Goal: Task Accomplishment & Management: Use online tool/utility

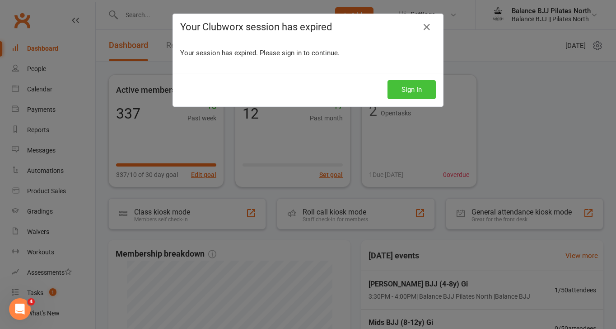
click at [401, 92] on button "Sign In" at bounding box center [412, 89] width 48 height 19
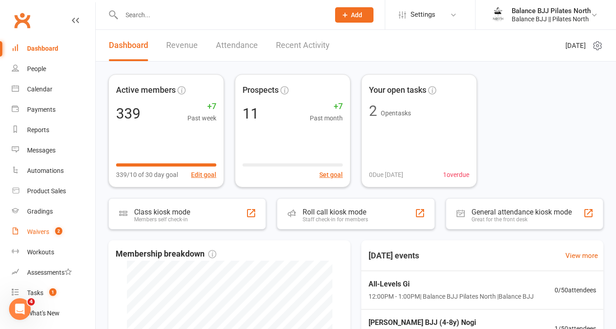
click at [39, 234] on div "Waivers" at bounding box center [38, 231] width 22 height 7
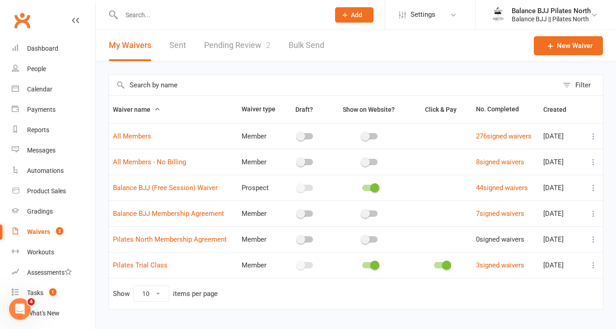
click at [247, 47] on link "Pending Review 2" at bounding box center [237, 45] width 66 height 31
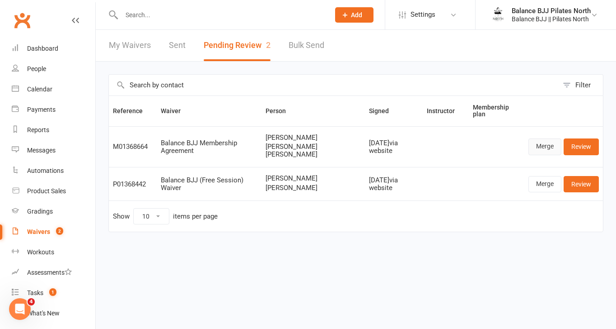
click at [547, 146] on link "Merge" at bounding box center [545, 146] width 33 height 16
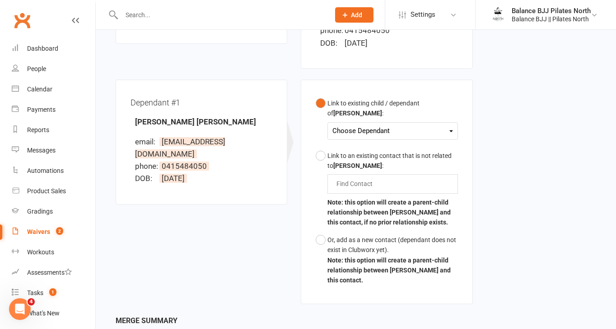
scroll to position [226, 0]
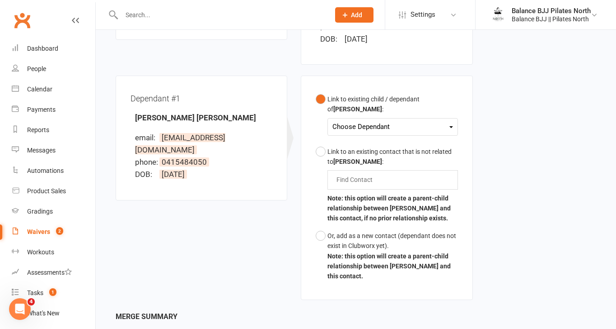
click at [372, 121] on div "Choose Dependant" at bounding box center [393, 127] width 120 height 12
click at [371, 138] on link "[PERSON_NAME]" at bounding box center [377, 147] width 89 height 19
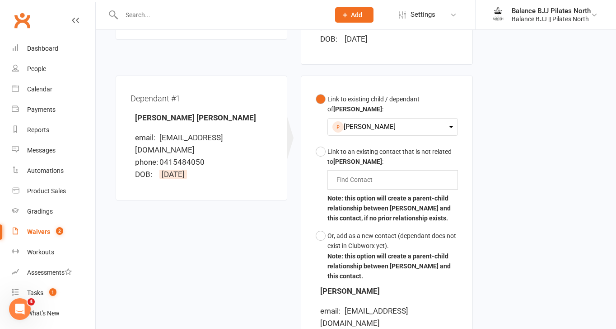
scroll to position [361, 0]
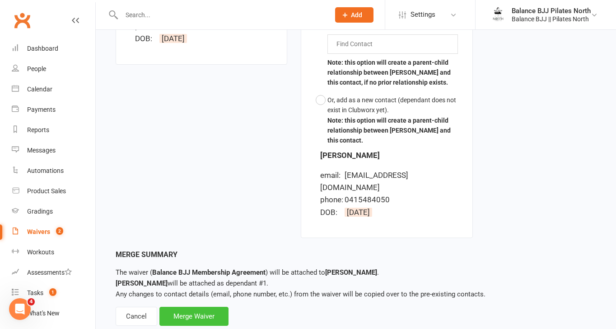
click at [186, 306] on div "Merge Waiver" at bounding box center [194, 315] width 69 height 19
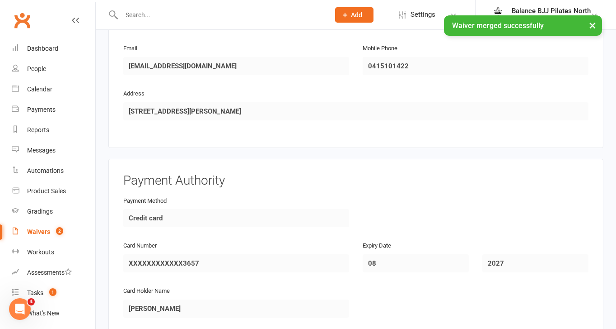
scroll to position [1025, 0]
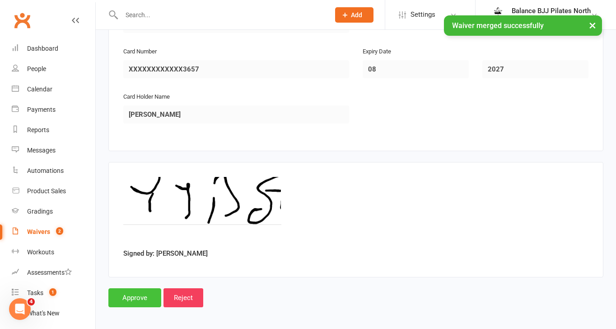
click at [118, 300] on input "Approve" at bounding box center [134, 297] width 53 height 19
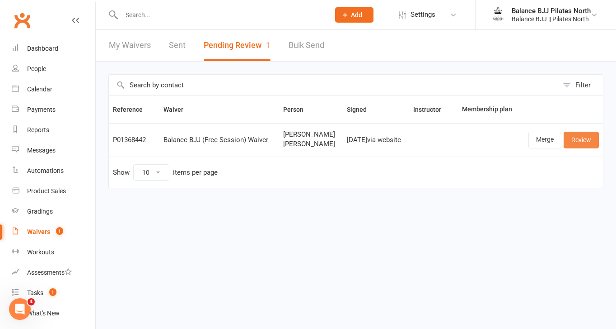
click at [576, 140] on link "Review" at bounding box center [581, 139] width 35 height 16
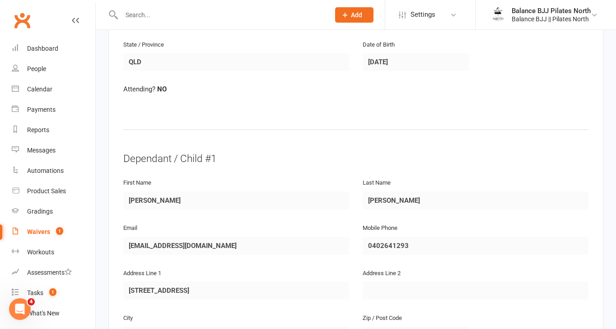
scroll to position [1062, 0]
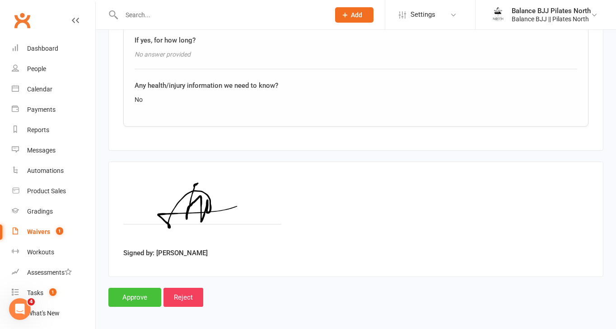
click at [129, 287] on input "Approve" at bounding box center [134, 296] width 53 height 19
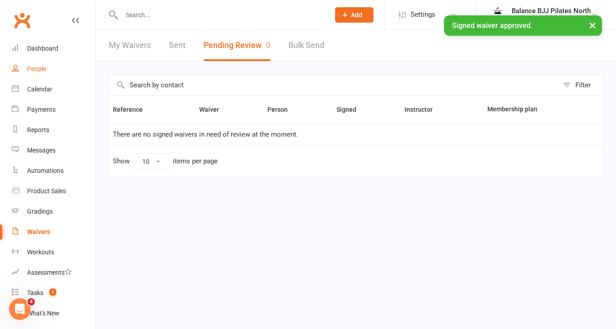
click at [29, 68] on div "People" at bounding box center [36, 68] width 19 height 7
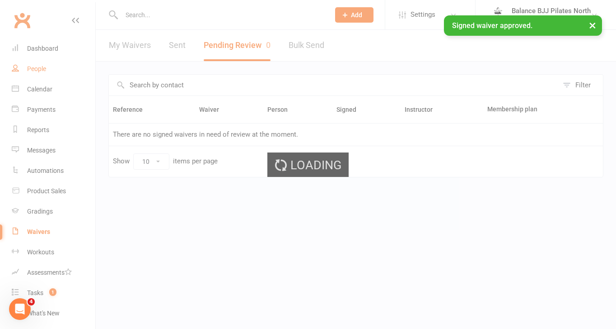
select select "100"
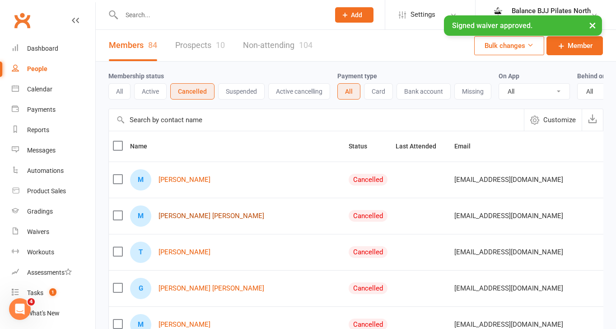
click at [183, 216] on link "[PERSON_NAME] [PERSON_NAME]" at bounding box center [212, 216] width 106 height 8
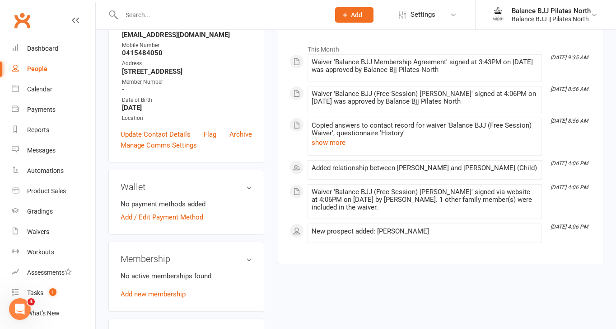
scroll to position [139, 0]
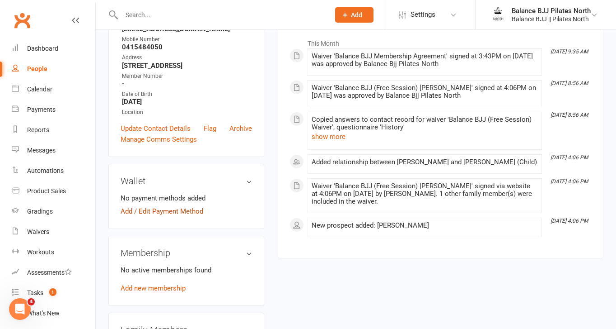
click at [176, 216] on link "Add / Edit Payment Method" at bounding box center [162, 211] width 83 height 11
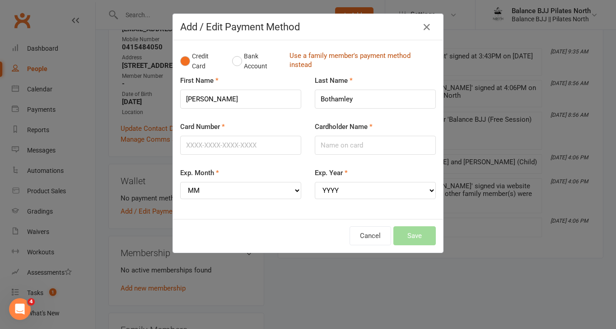
click at [321, 58] on link "Use a family member's payment method instead" at bounding box center [361, 61] width 142 height 20
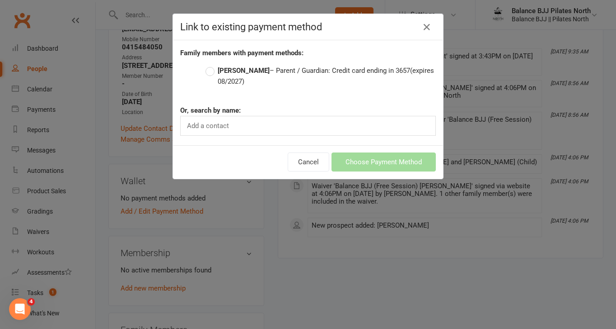
click at [216, 70] on label "[PERSON_NAME] – Parent / Guardian: Credit card ending in 3657 (expires 08/2027)" at bounding box center [321, 76] width 230 height 22
click at [211, 65] on input "[PERSON_NAME] – Parent / Guardian: Credit card ending in 3657 (expires 08/2027)" at bounding box center [209, 65] width 6 height 0
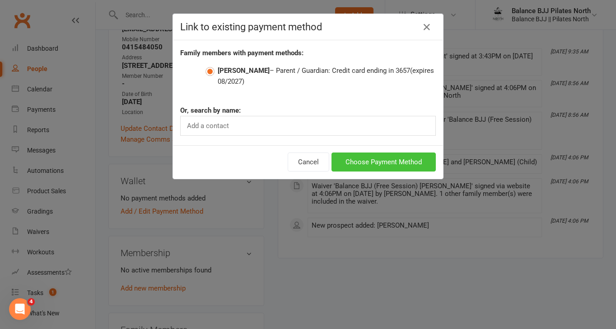
click at [352, 162] on button "Choose Payment Method" at bounding box center [384, 161] width 104 height 19
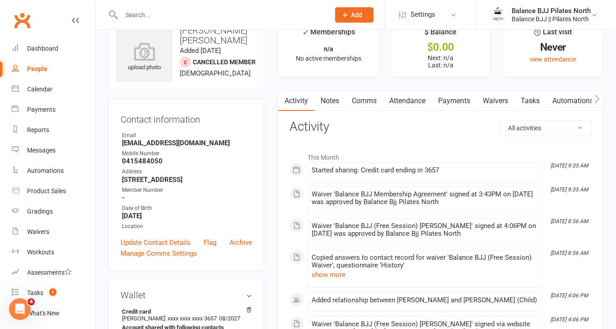
scroll to position [0, 0]
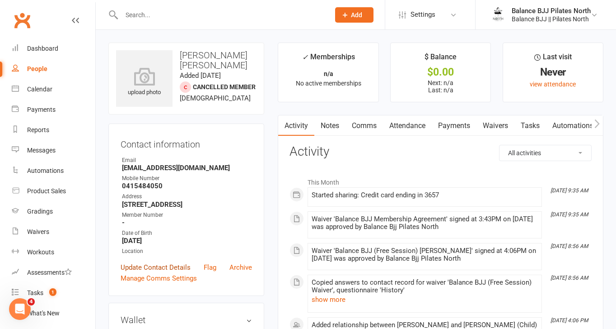
click at [175, 272] on link "Update Contact Details" at bounding box center [156, 267] width 70 height 11
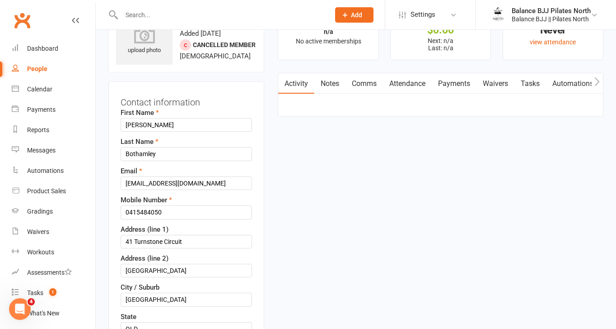
scroll to position [42, 0]
click at [136, 124] on input "[PERSON_NAME]" at bounding box center [186, 124] width 131 height 14
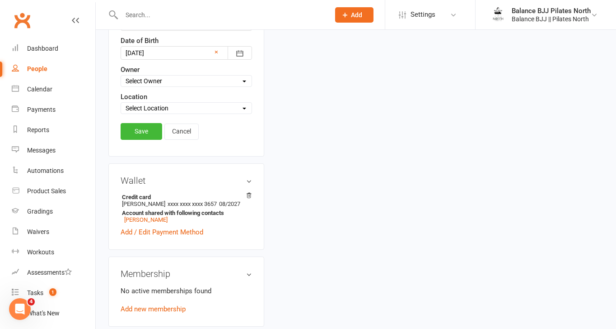
scroll to position [396, 0]
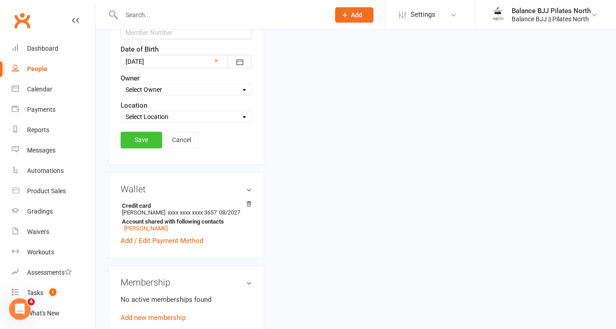
type input "[PERSON_NAME]"
click at [150, 142] on link "Save" at bounding box center [142, 139] width 42 height 16
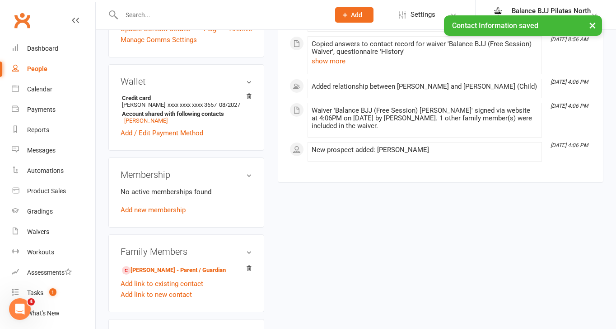
scroll to position [212, 0]
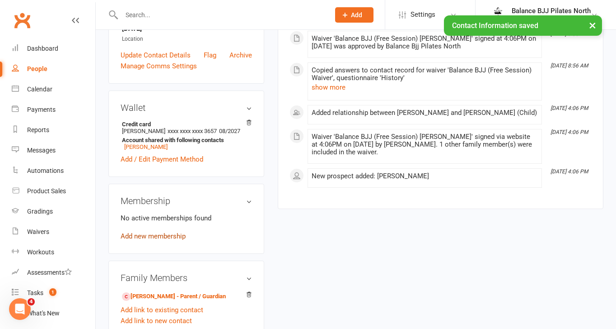
click at [160, 240] on link "Add new membership" at bounding box center [153, 236] width 65 height 8
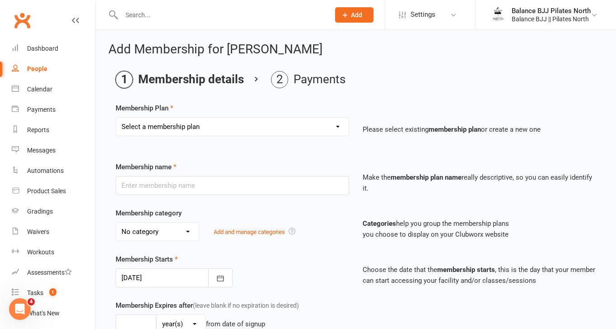
click at [230, 123] on select "Select a membership plan Create new Membership Plan Adults Unlimited Adults Unl…" at bounding box center [232, 126] width 233 height 18
select select "4"
click at [116, 117] on select "Select a membership plan Create new Membership Plan Adults Unlimited Adults Unl…" at bounding box center [232, 126] width 233 height 18
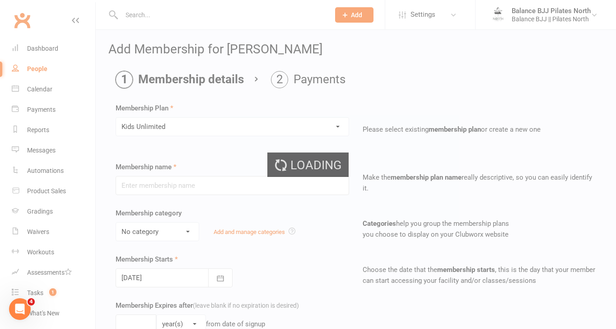
type input "Kids Unlimited"
select select "0"
type input "0"
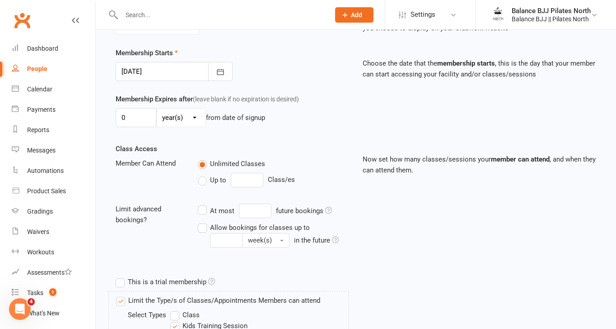
scroll to position [412, 0]
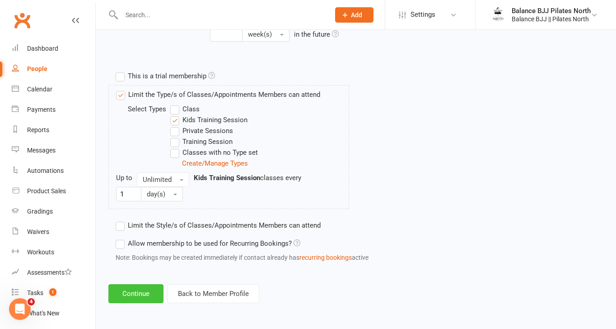
click at [150, 297] on button "Continue" at bounding box center [135, 293] width 55 height 19
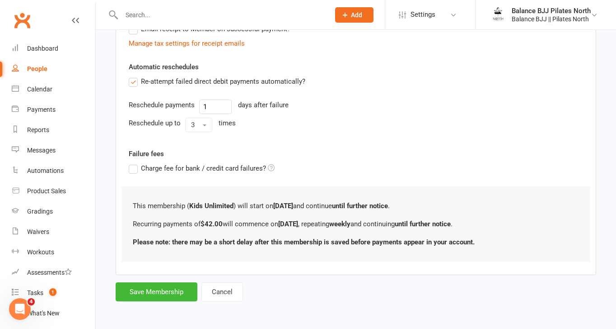
scroll to position [0, 0]
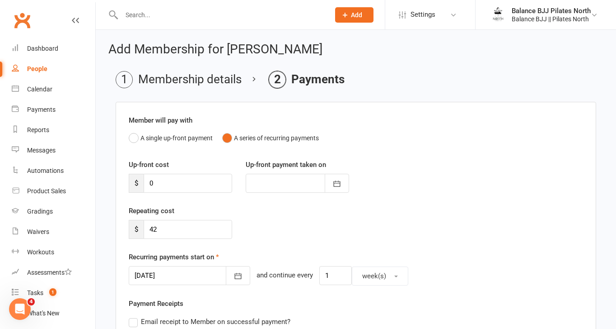
click at [181, 274] on div at bounding box center [190, 275] width 122 height 19
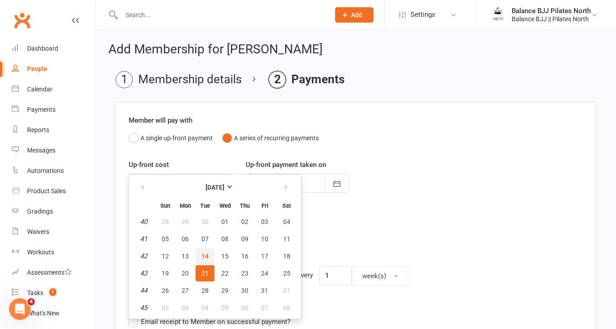
click at [207, 257] on span "14" at bounding box center [205, 255] width 7 height 7
type input "[DATE]"
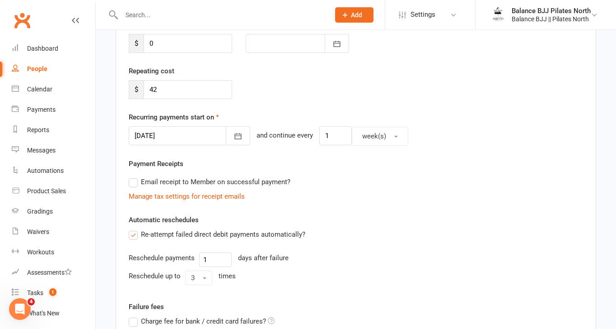
scroll to position [292, 0]
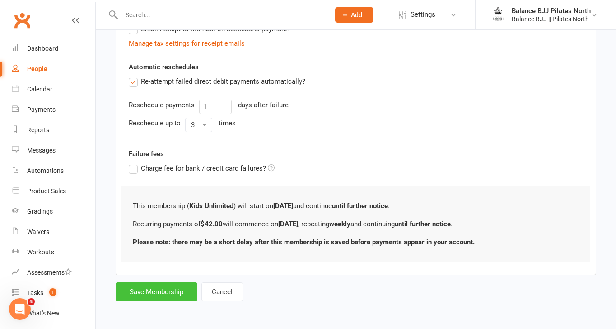
click at [164, 287] on button "Save Membership" at bounding box center [157, 291] width 82 height 19
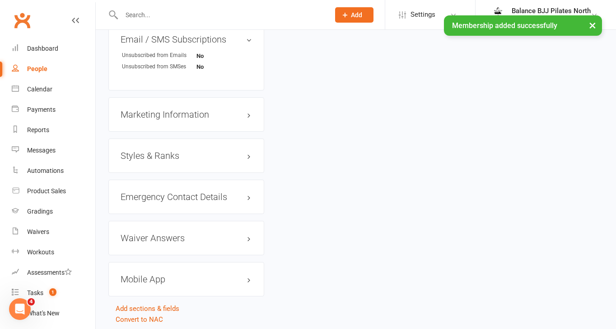
scroll to position [695, 0]
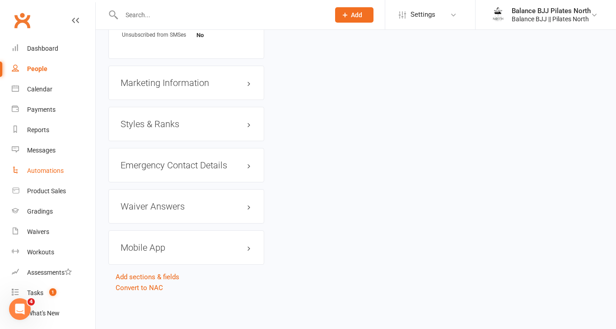
click at [42, 174] on link "Automations" at bounding box center [54, 170] width 84 height 20
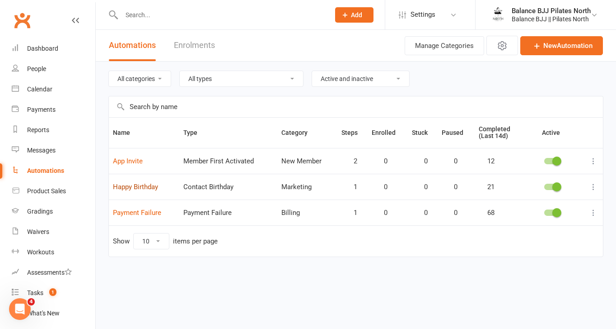
click at [126, 189] on link "Happy Birthday" at bounding box center [135, 187] width 45 height 8
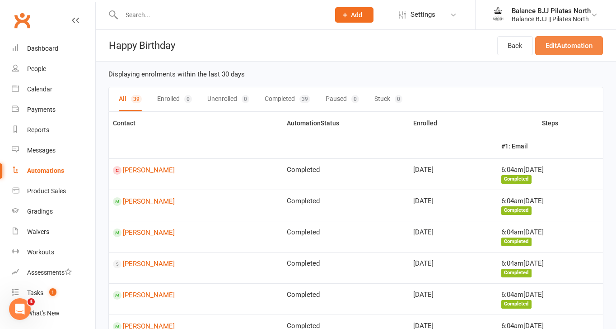
click at [573, 40] on link "Edit Automation" at bounding box center [569, 45] width 68 height 19
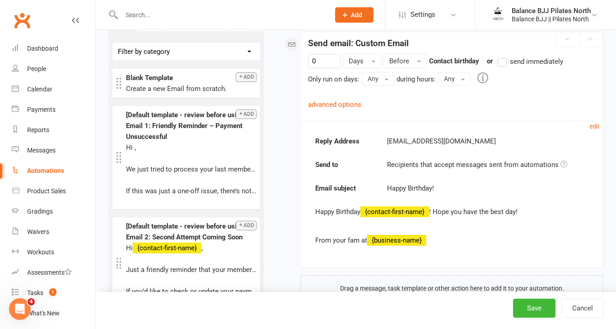
scroll to position [144, 0]
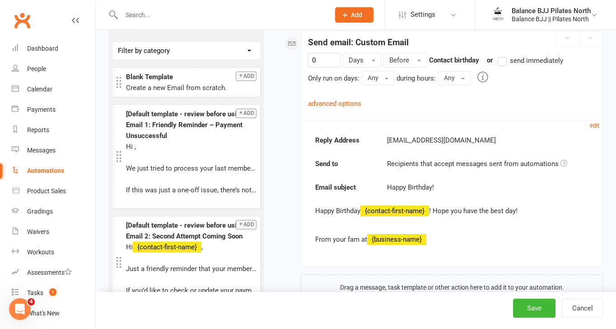
click at [432, 205] on p "Happy Birthday {contact-first-name} ! Hope you have the best day!" at bounding box center [451, 210] width 273 height 11
click at [435, 206] on p "Happy Birthday {contact-first-name} ! Hope you have the best day!" at bounding box center [451, 210] width 273 height 11
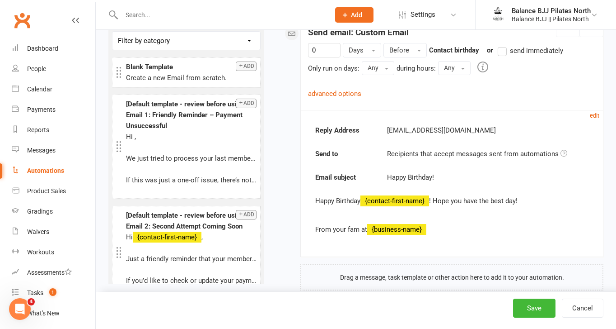
scroll to position [166, 0]
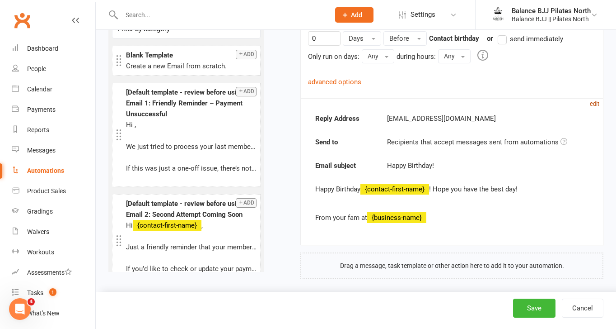
click at [592, 100] on small "edit" at bounding box center [594, 103] width 9 height 7
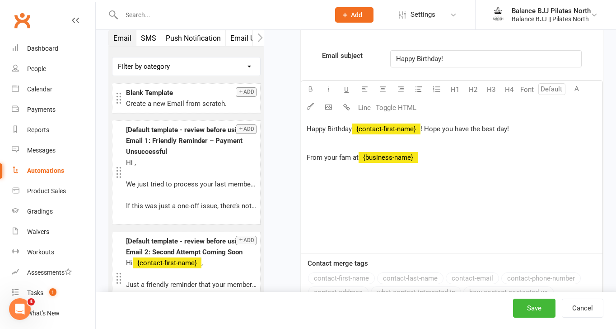
scroll to position [369, 0]
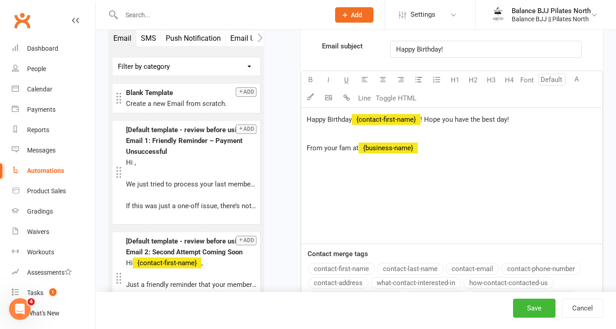
click at [426, 115] on span "! Hope you have the best day!" at bounding box center [465, 119] width 89 height 8
click at [467, 133] on div "Happy Birthday ﻿ {contact-first-name} ! Hope you have the best day! From your f…" at bounding box center [451, 176] width 301 height 136
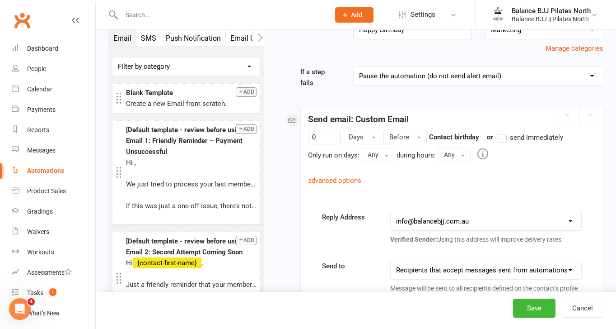
scroll to position [85, 0]
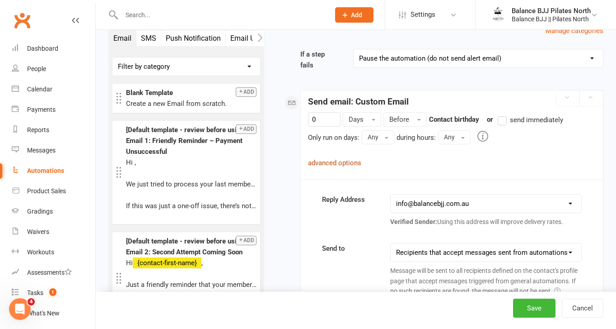
click at [336, 159] on link "advanced options" at bounding box center [334, 163] width 53 height 8
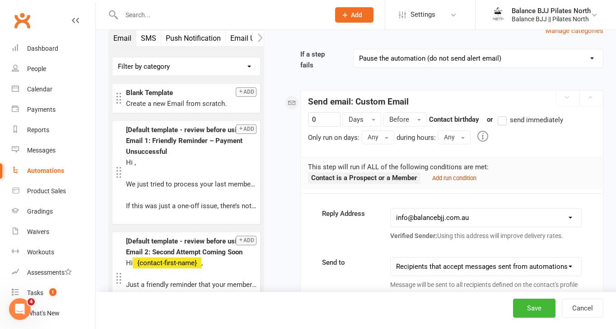
click at [446, 174] on small "Add run condition" at bounding box center [454, 177] width 44 height 7
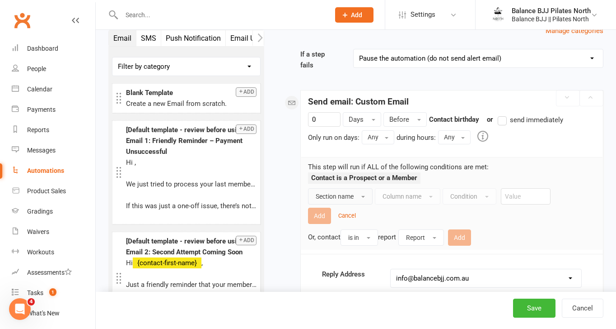
click at [358, 191] on button "Section name" at bounding box center [340, 196] width 65 height 16
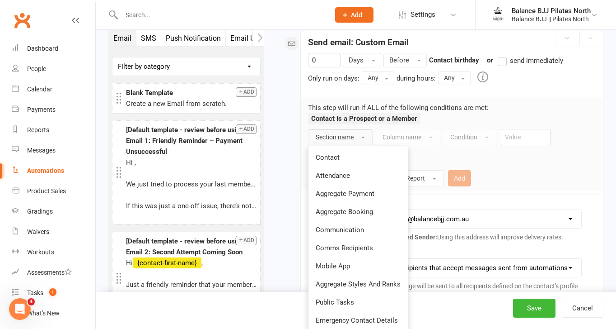
scroll to position [144, 0]
click at [525, 154] on div "Section name Contact Attendance Aggregate Payment Aggregate Booking Communicati…" at bounding box center [452, 157] width 288 height 57
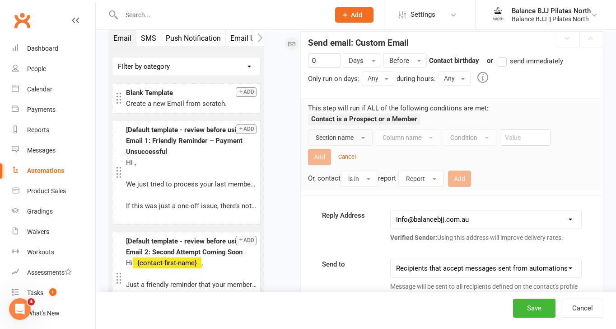
click at [411, 115] on strong "Contact is a Prospect or a Member" at bounding box center [364, 119] width 106 height 8
click at [419, 113] on li "Contact is a Prospect or a Member" at bounding box center [364, 118] width 113 height 11
click at [361, 129] on button "Section name" at bounding box center [340, 137] width 65 height 16
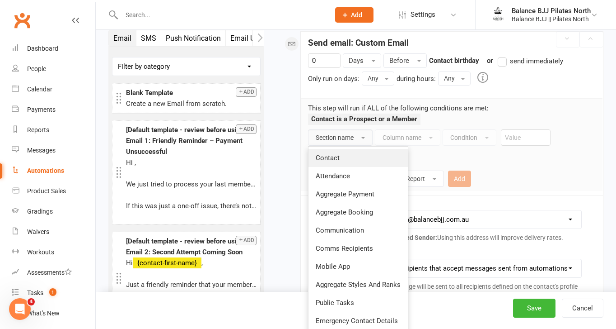
click at [347, 149] on link "Contact" at bounding box center [358, 158] width 99 height 18
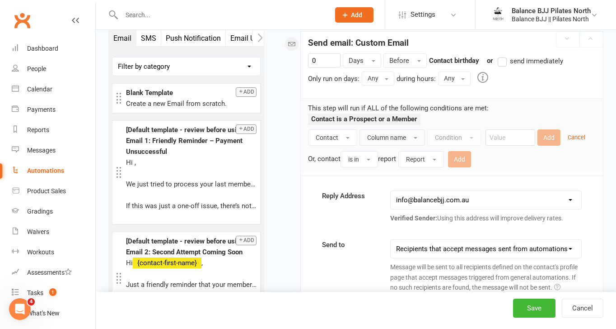
click at [411, 131] on button "Column name" at bounding box center [393, 137] width 66 height 16
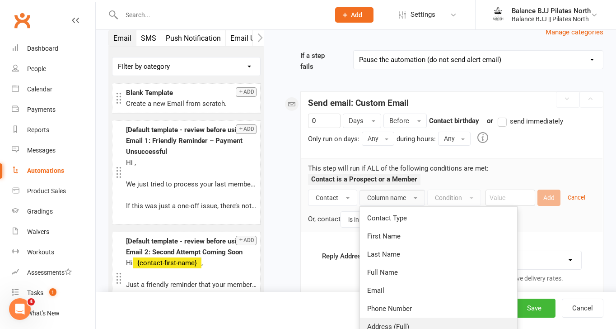
scroll to position [0, 0]
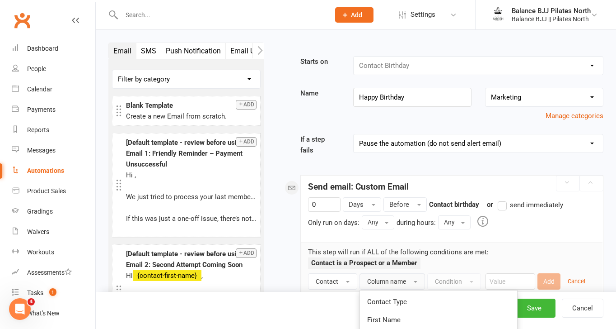
click at [463, 246] on p "This step will run if ALL of the following conditions are met:" at bounding box center [452, 251] width 288 height 11
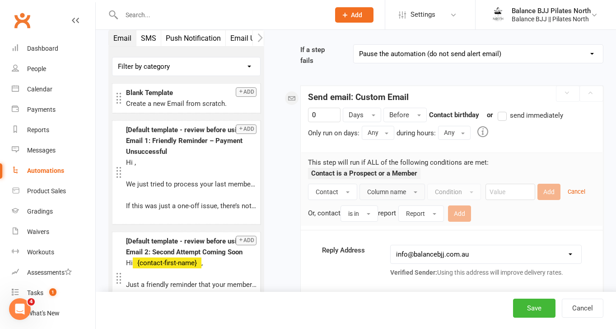
scroll to position [91, 0]
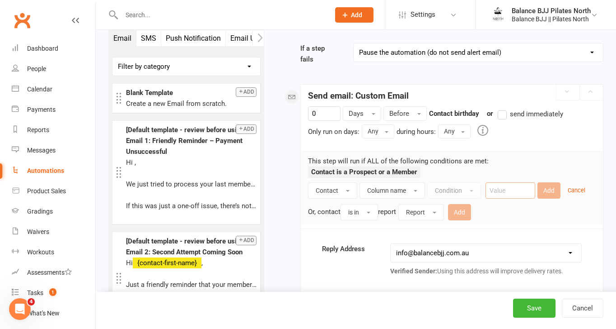
click at [508, 188] on input "text" at bounding box center [511, 190] width 50 height 16
click at [462, 182] on div "Condition" at bounding box center [454, 190] width 54 height 16
click at [400, 182] on button "Column name" at bounding box center [393, 190] width 66 height 16
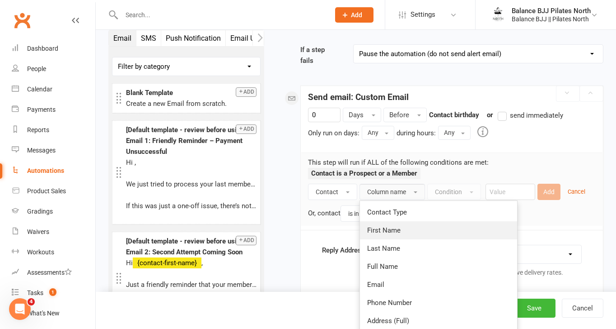
scroll to position [89, 0]
click at [460, 168] on div "Contact is a Prospect or a Member" at bounding box center [452, 176] width 288 height 16
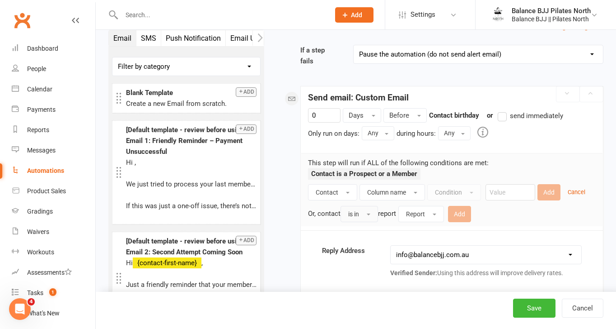
click at [357, 210] on span "is in" at bounding box center [353, 213] width 11 height 7
click at [368, 225] on link "is in" at bounding box center [385, 234] width 89 height 18
click at [520, 189] on input "text" at bounding box center [511, 192] width 50 height 16
click at [549, 186] on div "Add Cancel" at bounding box center [562, 192] width 48 height 16
click at [510, 188] on input "text" at bounding box center [511, 192] width 50 height 16
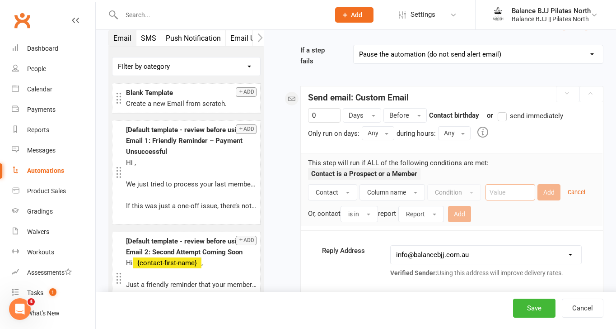
click at [456, 184] on div "Condition" at bounding box center [454, 192] width 54 height 16
click at [413, 184] on button "Column name" at bounding box center [393, 192] width 66 height 16
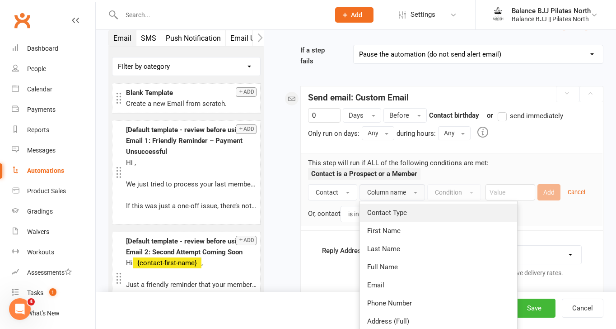
click at [410, 206] on link "Contact Type" at bounding box center [438, 212] width 157 height 18
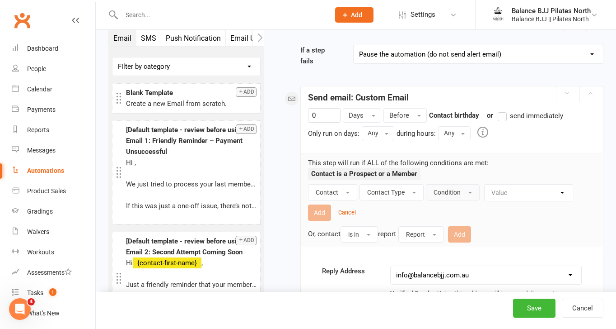
click at [464, 188] on button "Condition" at bounding box center [453, 192] width 54 height 16
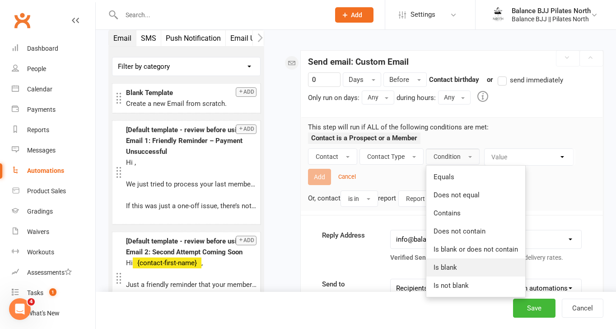
scroll to position [126, 0]
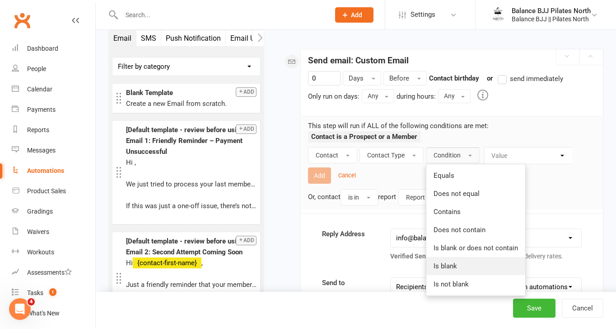
click at [456, 262] on span "Is blank" at bounding box center [445, 266] width 23 height 8
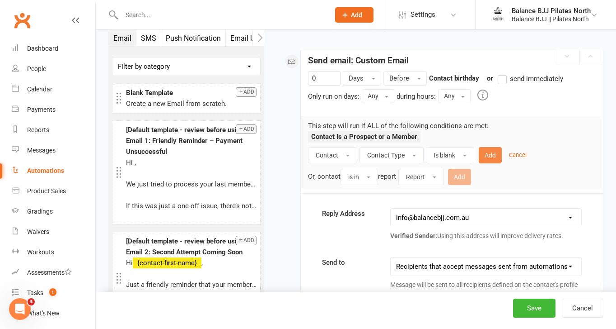
click at [487, 150] on button "Add" at bounding box center [490, 155] width 23 height 16
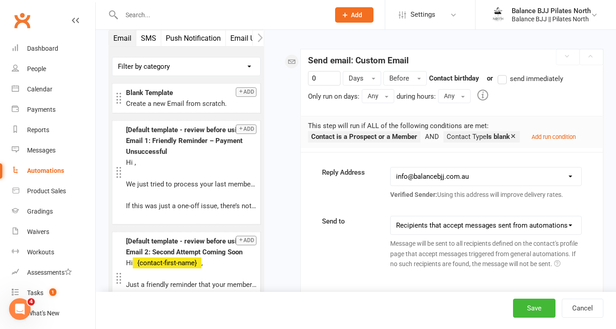
click at [517, 132] on icon at bounding box center [513, 135] width 7 height 7
click at [446, 133] on small "Add run condition" at bounding box center [454, 136] width 44 height 7
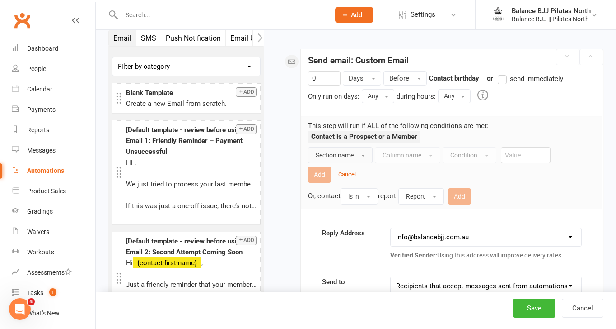
click at [359, 147] on button "Section name" at bounding box center [340, 155] width 65 height 16
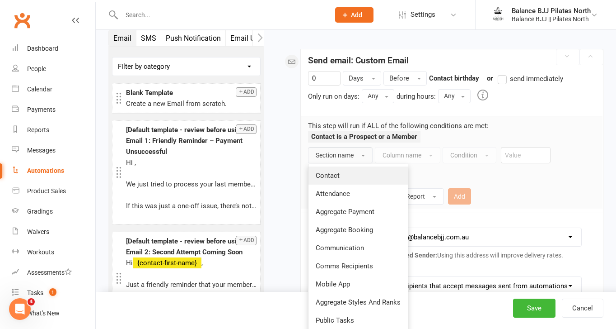
click at [343, 166] on link "Contact" at bounding box center [358, 175] width 99 height 18
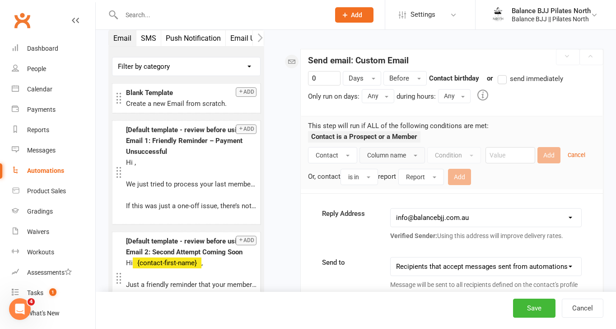
click at [413, 149] on button "Column name" at bounding box center [393, 155] width 66 height 16
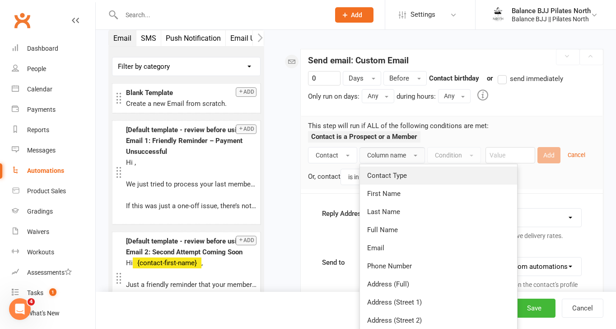
click at [397, 171] on span "Contact Type" at bounding box center [387, 175] width 40 height 8
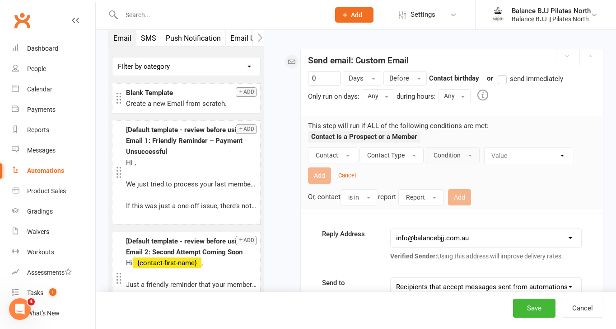
click at [447, 152] on button "Condition" at bounding box center [453, 155] width 54 height 16
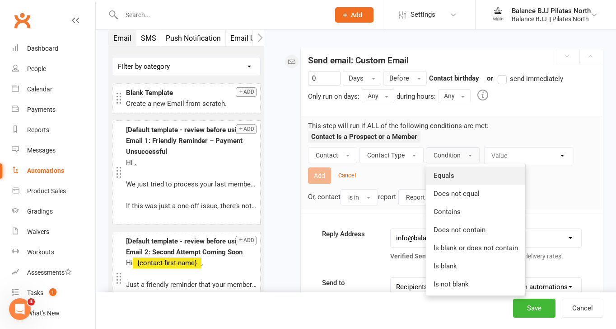
click at [454, 170] on link "Equals" at bounding box center [476, 175] width 99 height 18
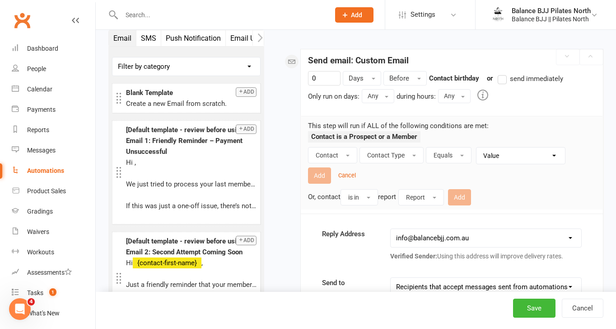
click at [506, 150] on select "Value Member Prospect Non-attending Contact" at bounding box center [523, 155] width 89 height 16
select select "0"
click at [479, 147] on select "Value Member Prospect Non-attending Contact" at bounding box center [523, 155] width 89 height 16
click at [324, 169] on button "Add" at bounding box center [319, 175] width 23 height 16
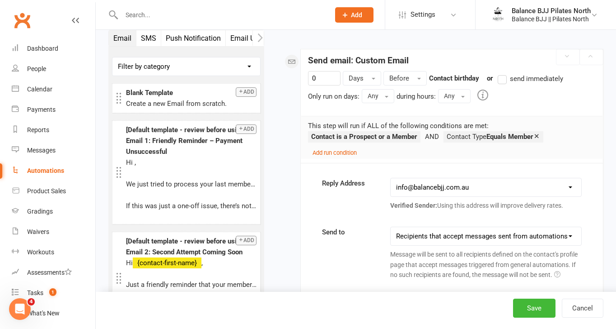
click at [540, 132] on icon at bounding box center [537, 135] width 7 height 7
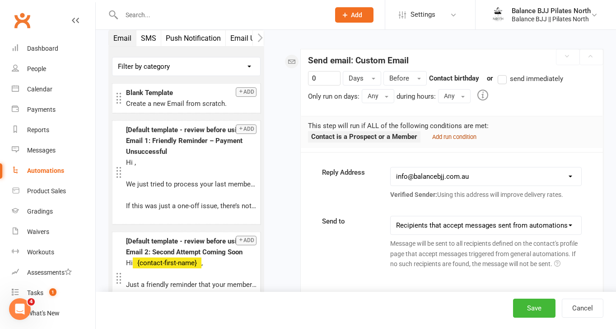
click at [451, 133] on small "Add run condition" at bounding box center [454, 136] width 44 height 7
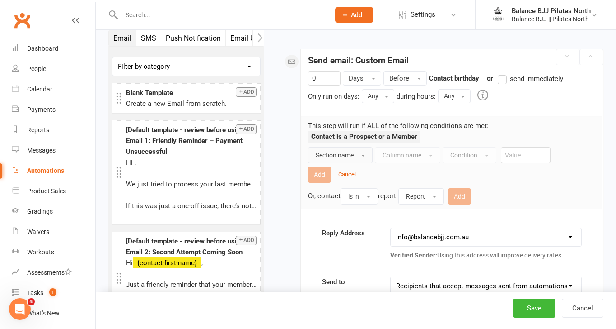
click at [352, 151] on span "Section name" at bounding box center [335, 154] width 38 height 7
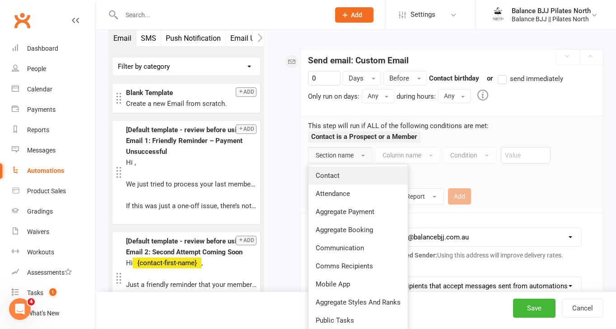
click at [335, 172] on span "Contact" at bounding box center [328, 175] width 24 height 8
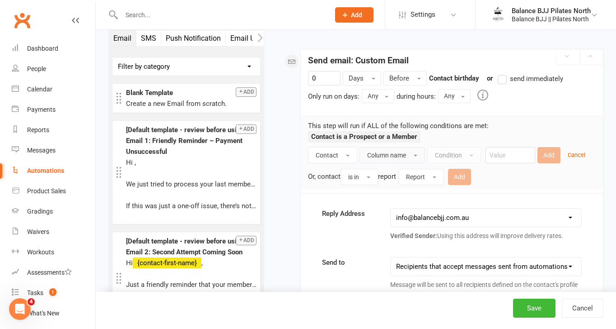
click at [398, 151] on span "Column name" at bounding box center [386, 154] width 39 height 7
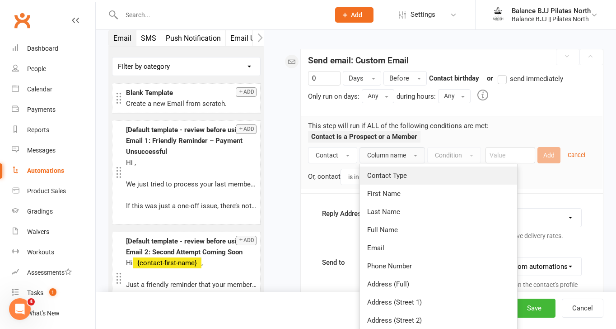
click at [394, 175] on link "Contact Type" at bounding box center [438, 175] width 157 height 18
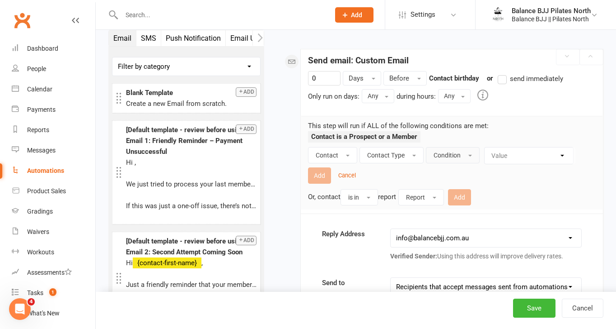
click at [460, 148] on button "Condition" at bounding box center [453, 155] width 54 height 16
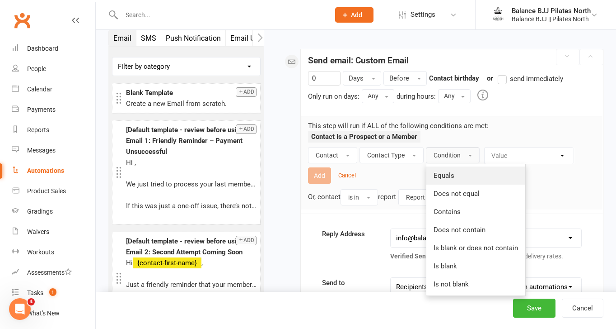
click at [457, 168] on link "Equals" at bounding box center [476, 175] width 99 height 18
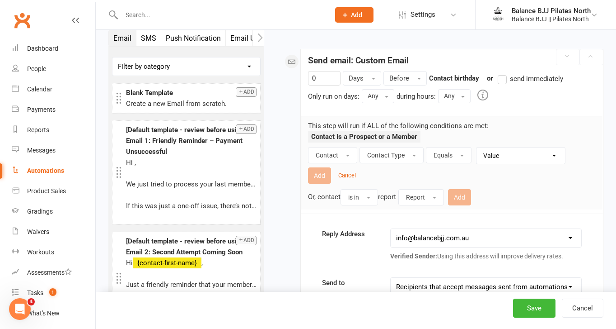
click at [510, 147] on select "Value Member Prospect Non-attending Contact" at bounding box center [523, 155] width 89 height 16
select select "0"
click at [479, 147] on select "Value Member Prospect Non-attending Contact" at bounding box center [523, 155] width 89 height 16
click at [348, 172] on small "Cancel" at bounding box center [347, 175] width 18 height 7
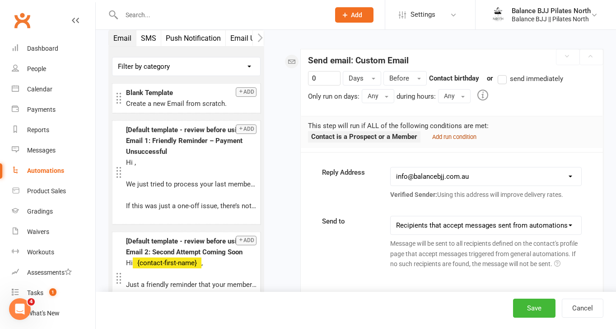
click at [450, 133] on small "Add run condition" at bounding box center [454, 136] width 44 height 7
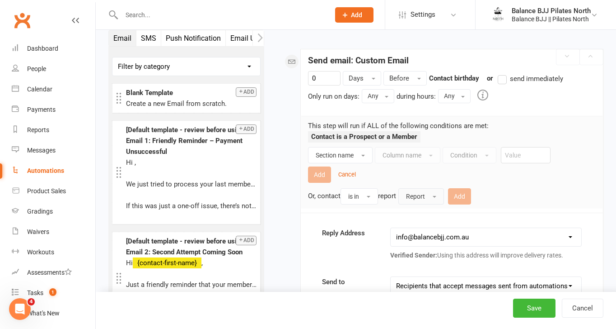
click at [434, 188] on button "Report" at bounding box center [422, 196] width 46 height 16
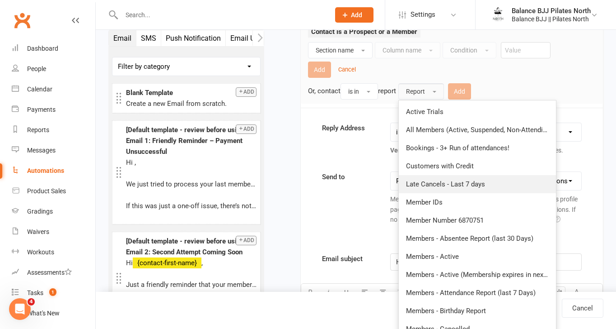
scroll to position [232, 0]
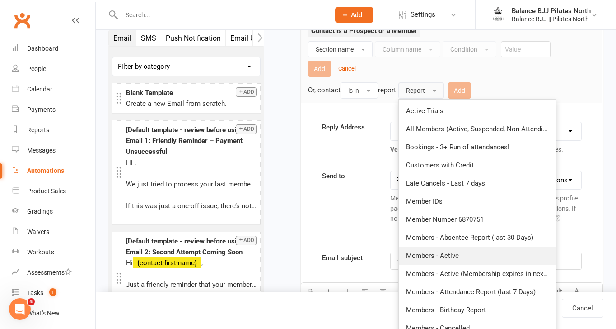
click at [450, 251] on span "Members - Active" at bounding box center [432, 255] width 53 height 8
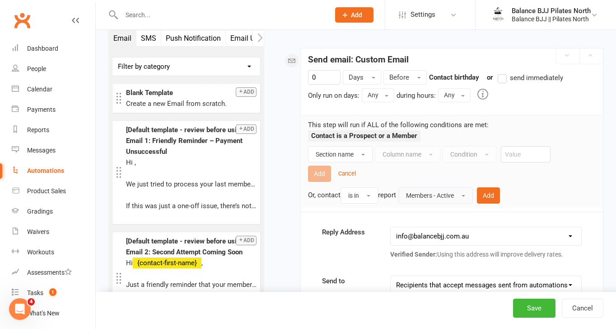
scroll to position [128, 0]
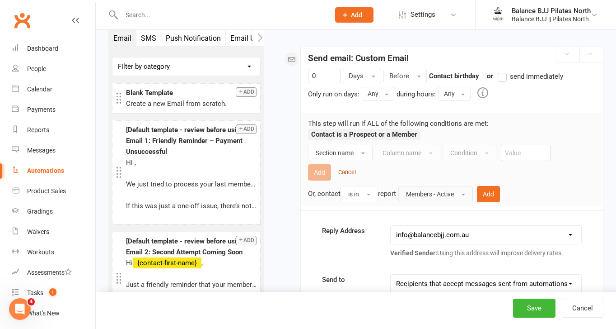
click at [350, 169] on small "Cancel" at bounding box center [347, 172] width 18 height 7
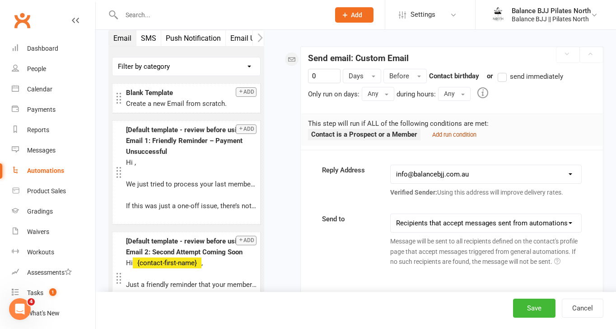
click at [460, 131] on small "Add run condition" at bounding box center [454, 134] width 44 height 7
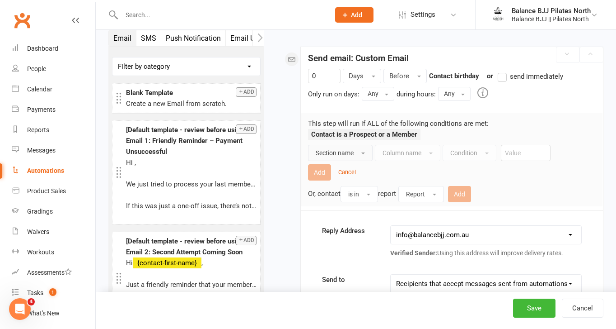
click at [357, 145] on button "Section name" at bounding box center [340, 153] width 65 height 16
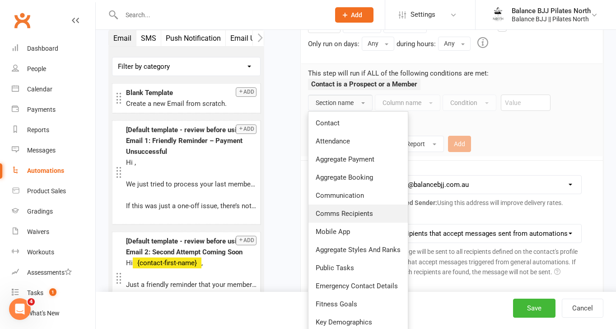
scroll to position [164, 0]
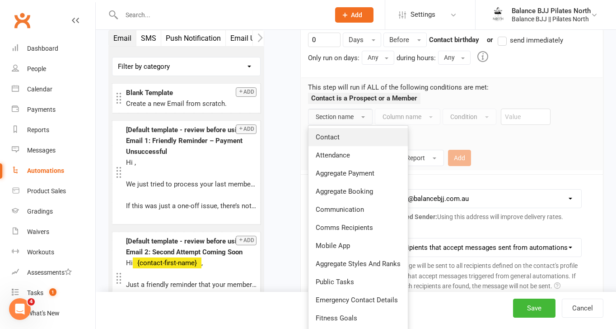
click at [335, 133] on span "Contact" at bounding box center [328, 137] width 24 height 8
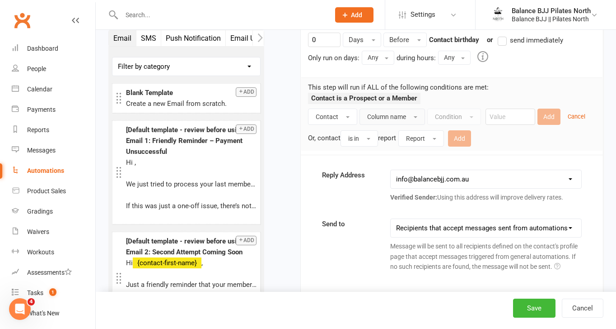
click at [415, 114] on button "Column name" at bounding box center [393, 116] width 66 height 16
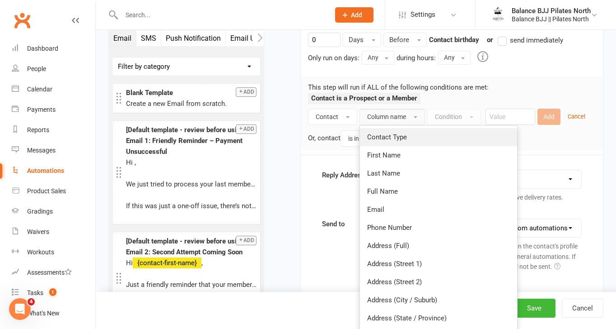
click at [407, 129] on link "Contact Type" at bounding box center [438, 137] width 157 height 18
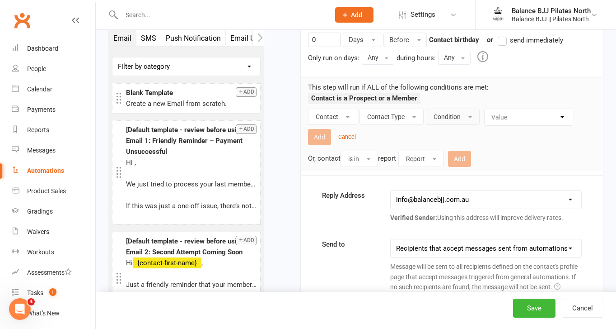
click at [456, 114] on button "Condition" at bounding box center [453, 116] width 54 height 16
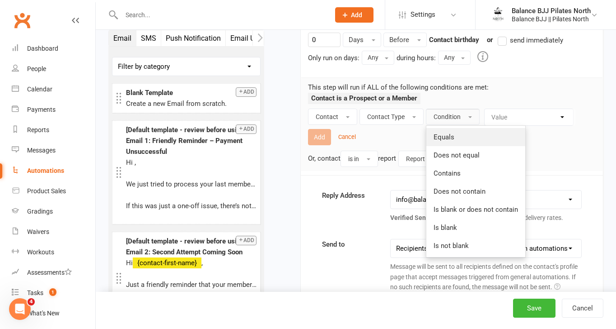
click at [454, 131] on link "Equals" at bounding box center [476, 137] width 99 height 18
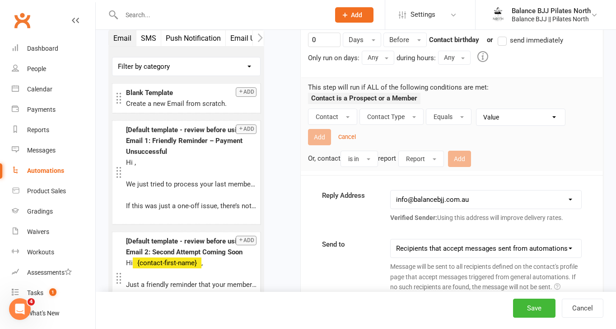
click at [507, 113] on select "Value Member Prospect Non-attending Contact" at bounding box center [523, 117] width 89 height 16
select select "0"
click at [479, 109] on select "Value Member Prospect Non-attending Contact" at bounding box center [523, 117] width 89 height 16
click at [322, 129] on button "Add" at bounding box center [319, 137] width 23 height 16
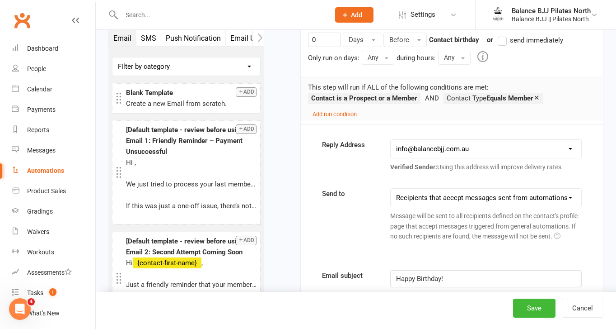
click at [540, 94] on icon at bounding box center [537, 97] width 7 height 7
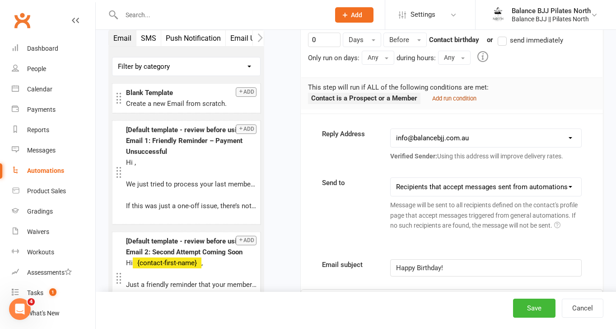
click at [457, 95] on small "Add run condition" at bounding box center [454, 98] width 44 height 7
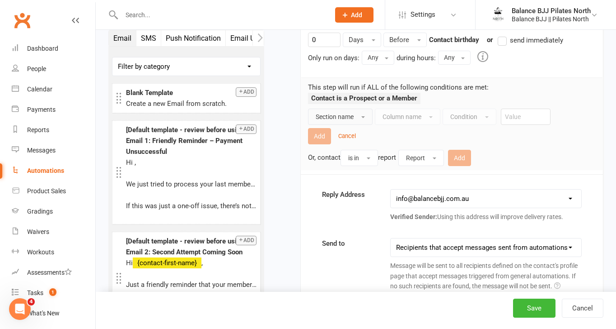
click at [351, 113] on span "Section name" at bounding box center [335, 116] width 38 height 7
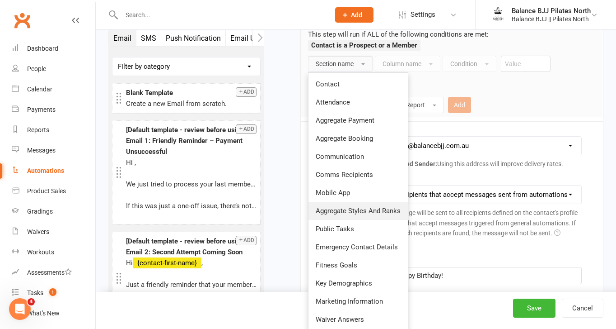
scroll to position [217, 0]
click at [329, 82] on link "Contact" at bounding box center [358, 84] width 99 height 18
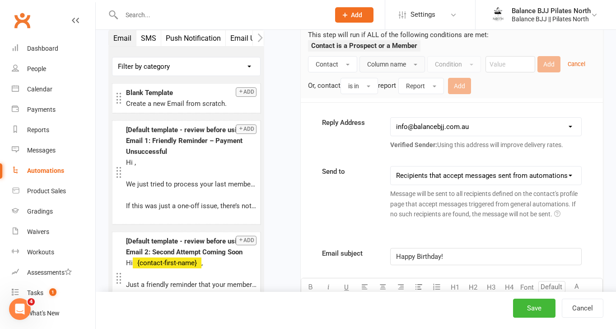
click at [415, 59] on button "Column name" at bounding box center [393, 64] width 66 height 16
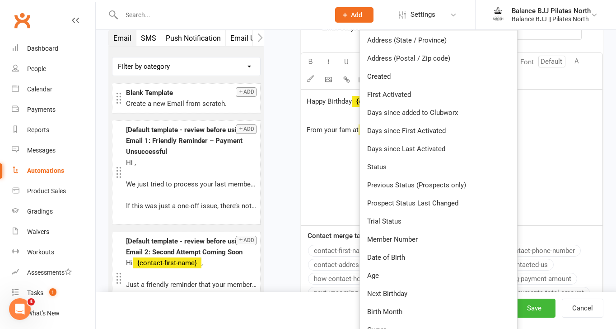
scroll to position [455, 0]
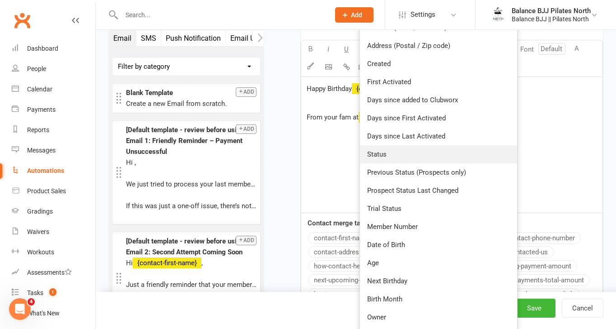
click at [378, 151] on span "Status" at bounding box center [376, 154] width 19 height 8
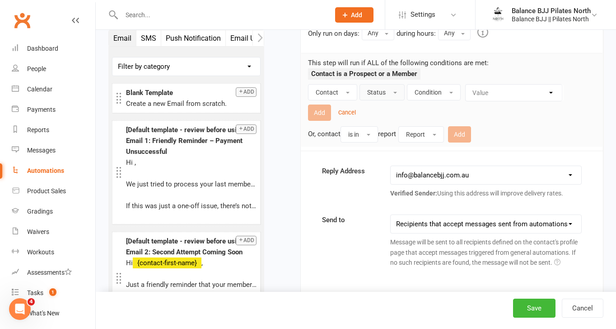
scroll to position [188, 0]
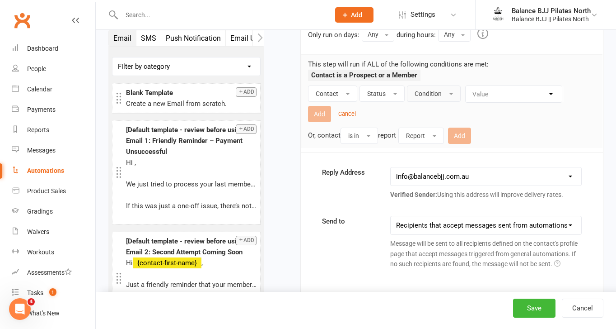
click at [446, 91] on button "Condition" at bounding box center [434, 93] width 54 height 16
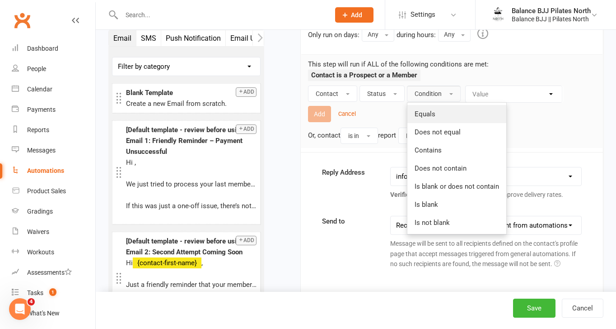
click at [439, 105] on link "Equals" at bounding box center [457, 114] width 99 height 18
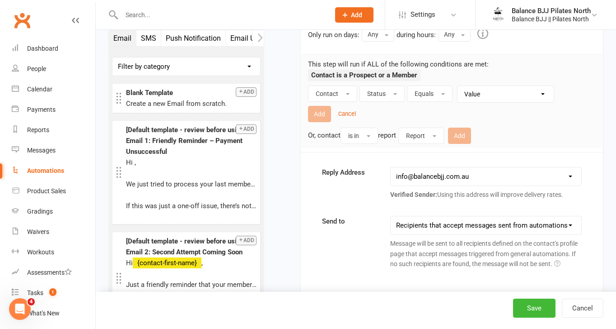
click at [538, 88] on select "Value Prospect: Initial Contact Prospect: Follow-up Call Prospect: Follow-up Em…" at bounding box center [508, 94] width 96 height 16
select select "6"
click at [460, 86] on select "Value Prospect: Initial Contact Prospect: Follow-up Call Prospect: Follow-up Em…" at bounding box center [508, 94] width 96 height 16
click at [327, 106] on button "Add" at bounding box center [319, 114] width 23 height 16
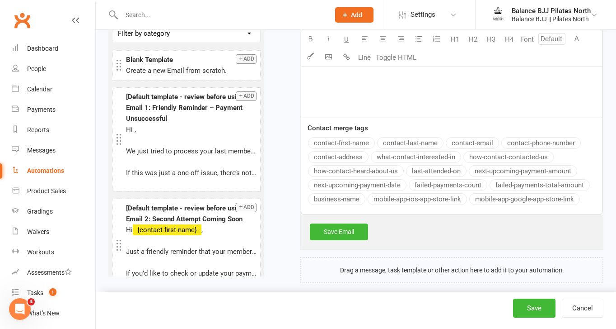
scroll to position [513, 0]
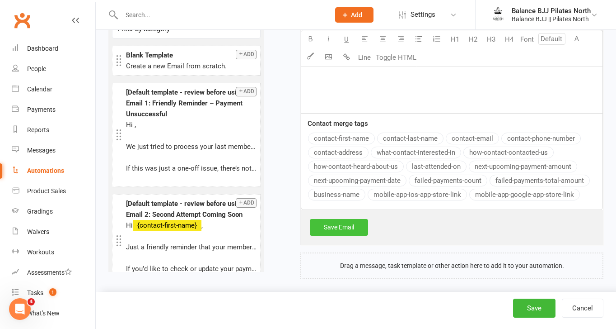
click at [358, 219] on link "Save Email" at bounding box center [339, 227] width 58 height 16
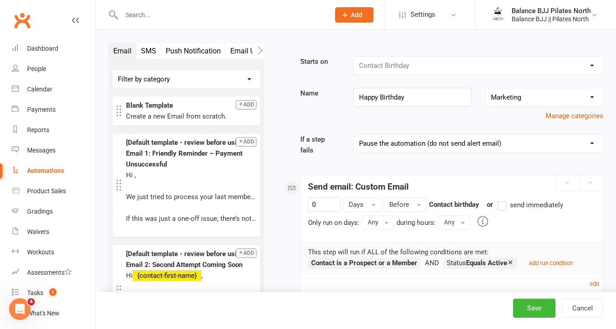
scroll to position [180, 0]
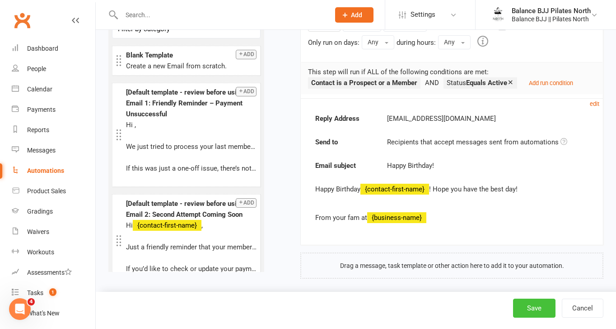
click at [544, 311] on button "Save" at bounding box center [534, 307] width 42 height 19
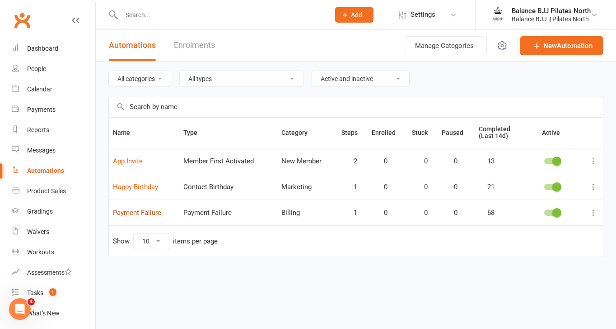
click at [152, 215] on link "Payment Failure" at bounding box center [137, 212] width 48 height 8
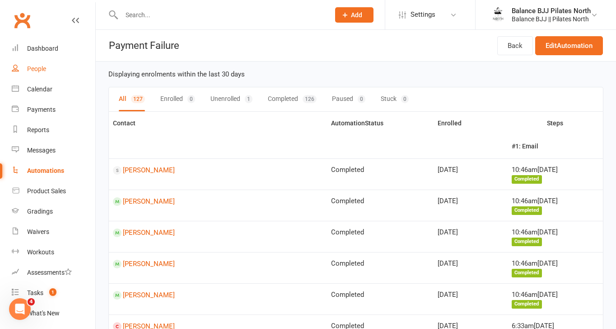
click at [49, 67] on link "People" at bounding box center [54, 69] width 84 height 20
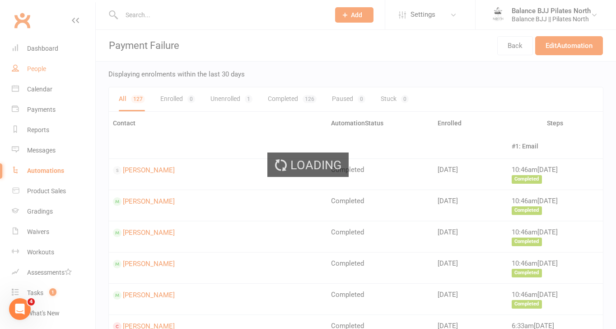
select select "100"
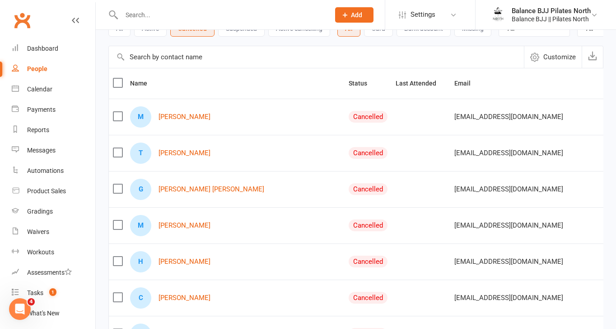
scroll to position [61, 0]
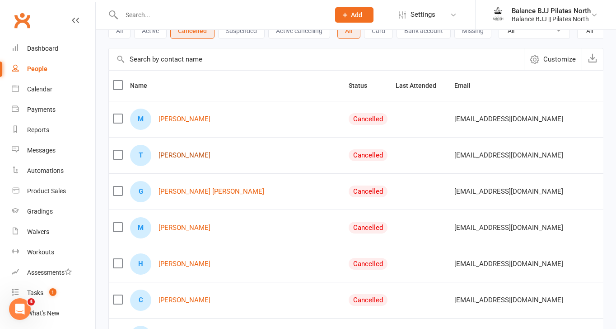
click at [201, 157] on link "[PERSON_NAME]" at bounding box center [185, 155] width 52 height 8
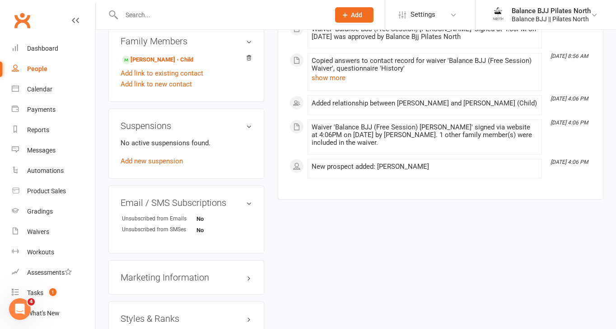
scroll to position [657, 0]
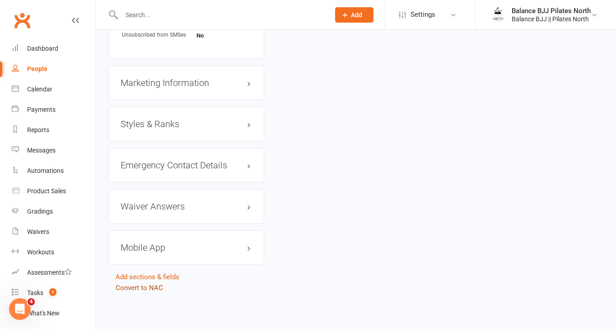
click at [142, 288] on link "Convert to NAC" at bounding box center [139, 287] width 47 height 8
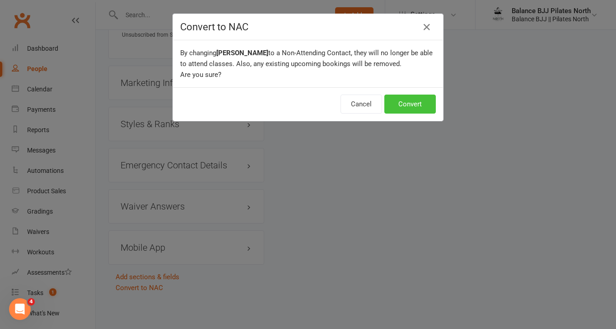
click at [397, 111] on button "Convert" at bounding box center [411, 103] width 52 height 19
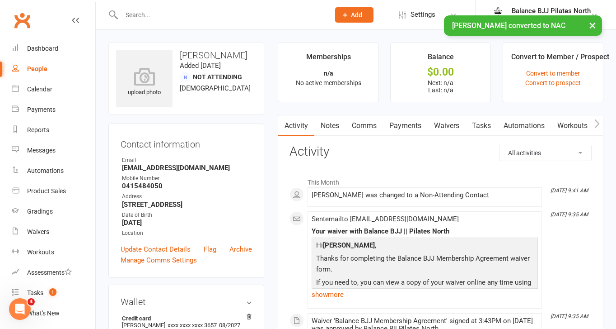
click at [42, 69] on div "People" at bounding box center [37, 68] width 20 height 7
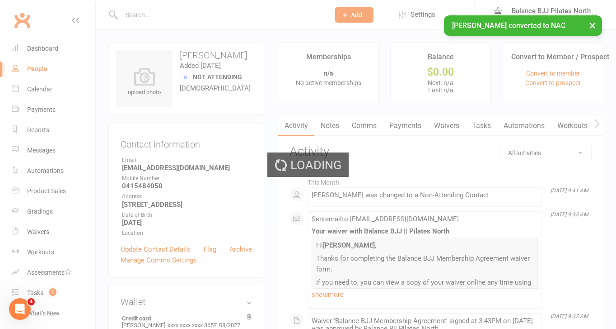
select select "100"
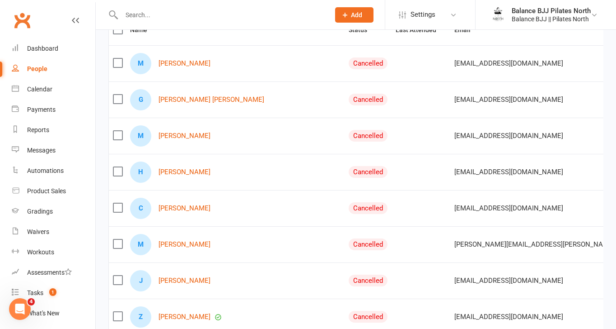
scroll to position [117, 0]
click at [39, 67] on div "People" at bounding box center [37, 68] width 20 height 7
click at [175, 15] on input "text" at bounding box center [221, 15] width 205 height 13
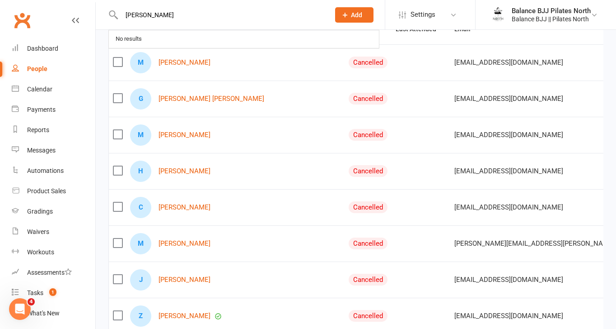
type input "[PERSON_NAME]"
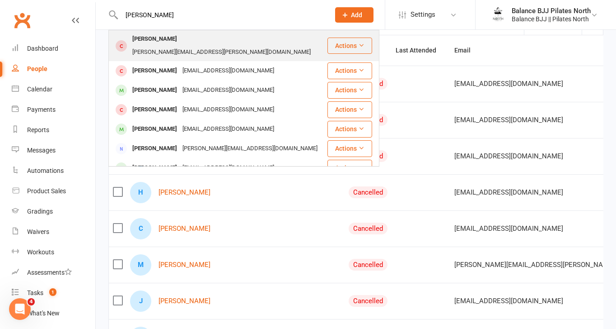
scroll to position [95, 0]
click at [201, 46] on div "[PERSON_NAME][EMAIL_ADDRESS][PERSON_NAME][DOMAIN_NAME]" at bounding box center [222, 52] width 184 height 13
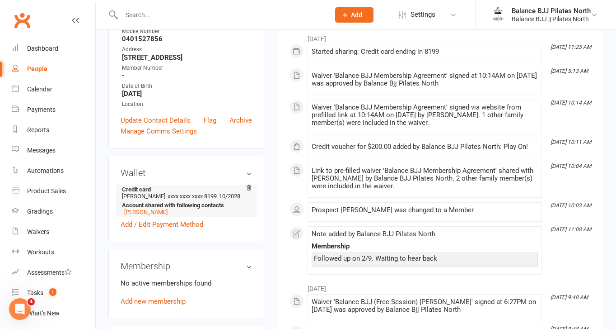
scroll to position [159, 0]
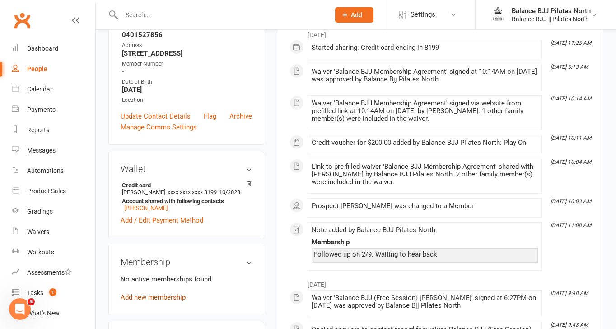
click at [165, 293] on link "Add new membership" at bounding box center [153, 297] width 65 height 8
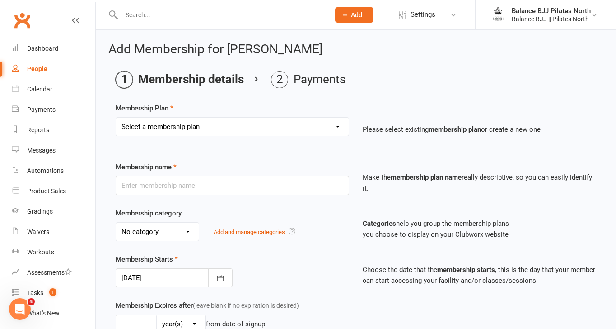
click at [299, 128] on select "Select a membership plan Create new Membership Plan Adults Unlimited Adults Unl…" at bounding box center [232, 126] width 233 height 18
select select "4"
click at [116, 117] on select "Select a membership plan Create new Membership Plan Adults Unlimited Adults Unl…" at bounding box center [232, 126] width 233 height 18
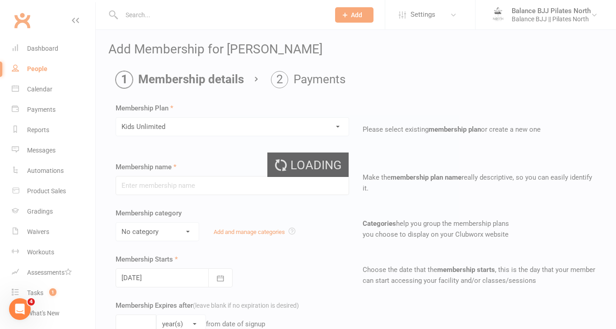
type input "Kids Unlimited"
select select "0"
type input "0"
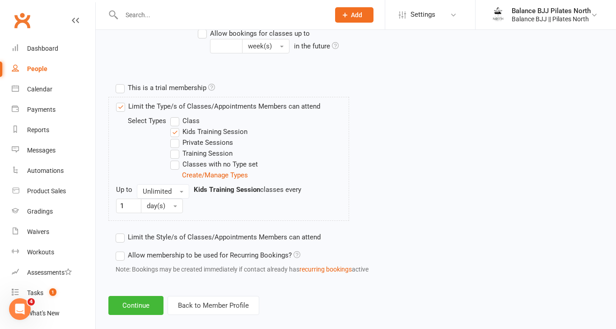
scroll to position [412, 0]
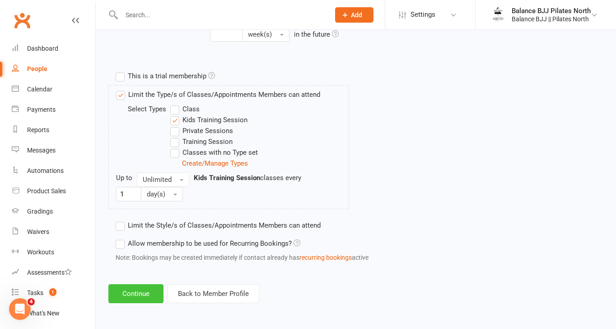
click at [132, 299] on button "Continue" at bounding box center [135, 293] width 55 height 19
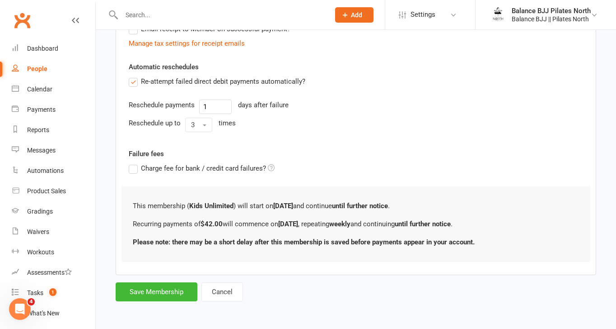
scroll to position [0, 0]
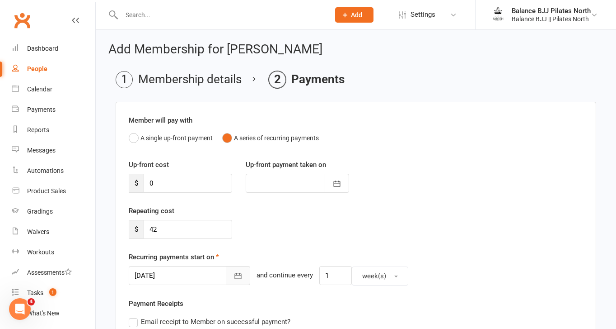
click at [235, 273] on icon "button" at bounding box center [238, 276] width 7 height 6
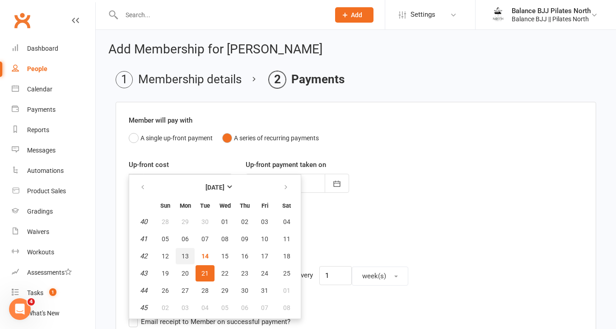
click at [186, 259] on span "13" at bounding box center [185, 255] width 7 height 7
type input "[DATE]"
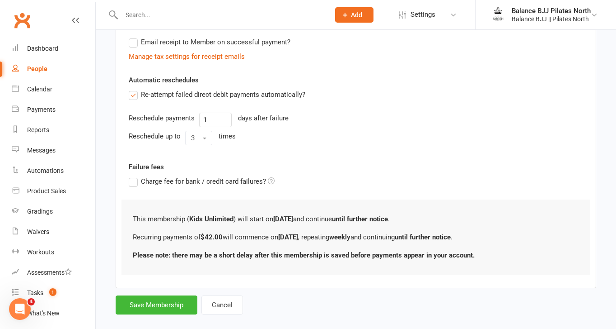
scroll to position [306, 0]
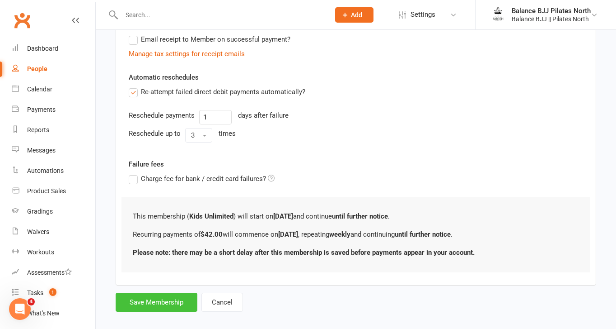
click at [177, 300] on button "Save Membership" at bounding box center [157, 301] width 82 height 19
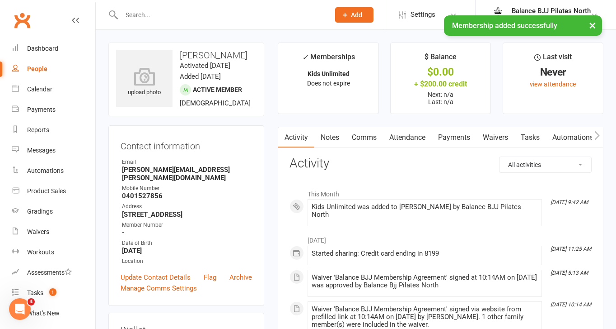
click at [456, 132] on link "Payments" at bounding box center [454, 137] width 45 height 21
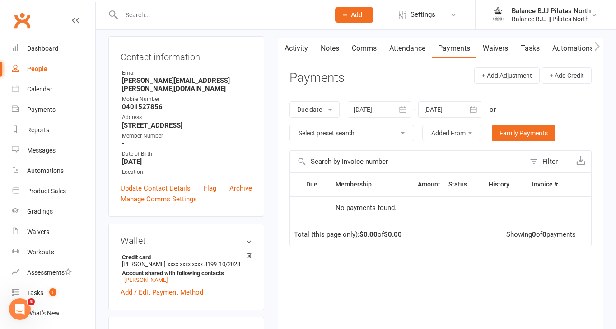
scroll to position [58, 0]
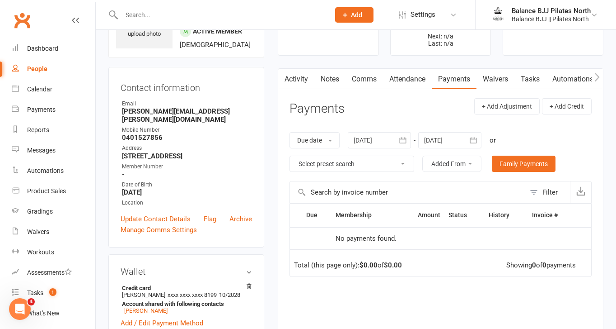
click at [598, 78] on icon "button" at bounding box center [597, 77] width 5 height 9
click at [568, 76] on link "Credit balance" at bounding box center [574, 79] width 58 height 21
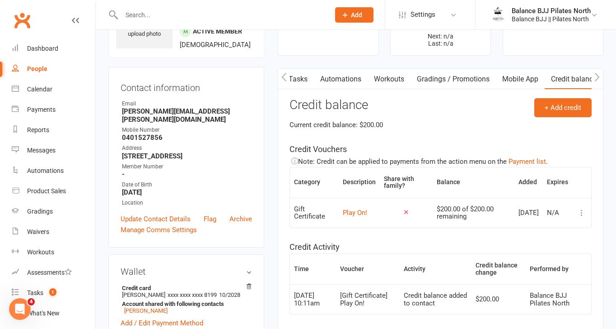
click at [283, 75] on icon "button" at bounding box center [284, 77] width 5 height 9
click at [369, 81] on link "Payments" at bounding box center [354, 79] width 45 height 21
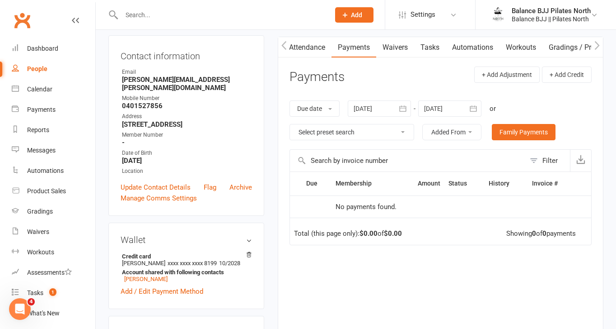
scroll to position [91, 0]
click at [46, 70] on div "People" at bounding box center [37, 68] width 20 height 7
select select "100"
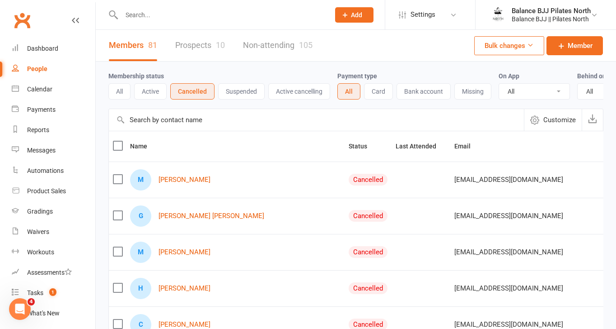
click at [209, 15] on input "text" at bounding box center [221, 15] width 205 height 13
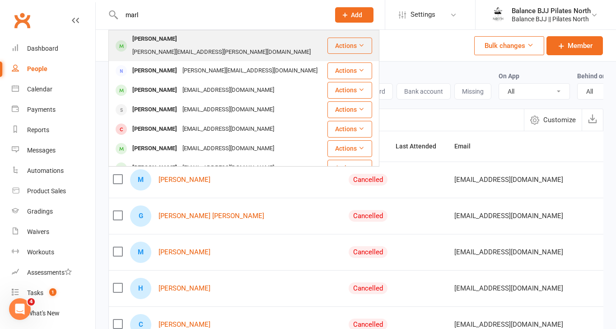
type input "marl"
click at [203, 46] on div "[PERSON_NAME][EMAIL_ADDRESS][PERSON_NAME][DOMAIN_NAME]" at bounding box center [222, 52] width 184 height 13
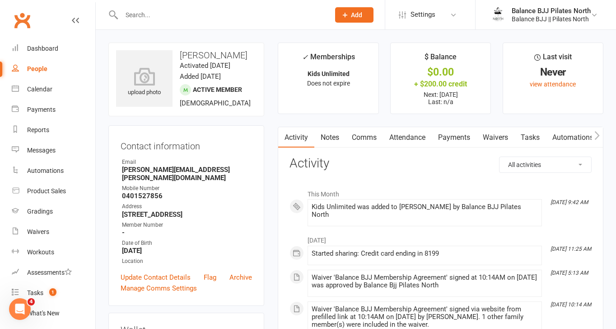
click at [468, 138] on link "Payments" at bounding box center [454, 137] width 45 height 21
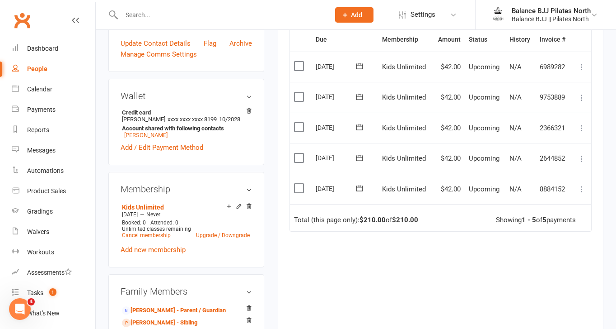
scroll to position [206, 0]
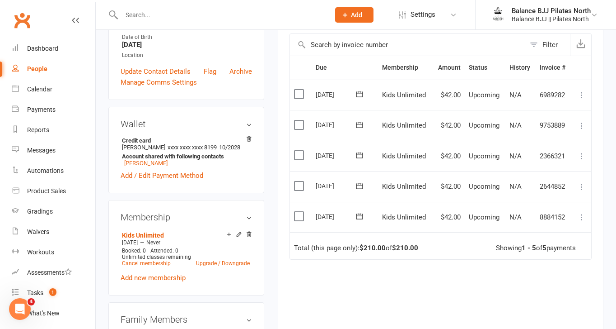
click at [580, 214] on icon at bounding box center [581, 216] width 9 height 9
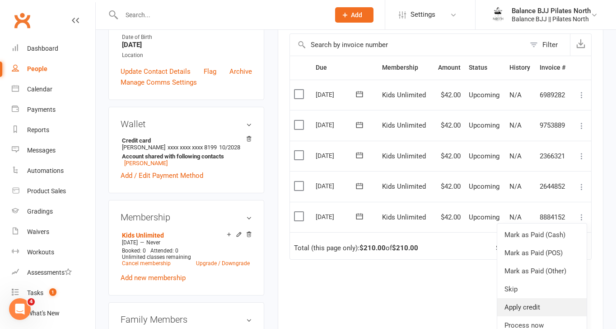
click at [540, 306] on link "Apply credit" at bounding box center [541, 307] width 89 height 18
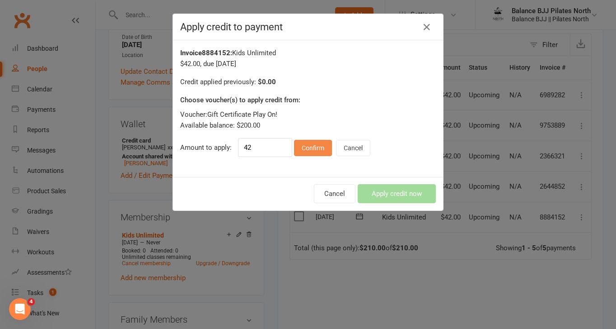
click at [297, 149] on button "Confirm" at bounding box center [313, 148] width 38 height 16
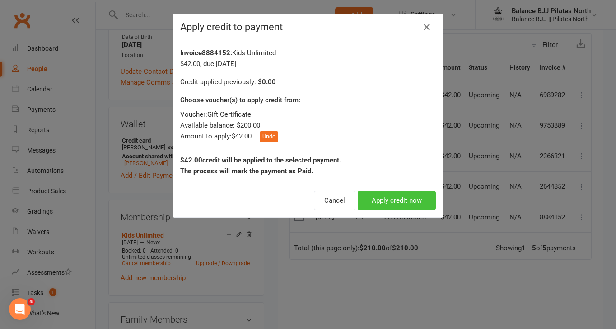
click at [394, 205] on button "Apply credit now" at bounding box center [397, 200] width 78 height 19
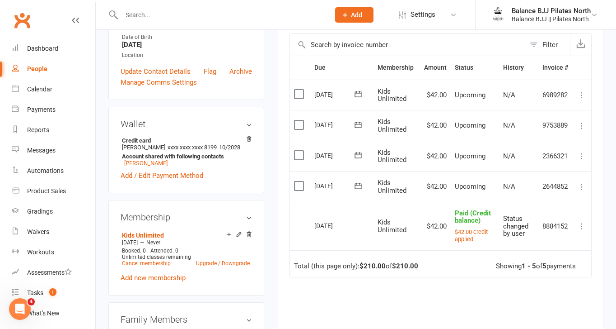
click at [582, 187] on icon at bounding box center [581, 186] width 9 height 9
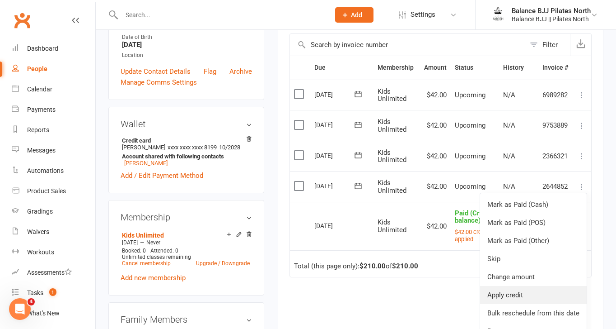
click at [513, 298] on link "Apply credit" at bounding box center [533, 295] width 107 height 18
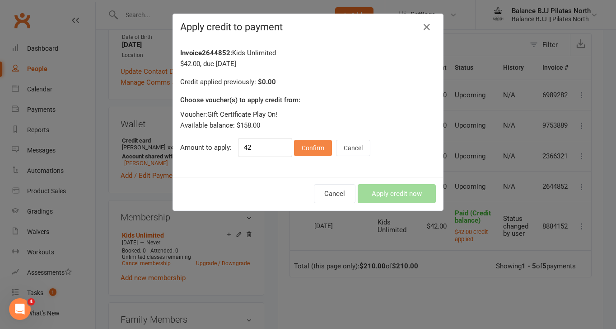
click at [310, 149] on button "Confirm" at bounding box center [313, 148] width 38 height 16
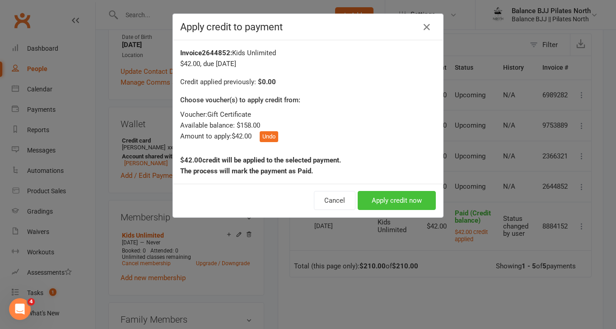
click at [383, 196] on button "Apply credit now" at bounding box center [397, 200] width 78 height 19
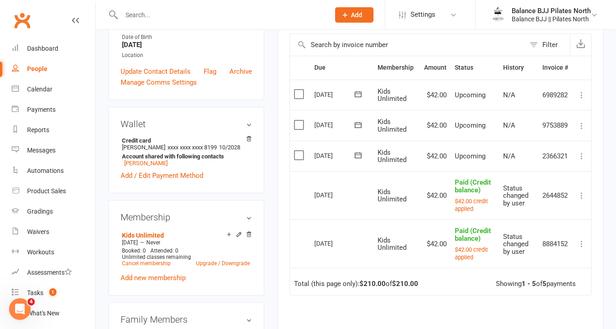
click at [584, 154] on icon at bounding box center [581, 155] width 9 height 9
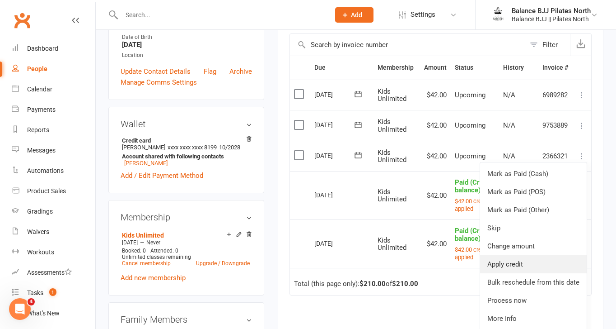
click at [527, 263] on link "Apply credit" at bounding box center [533, 264] width 107 height 18
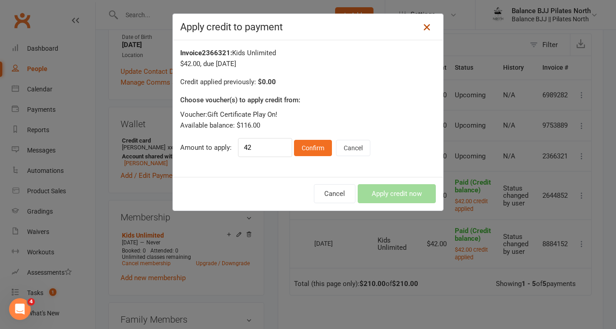
click at [427, 29] on icon at bounding box center [427, 27] width 11 height 11
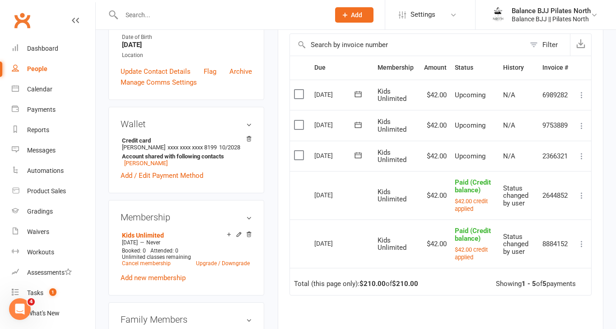
click at [582, 191] on icon at bounding box center [581, 195] width 9 height 9
click at [538, 211] on link "Change to upcoming" at bounding box center [541, 213] width 89 height 18
click at [581, 191] on icon at bounding box center [581, 195] width 9 height 9
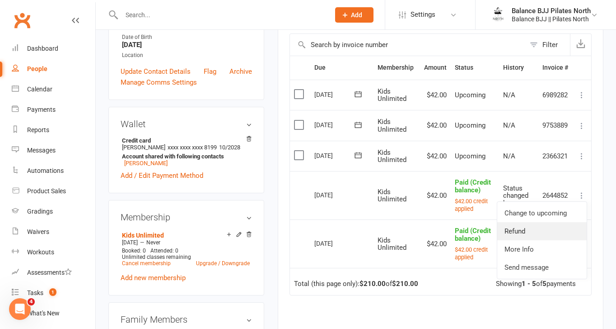
click at [538, 236] on link "Refund" at bounding box center [541, 231] width 89 height 18
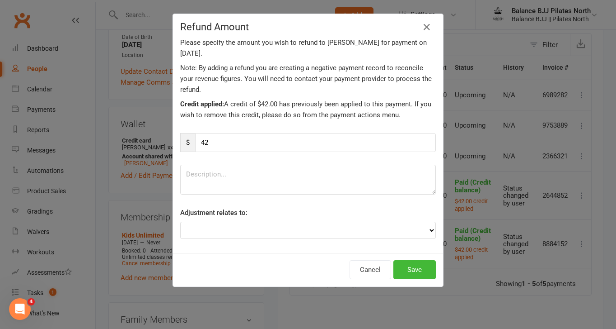
scroll to position [16, 0]
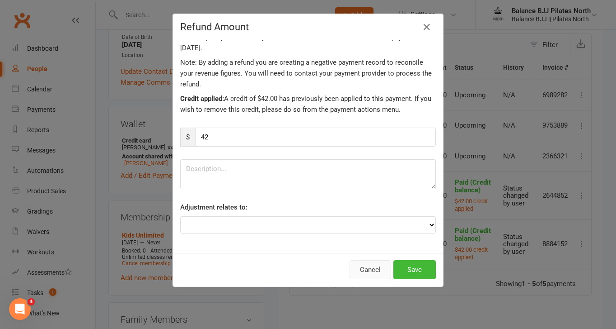
click at [375, 266] on button "Cancel" at bounding box center [371, 269] width 42 height 19
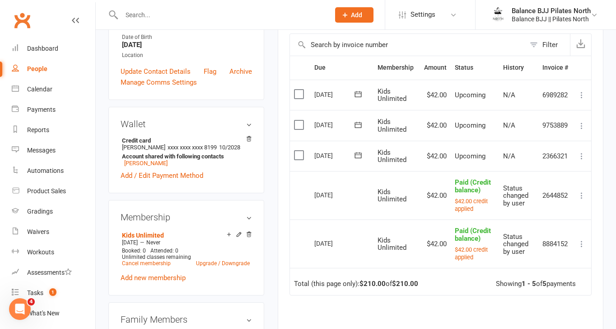
click at [581, 196] on icon at bounding box center [581, 195] width 9 height 9
click at [536, 217] on link "Change to upcoming" at bounding box center [541, 213] width 89 height 18
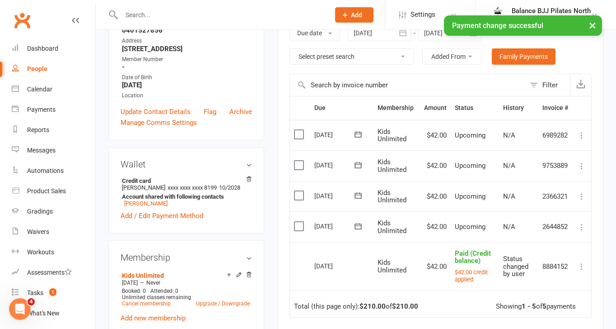
scroll to position [161, 0]
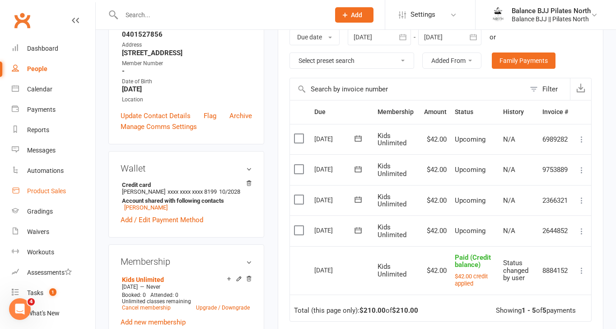
click at [46, 185] on link "Product Sales" at bounding box center [54, 191] width 84 height 20
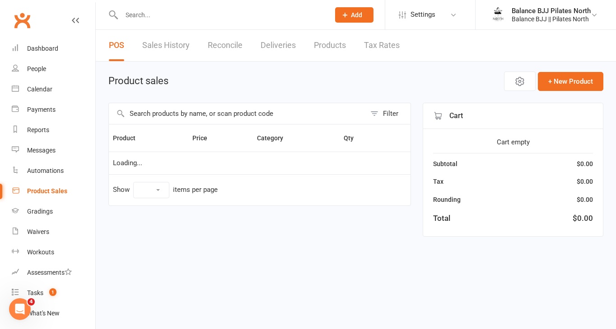
select select "25"
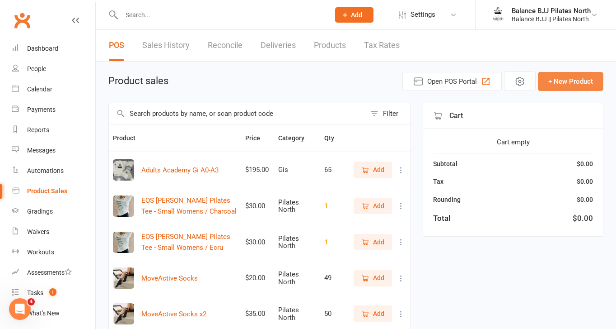
click at [572, 83] on button "+ New Product" at bounding box center [571, 81] width 66 height 19
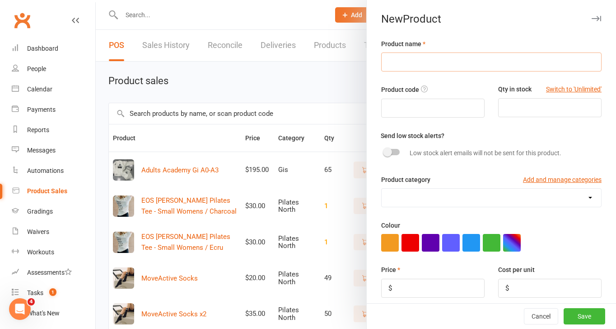
click at [444, 64] on input "text" at bounding box center [491, 61] width 221 height 19
type input "Kids Gi"
click at [530, 104] on input "number" at bounding box center [549, 107] width 103 height 19
click at [570, 89] on button "Switch to 'Unlimited'" at bounding box center [574, 89] width 56 height 10
type input "Unlimited"
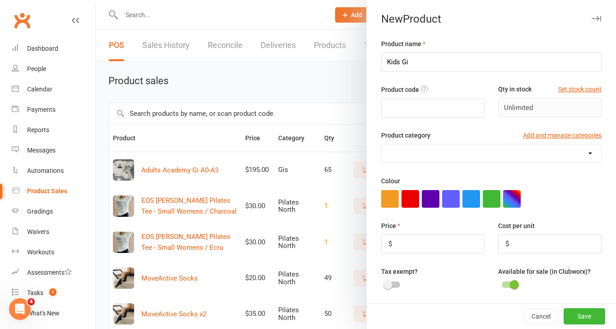
click at [432, 148] on select "Balance Tees Gis Pilates North Sizes" at bounding box center [492, 153] width 220 height 18
select select "3993"
click at [382, 145] on select "Balance Tees Gis Pilates North Sizes" at bounding box center [492, 153] width 220 height 18
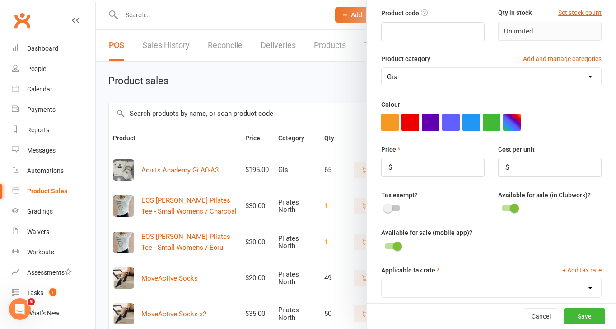
scroll to position [77, 0]
click at [409, 169] on input "number" at bounding box center [432, 166] width 103 height 19
type input "145"
click at [527, 169] on input "number" at bounding box center [549, 166] width 103 height 19
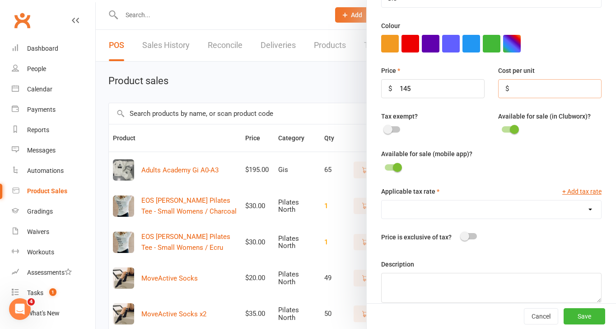
scroll to position [155, 0]
click at [511, 130] on span at bounding box center [514, 128] width 9 height 9
click at [502, 127] on input "checkbox" at bounding box center [502, 127] width 0 height 0
click at [451, 206] on select "GST (10.0%)" at bounding box center [492, 209] width 220 height 18
select select "1906"
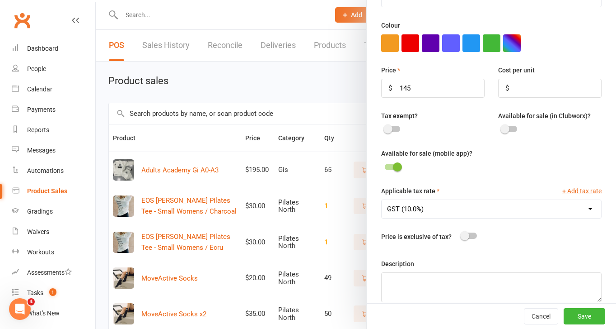
click at [382, 201] on select "GST (10.0%)" at bounding box center [492, 209] width 220 height 18
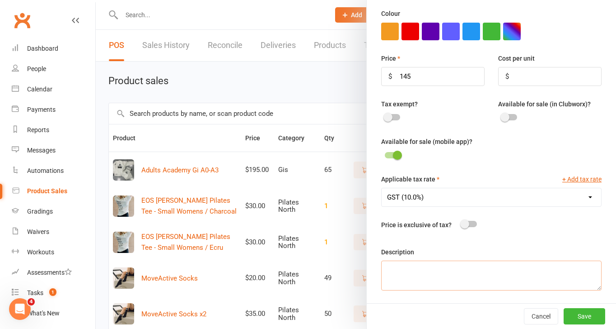
click at [457, 267] on textarea at bounding box center [491, 275] width 221 height 30
type textarea "Kids Gis M000- M4 [PERSON_NAME] Fight"
click at [578, 320] on button "Save" at bounding box center [585, 316] width 42 height 16
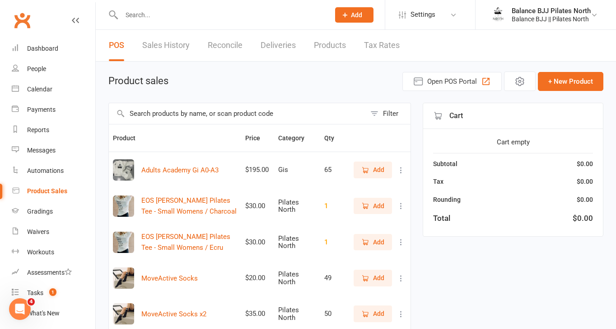
scroll to position [73, 0]
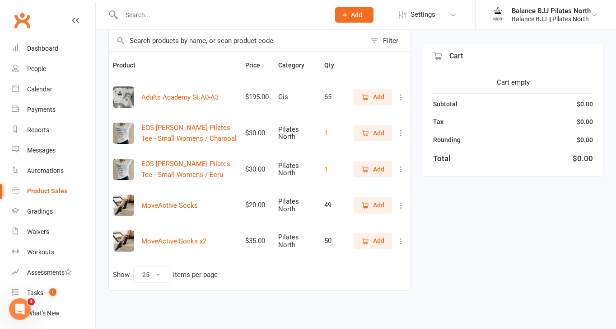
click at [161, 273] on select "10 25 50 100" at bounding box center [151, 274] width 35 height 15
select select "50"
click at [134, 267] on select "10 25 50 100" at bounding box center [151, 274] width 35 height 15
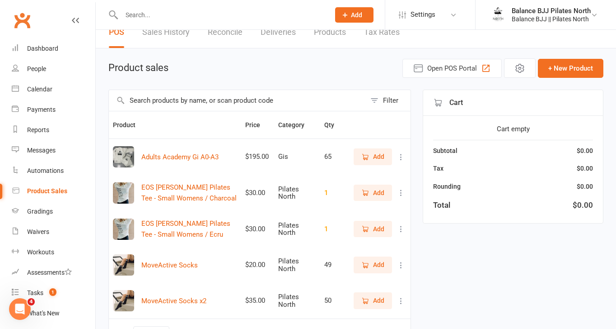
scroll to position [0, 0]
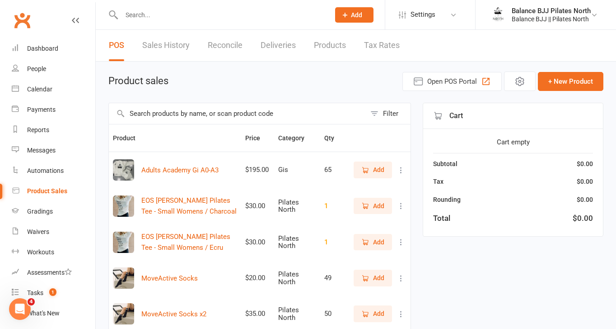
click at [187, 47] on link "Sales History" at bounding box center [165, 45] width 47 height 31
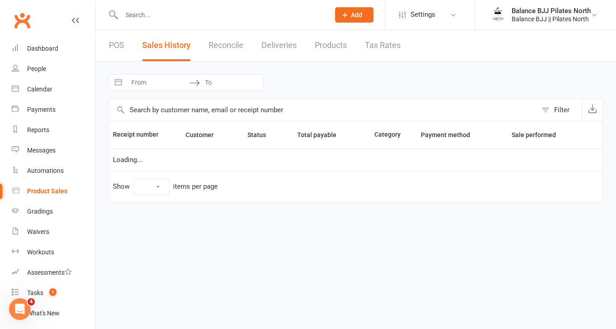
select select "25"
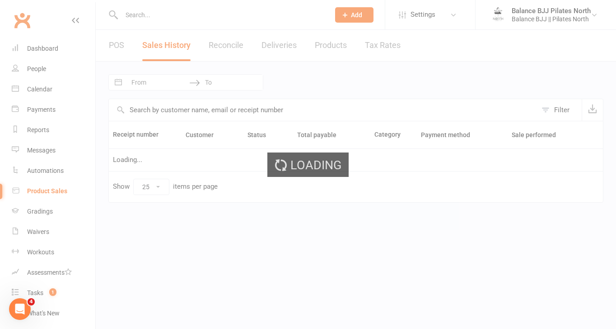
click at [122, 46] on div "Loading" at bounding box center [308, 164] width 616 height 329
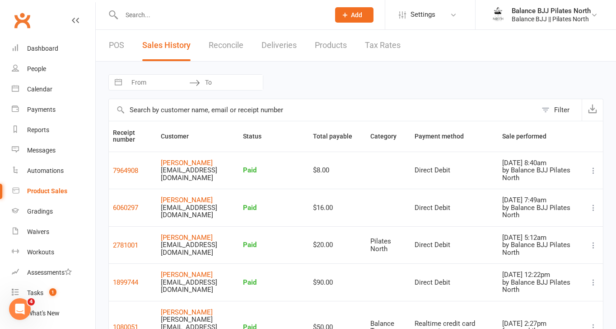
click at [122, 46] on link "POS" at bounding box center [116, 45] width 15 height 31
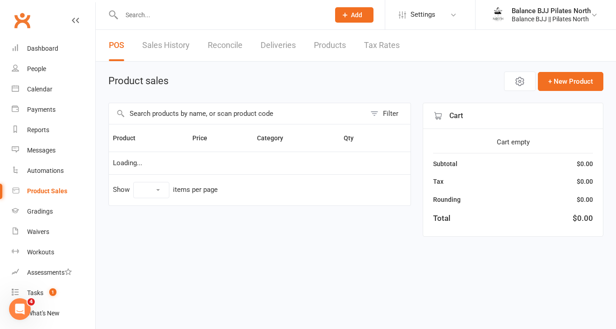
select select "50"
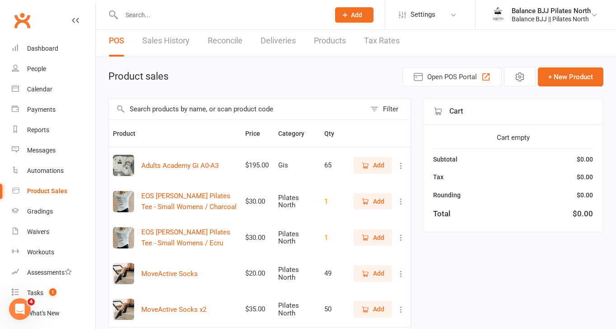
scroll to position [8, 0]
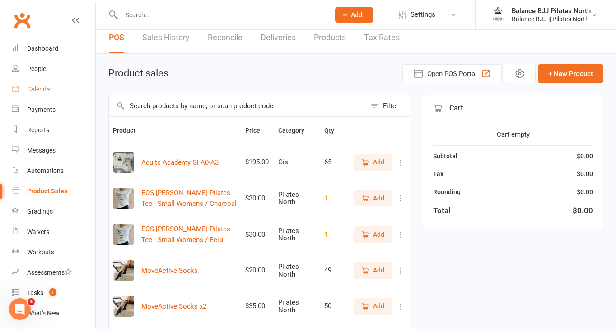
click at [41, 84] on link "Calendar" at bounding box center [54, 89] width 84 height 20
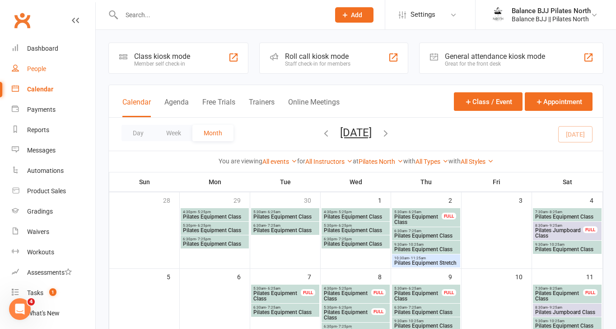
click at [39, 66] on div "People" at bounding box center [36, 68] width 19 height 7
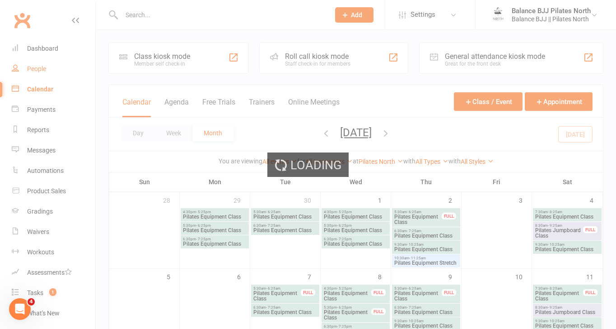
select select "100"
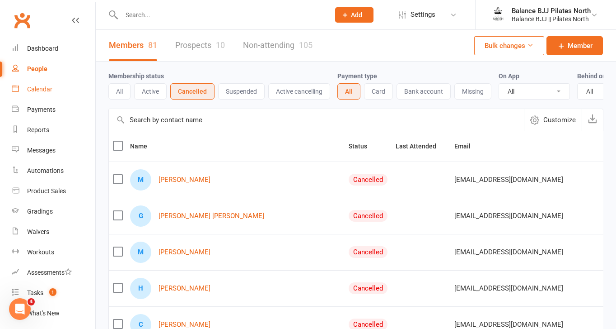
click at [42, 93] on link "Calendar" at bounding box center [54, 89] width 84 height 20
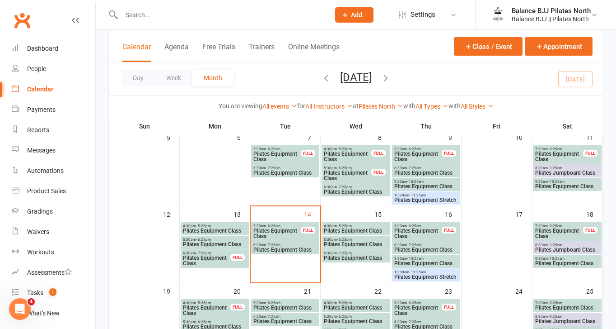
scroll to position [145, 0]
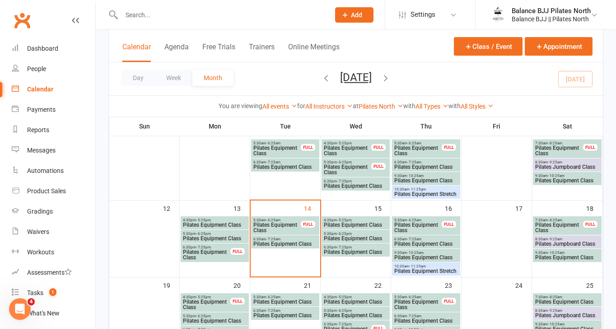
click at [432, 268] on span "Pilates Equipment Stretch" at bounding box center [426, 270] width 65 height 5
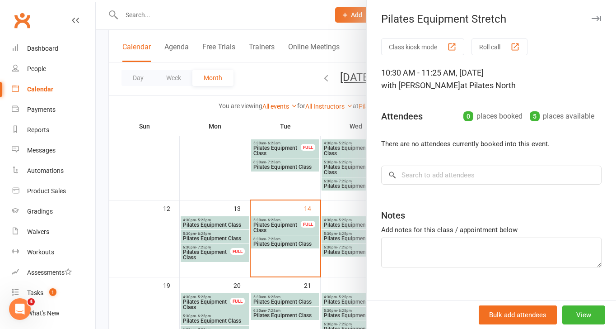
click at [595, 20] on icon "button" at bounding box center [596, 18] width 9 height 5
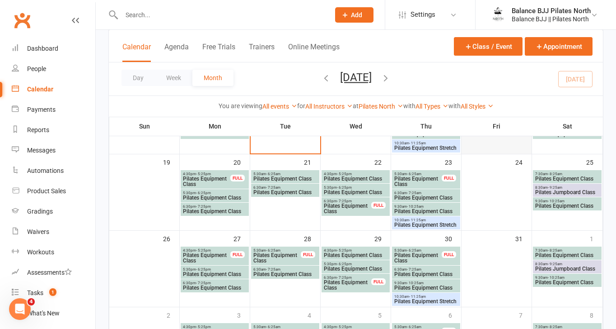
scroll to position [268, 0]
click at [434, 225] on span "Pilates Equipment Stretch" at bounding box center [426, 223] width 65 height 5
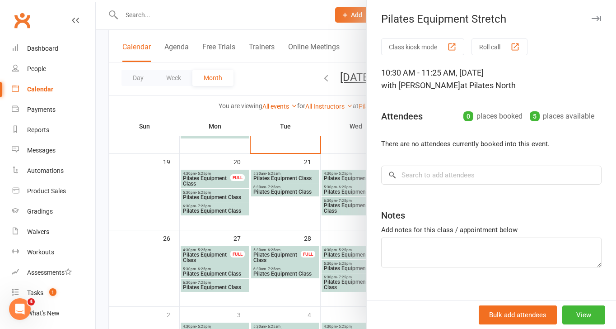
click at [598, 18] on icon "button" at bounding box center [596, 18] width 9 height 5
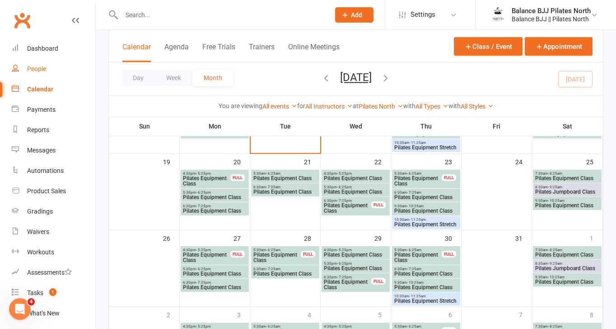
click at [39, 73] on link "People" at bounding box center [54, 69] width 84 height 20
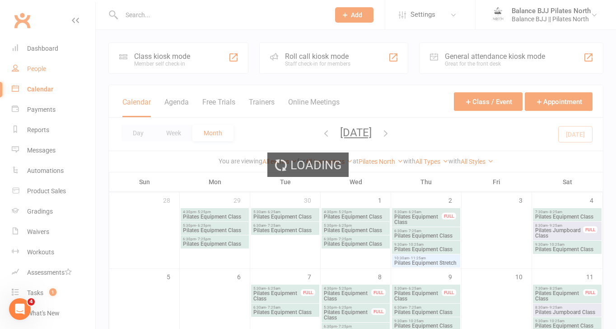
select select "100"
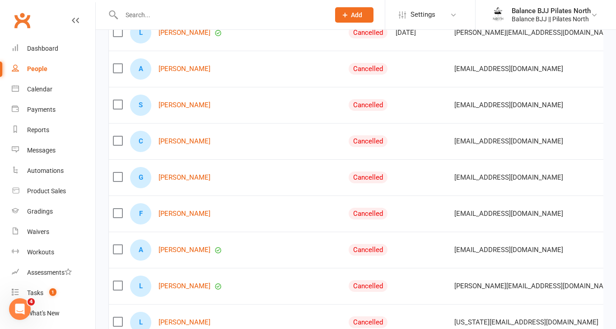
scroll to position [2841, 0]
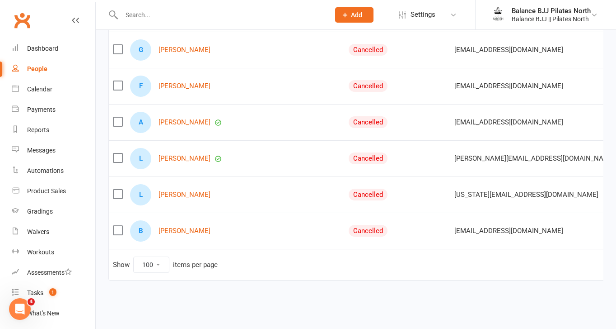
click at [34, 72] on link "People" at bounding box center [54, 69] width 84 height 20
click at [35, 68] on div "People" at bounding box center [37, 68] width 20 height 7
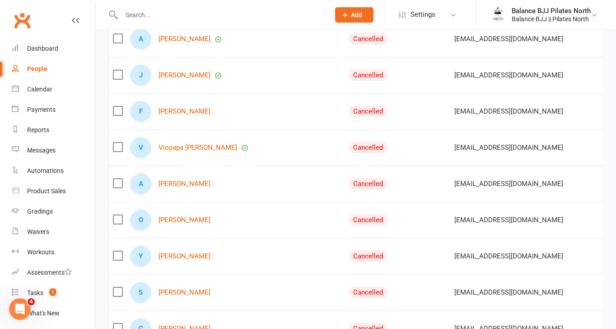
scroll to position [0, 0]
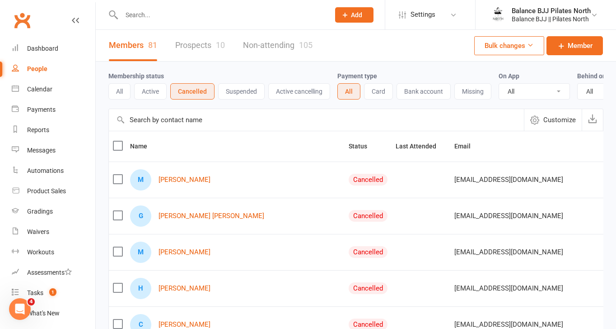
click at [197, 48] on link "Prospects 10" at bounding box center [200, 45] width 50 height 31
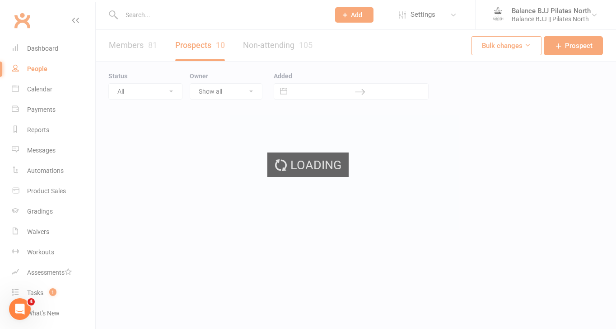
select select "50"
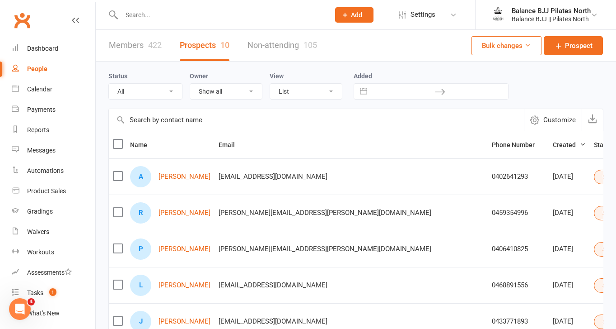
click at [225, 15] on input "text" at bounding box center [221, 15] width 205 height 13
type input "[PERSON_NAME]"
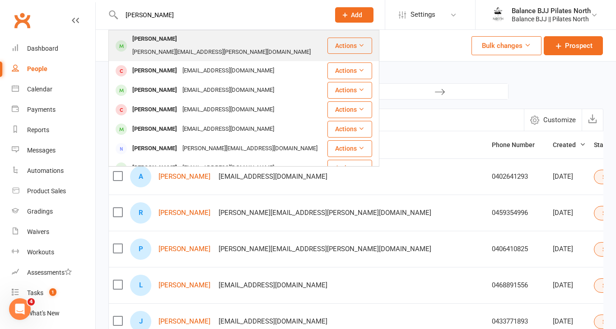
click at [204, 46] on div "[PERSON_NAME][EMAIL_ADDRESS][PERSON_NAME][DOMAIN_NAME]" at bounding box center [222, 52] width 184 height 13
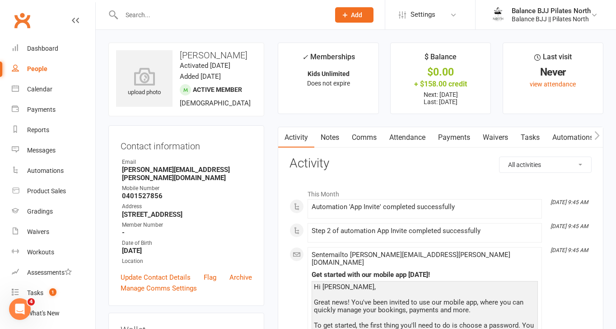
click at [455, 137] on link "Payments" at bounding box center [454, 137] width 45 height 21
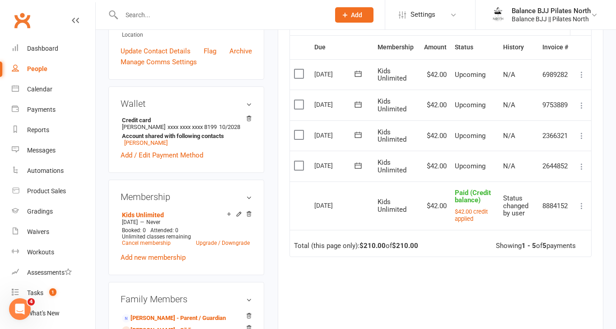
scroll to position [235, 0]
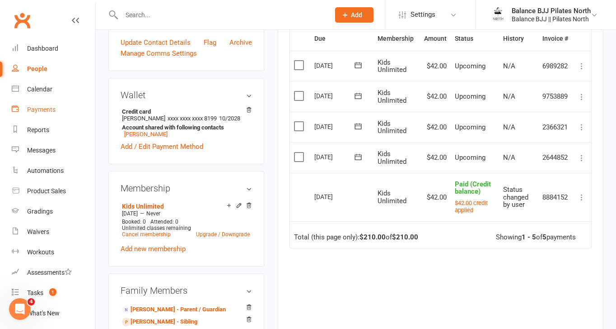
click at [38, 112] on div "Payments" at bounding box center [41, 109] width 28 height 7
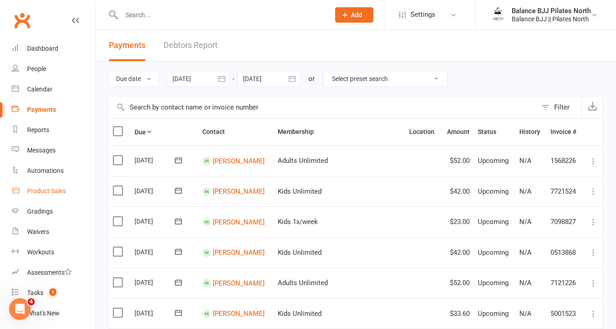
click at [44, 191] on div "Product Sales" at bounding box center [46, 190] width 39 height 7
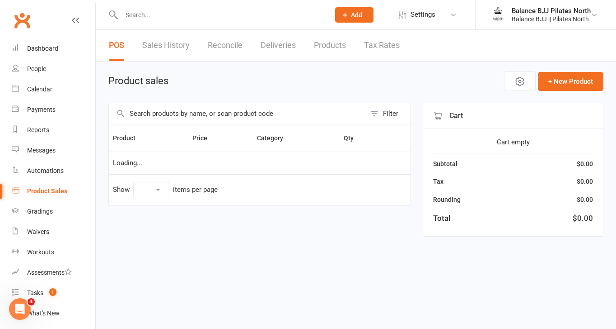
select select "50"
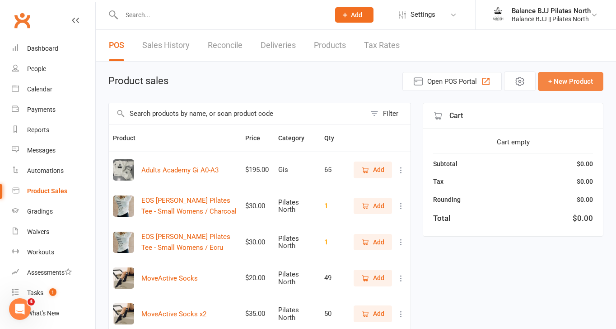
click at [590, 83] on button "+ New Product" at bounding box center [571, 81] width 66 height 19
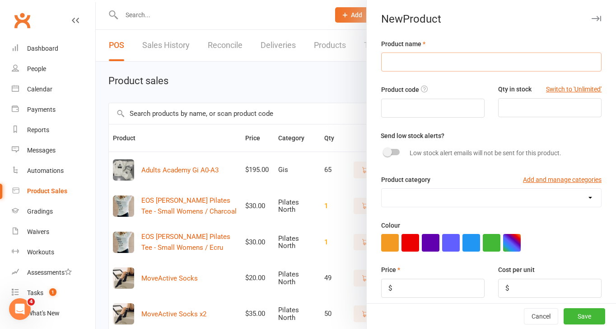
click at [507, 66] on input "text" at bounding box center [491, 61] width 221 height 19
type input "Kids Academy Gis M000-M4"
click at [524, 113] on input "number" at bounding box center [549, 107] width 103 height 19
click at [575, 90] on button "Switch to 'Unlimited'" at bounding box center [574, 89] width 56 height 10
type input "Unlimited"
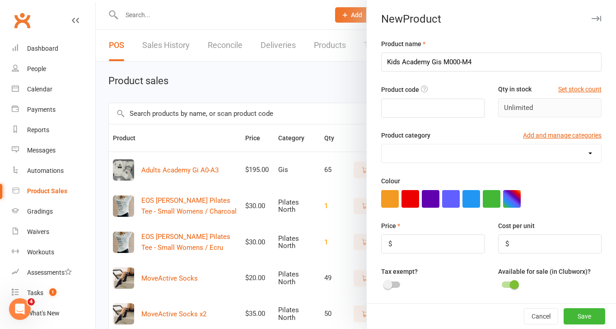
click at [451, 150] on select "Balance Tees Gis Pilates North Sizes" at bounding box center [492, 153] width 220 height 18
select select "3993"
click at [382, 145] on select "Balance Tees Gis Pilates North Sizes" at bounding box center [492, 153] width 220 height 18
click at [423, 240] on input "number" at bounding box center [432, 243] width 103 height 19
type input "145"
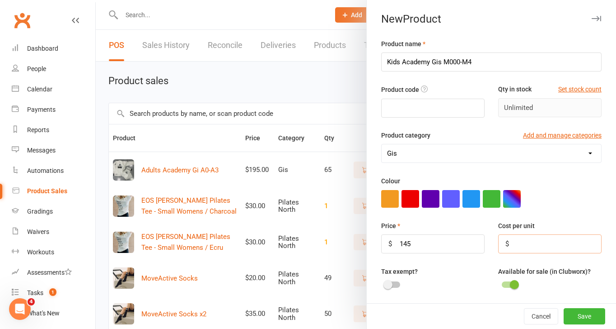
click at [525, 248] on input "number" at bounding box center [549, 243] width 103 height 19
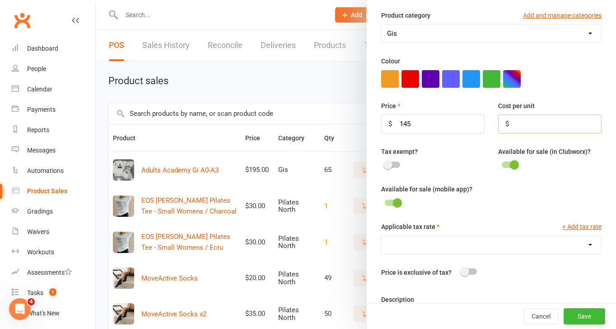
scroll to position [133, 0]
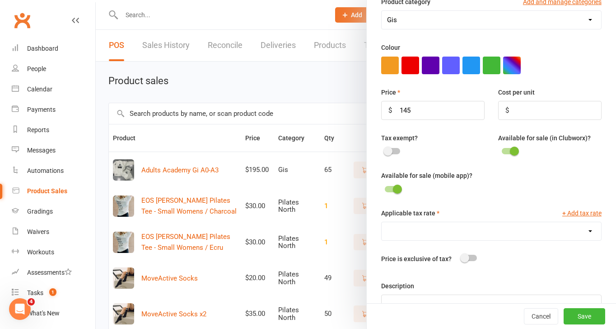
click at [508, 151] on div at bounding box center [509, 151] width 15 height 6
click at [502, 150] on input "checkbox" at bounding box center [502, 150] width 0 height 0
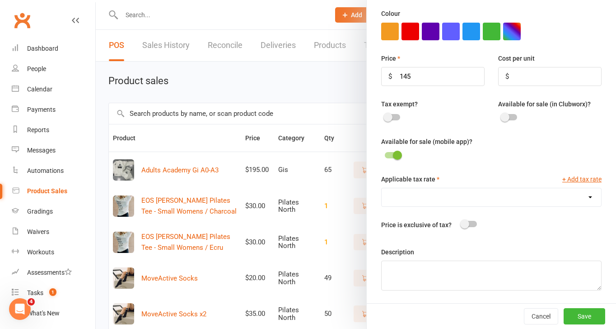
click at [484, 193] on select "GST (10.0%)" at bounding box center [492, 197] width 220 height 18
select select "1906"
click at [382, 188] on select "GST (10.0%)" at bounding box center [492, 197] width 220 height 18
click at [449, 268] on textarea at bounding box center [491, 275] width 221 height 30
type textarea "[PERSON_NAME] Fight"
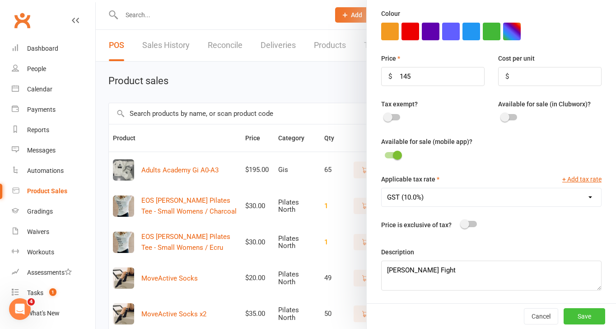
click at [590, 316] on button "Save" at bounding box center [585, 316] width 42 height 16
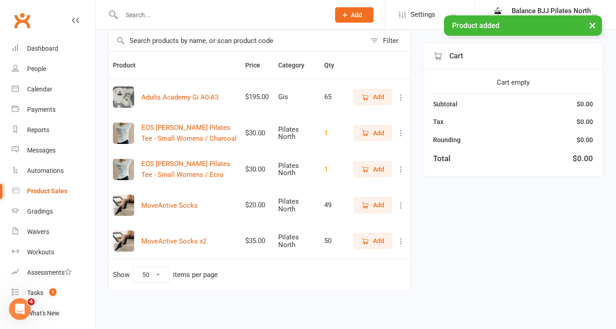
scroll to position [0, 0]
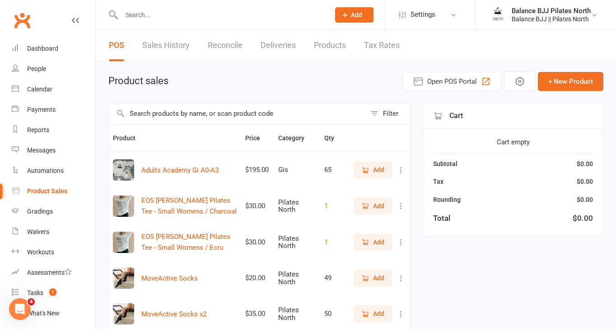
click at [178, 42] on link "Sales History" at bounding box center [165, 45] width 47 height 31
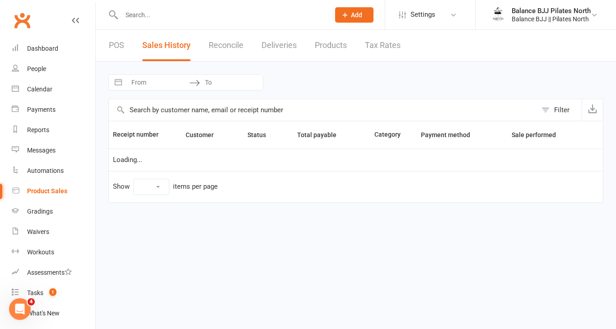
select select "25"
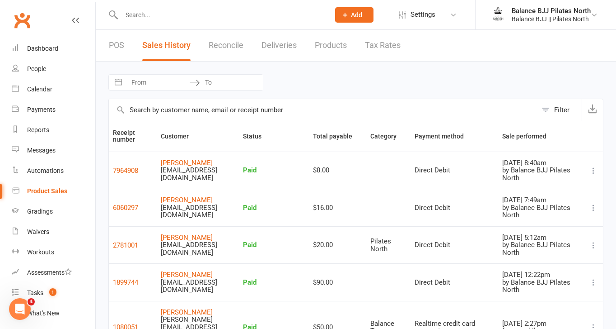
click at [113, 45] on link "POS" at bounding box center [116, 45] width 15 height 31
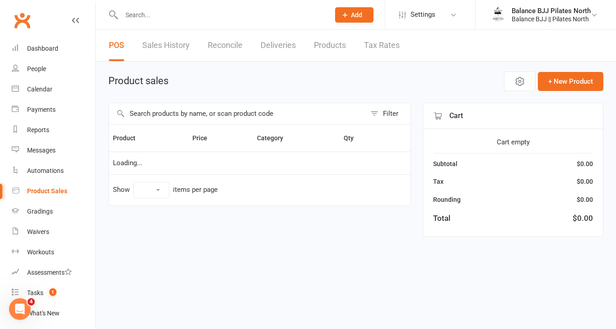
select select "50"
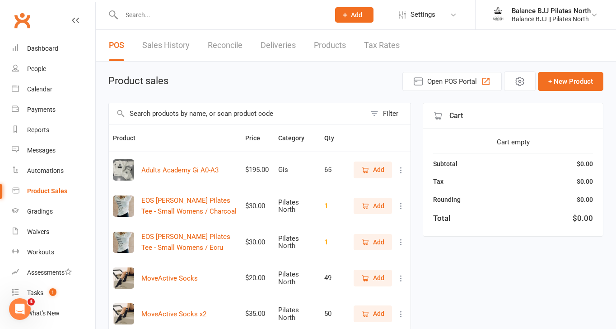
click at [336, 42] on link "Products" at bounding box center [330, 45] width 32 height 31
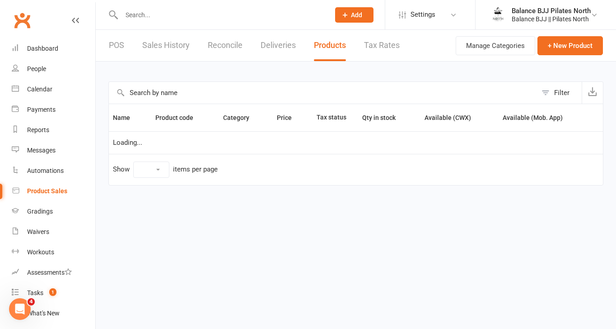
select select "10"
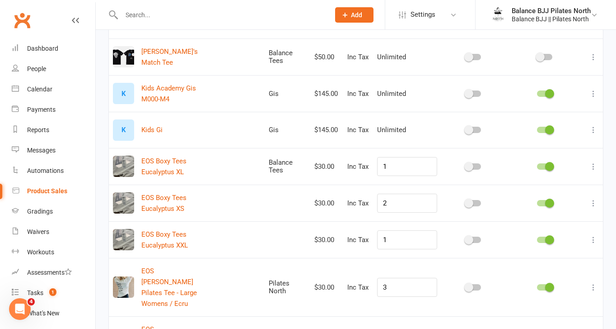
scroll to position [94, 0]
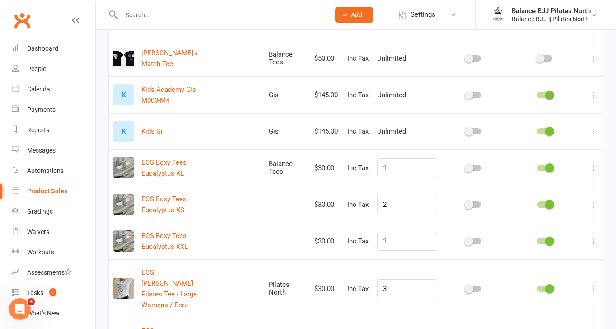
click at [595, 131] on icon at bounding box center [593, 131] width 9 height 9
click at [553, 186] on link "Delete product" at bounding box center [553, 184] width 89 height 18
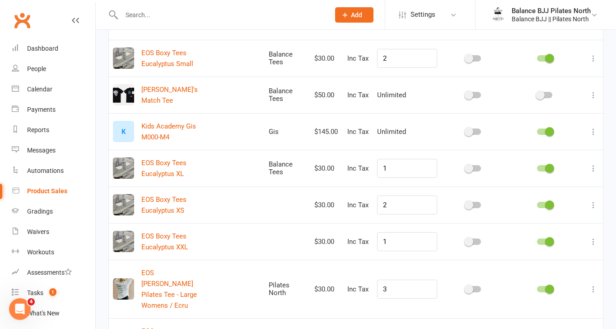
click at [593, 97] on icon at bounding box center [593, 94] width 9 height 9
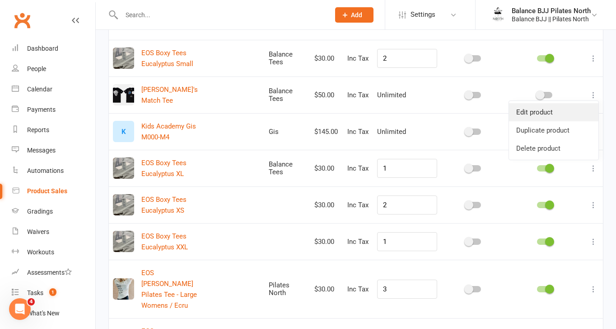
click at [551, 114] on link "Edit product" at bounding box center [553, 112] width 89 height 18
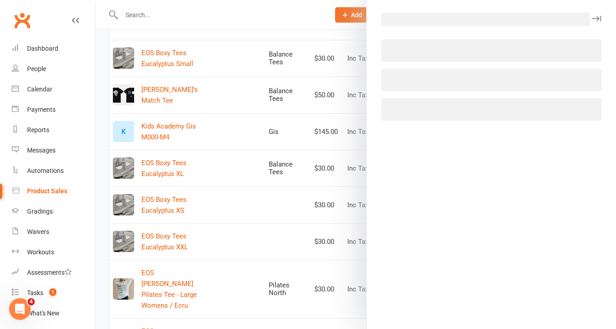
select select "4035"
select select "1906"
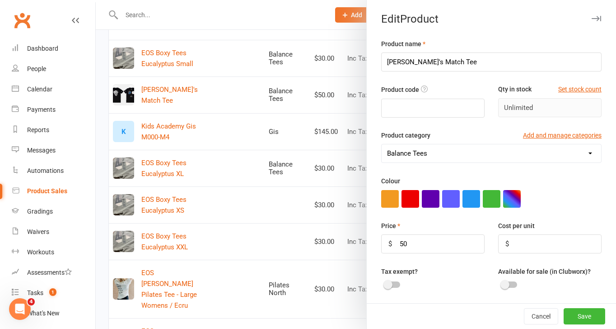
scroll to position [169, 0]
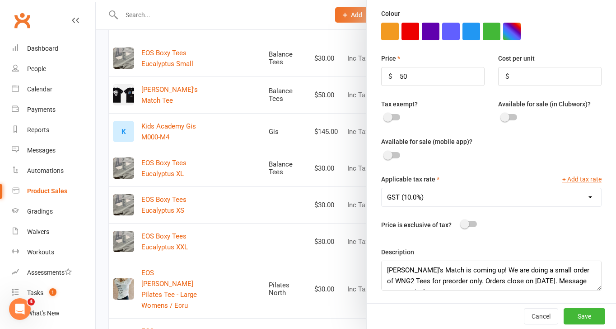
click at [509, 119] on div at bounding box center [509, 117] width 15 height 6
click at [502, 116] on input "checkbox" at bounding box center [502, 116] width 0 height 0
click at [393, 154] on div at bounding box center [392, 155] width 15 height 6
click at [385, 154] on input "checkbox" at bounding box center [385, 154] width 0 height 0
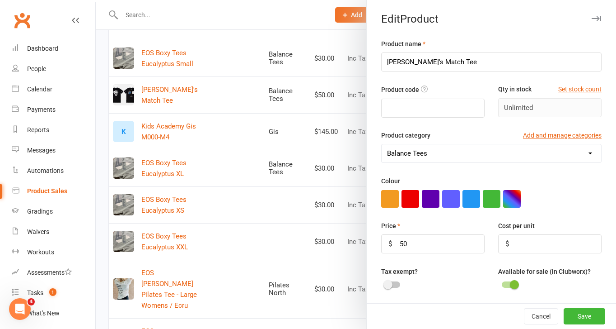
click at [598, 19] on icon "button" at bounding box center [596, 18] width 9 height 5
click at [597, 16] on icon "button" at bounding box center [596, 18] width 9 height 5
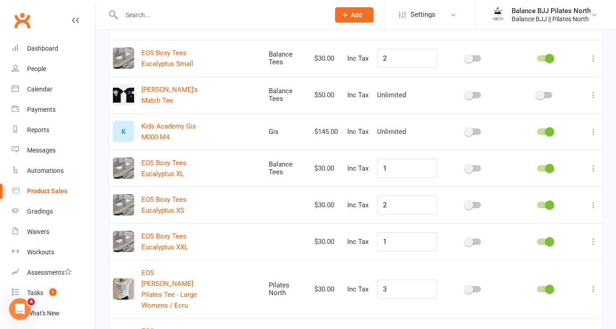
click at [480, 129] on div at bounding box center [473, 131] width 15 height 6
click at [466, 130] on input "checkbox" at bounding box center [466, 130] width 0 height 0
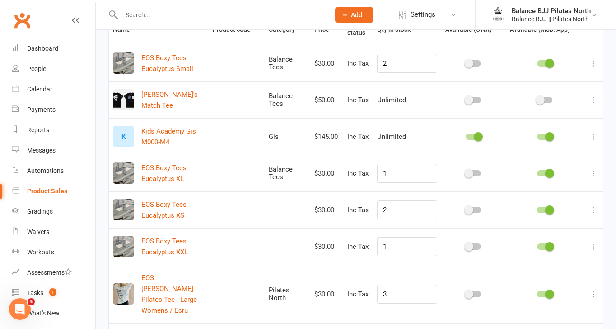
scroll to position [94, 0]
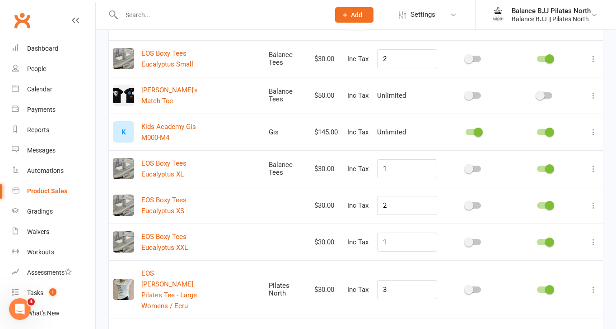
click at [477, 169] on div at bounding box center [473, 168] width 15 height 6
click at [466, 167] on input "checkbox" at bounding box center [466, 167] width 0 height 0
click at [479, 204] on div at bounding box center [473, 205] width 15 height 6
click at [466, 204] on input "checkbox" at bounding box center [466, 204] width 0 height 0
click at [479, 242] on div at bounding box center [473, 242] width 15 height 6
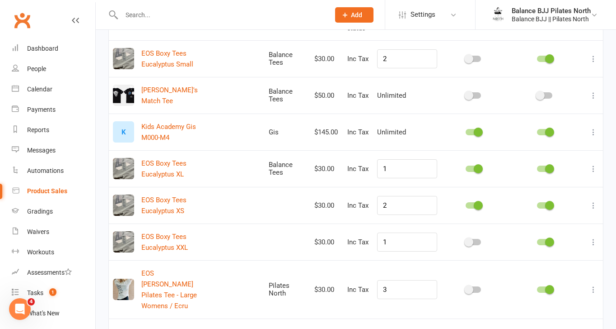
click at [466, 240] on input "checkbox" at bounding box center [466, 240] width 0 height 0
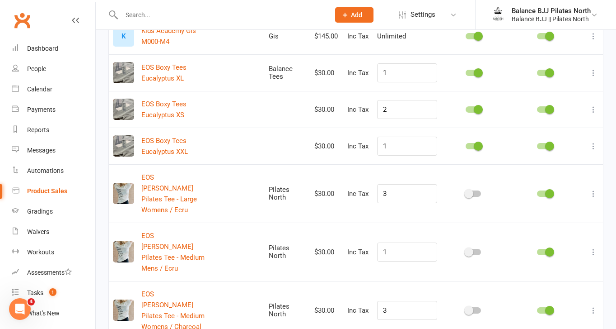
scroll to position [197, 0]
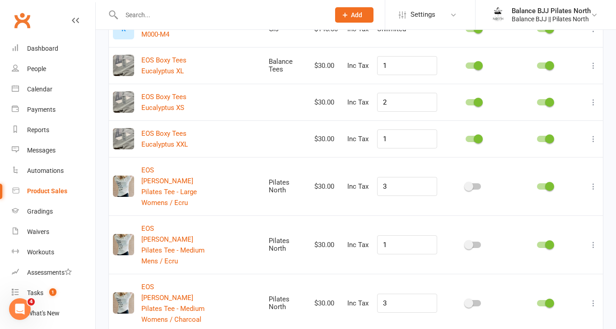
click at [475, 183] on div at bounding box center [473, 186] width 15 height 6
click at [466, 185] on input "checkbox" at bounding box center [466, 185] width 0 height 0
click at [479, 241] on div at bounding box center [473, 244] width 15 height 6
click at [466, 243] on input "checkbox" at bounding box center [466, 243] width 0 height 0
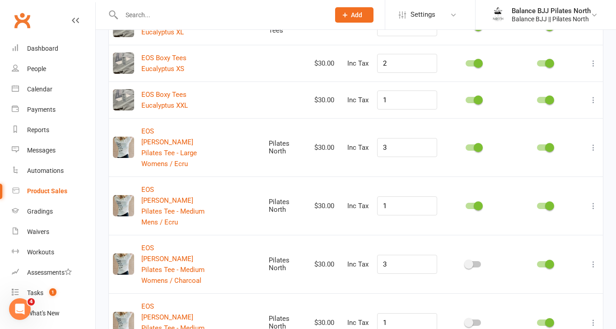
scroll to position [239, 0]
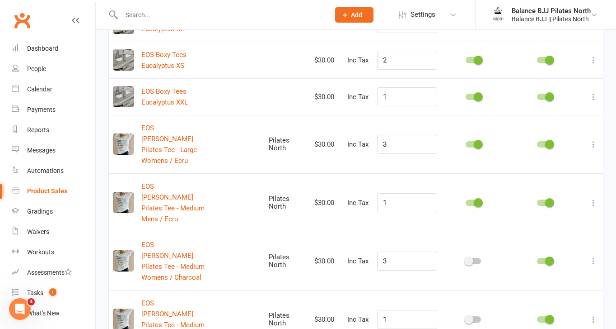
click at [472, 256] on span at bounding box center [469, 260] width 9 height 9
click at [466, 259] on input "checkbox" at bounding box center [466, 259] width 0 height 0
click at [399, 310] on input "1" at bounding box center [407, 319] width 60 height 19
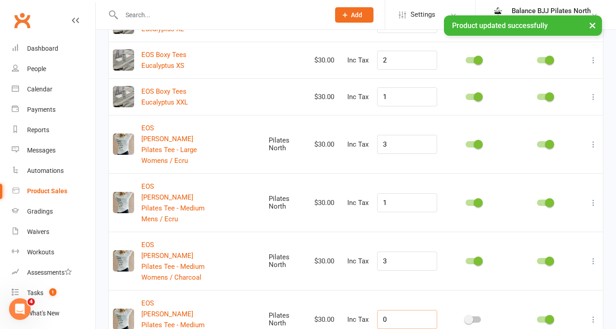
type input "0"
click at [594, 314] on icon at bounding box center [593, 318] width 9 height 9
click at [553, 312] on link "Delete product" at bounding box center [553, 312] width 89 height 18
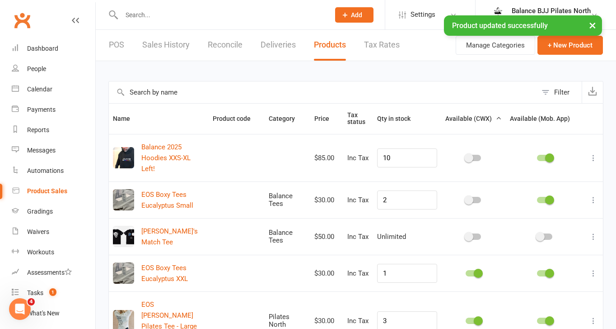
scroll to position [0, 0]
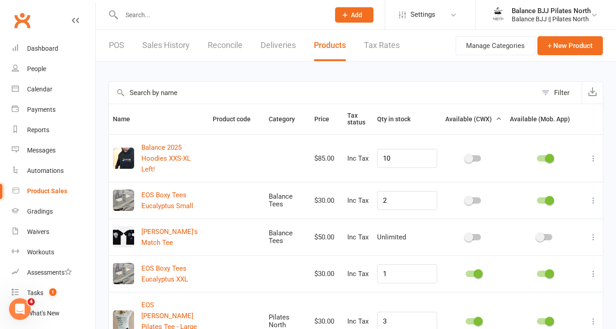
click at [475, 197] on div at bounding box center [473, 200] width 15 height 6
click at [466, 199] on input "checkbox" at bounding box center [466, 199] width 0 height 0
click at [477, 155] on div at bounding box center [473, 158] width 15 height 6
click at [466, 157] on input "checkbox" at bounding box center [466, 157] width 0 height 0
click at [122, 46] on link "POS" at bounding box center [116, 45] width 15 height 31
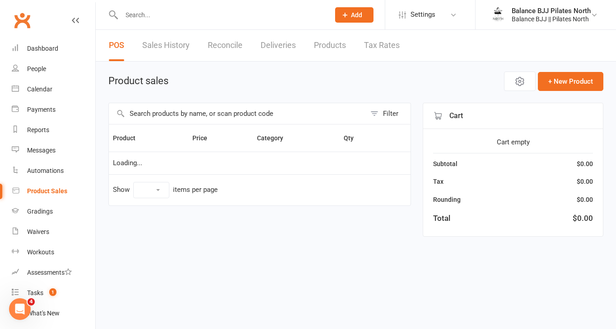
select select "50"
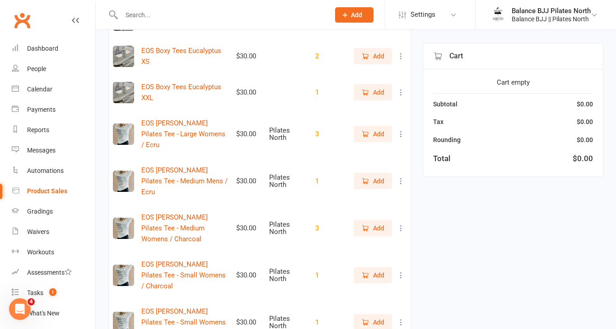
scroll to position [398, 0]
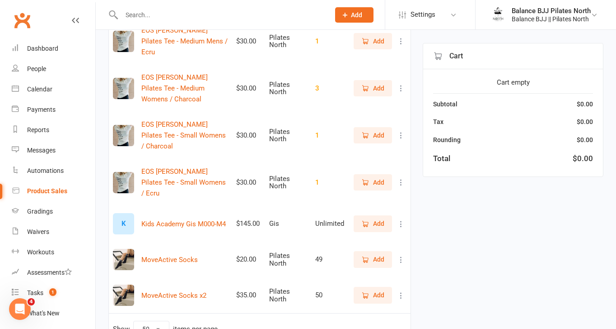
click at [117, 213] on div "K" at bounding box center [123, 223] width 21 height 21
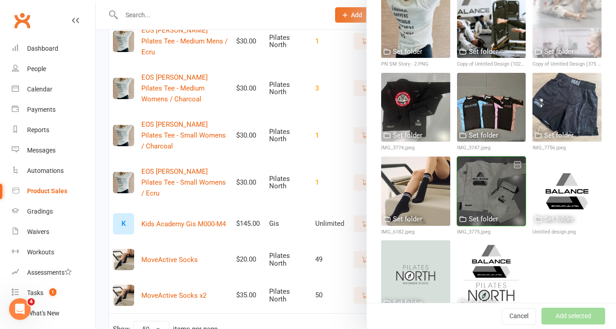
scroll to position [218, 0]
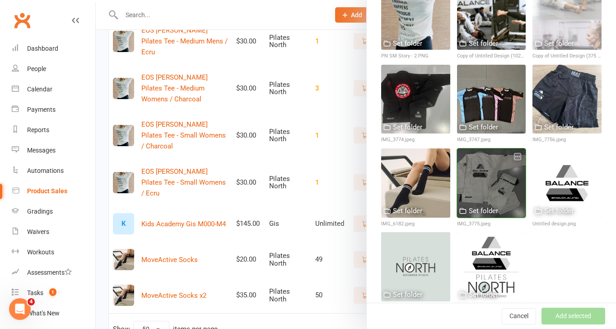
click at [485, 202] on div at bounding box center [491, 182] width 69 height 69
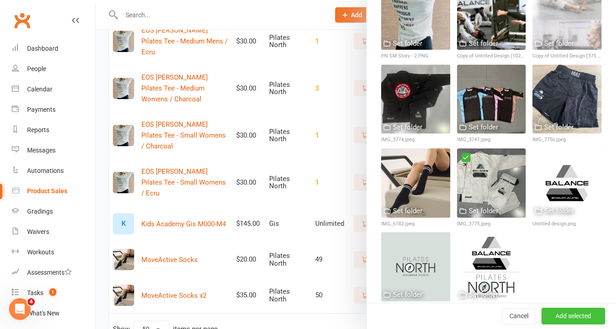
click at [587, 319] on button "Add selected" at bounding box center [574, 316] width 64 height 16
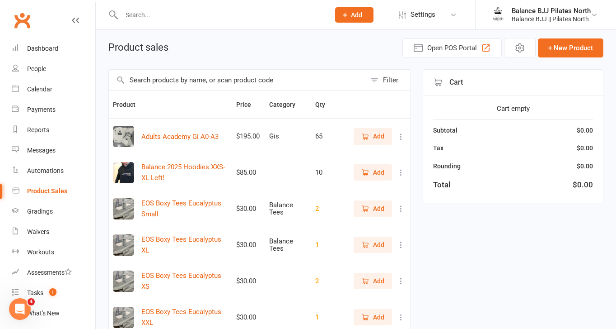
scroll to position [0, 0]
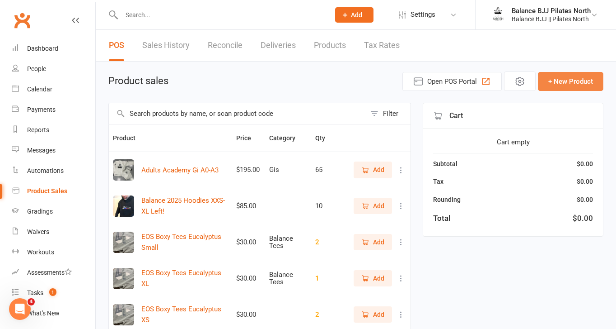
click at [588, 78] on button "+ New Product" at bounding box center [571, 81] width 66 height 19
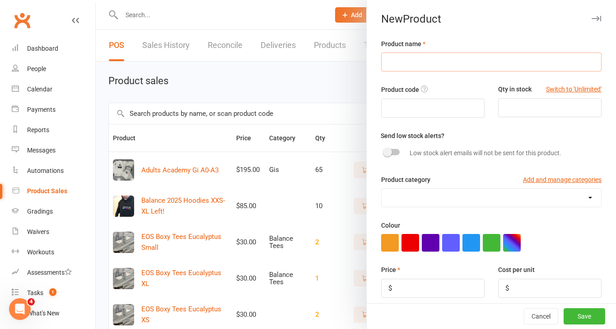
click at [455, 57] on input "text" at bounding box center [491, 61] width 221 height 19
type input "White Belt"
click at [545, 109] on input "number" at bounding box center [549, 107] width 103 height 19
click at [570, 91] on button "Switch to 'Unlimited'" at bounding box center [574, 89] width 56 height 10
type input "Unlimited"
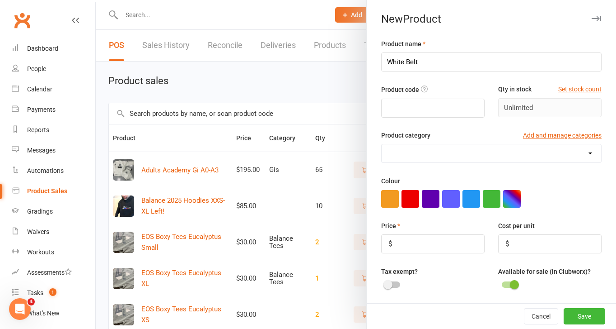
click at [462, 147] on select "Balance Tees Gis Pilates North Sizes" at bounding box center [492, 153] width 220 height 18
select select "3993"
click at [382, 145] on select "Balance Tees Gis Pilates North Sizes" at bounding box center [492, 153] width 220 height 18
click at [417, 248] on input "number" at bounding box center [432, 243] width 103 height 19
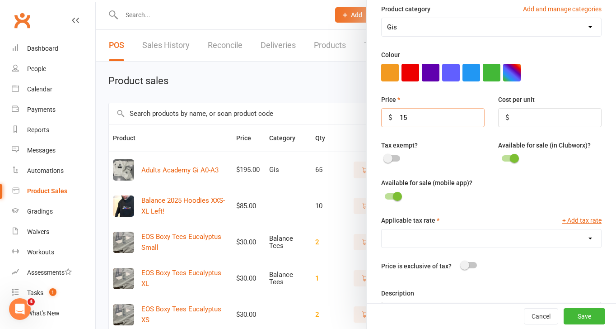
scroll to position [127, 0]
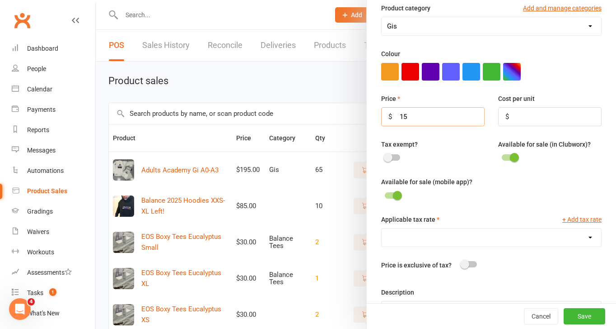
type input "15"
click at [391, 196] on div at bounding box center [392, 195] width 15 height 6
click at [385, 194] on input "checkbox" at bounding box center [385, 194] width 0 height 0
click at [406, 237] on select "GST (10.0%)" at bounding box center [492, 237] width 220 height 18
select select "1906"
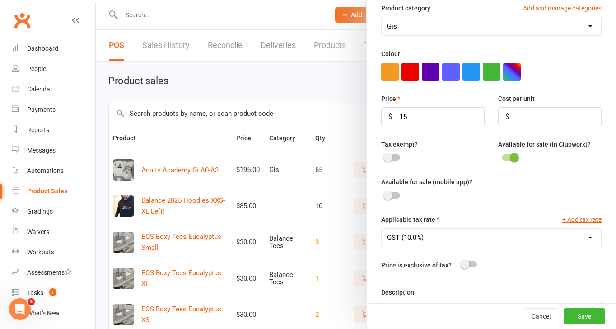
click at [382, 230] on select "GST (10.0%)" at bounding box center [492, 237] width 220 height 18
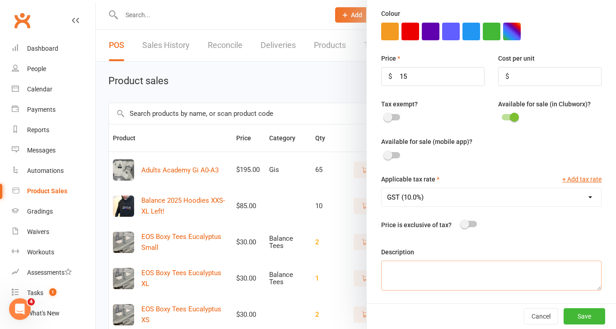
click at [436, 272] on textarea at bounding box center [491, 275] width 221 height 30
type textarea "All Sizes"
click at [577, 317] on button "Save" at bounding box center [585, 316] width 42 height 16
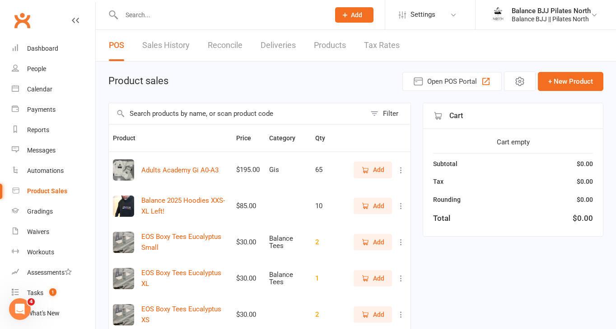
scroll to position [433, 0]
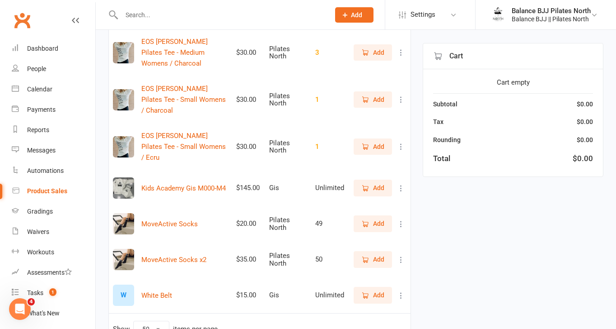
click at [131, 284] on div "W" at bounding box center [123, 294] width 21 height 21
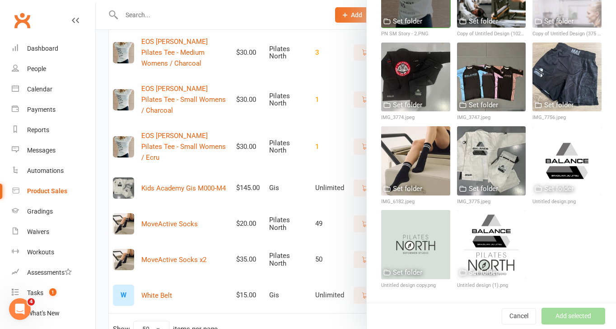
scroll to position [0, 0]
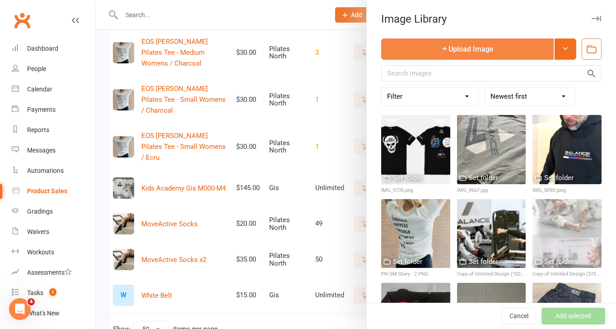
click at [457, 48] on button "Upload Image" at bounding box center [467, 48] width 173 height 21
click at [510, 48] on button "Upload Image" at bounding box center [467, 48] width 173 height 21
click at [493, 49] on button "Upload Image" at bounding box center [467, 48] width 173 height 21
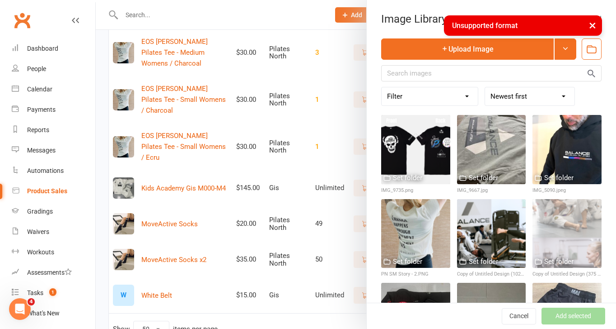
click at [593, 26] on button "×" at bounding box center [593, 24] width 16 height 19
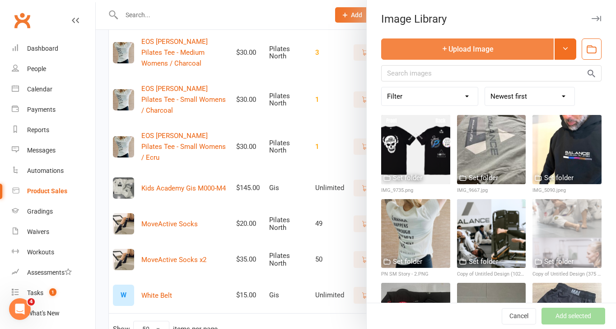
click at [520, 54] on button "Upload Image" at bounding box center [467, 48] width 173 height 21
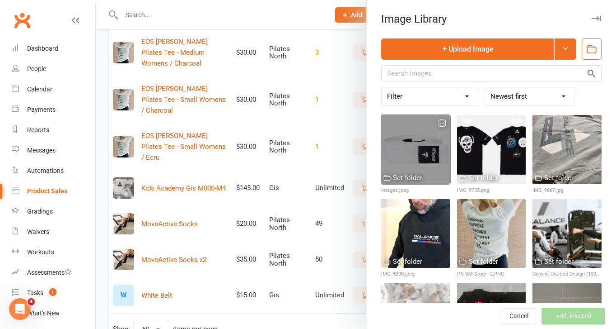
click at [405, 162] on div at bounding box center [415, 149] width 69 height 69
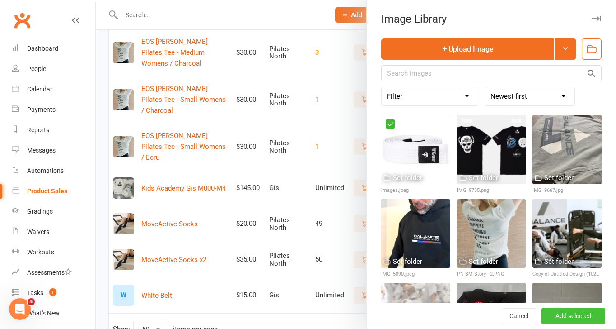
click at [577, 316] on button "Add selected" at bounding box center [574, 316] width 64 height 16
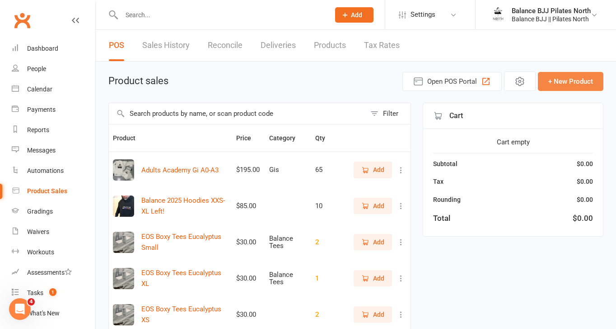
click at [571, 80] on button "+ New Product" at bounding box center [571, 81] width 66 height 19
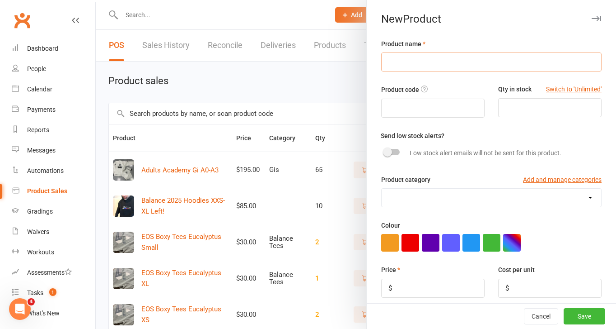
click at [462, 57] on input "text" at bounding box center [491, 61] width 221 height 19
click at [387, 64] on input "Ranked" at bounding box center [491, 61] width 221 height 19
click at [454, 62] on input "Purple Ranked" at bounding box center [491, 61] width 221 height 19
type input "Purple Ranked Rash Guard"
click at [555, 110] on input "number" at bounding box center [549, 107] width 103 height 19
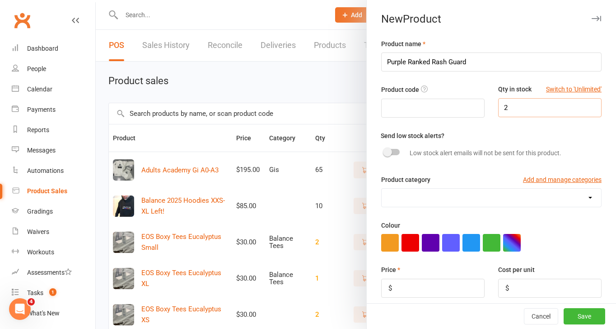
type input "2"
click at [485, 59] on input "Purple Ranked Rash Guard" at bounding box center [491, 61] width 221 height 19
type input "Purple Ranked Rash Guard SMALL"
click at [407, 195] on select "Balance Tees Gis Pilates North Sizes" at bounding box center [492, 197] width 220 height 18
click at [534, 180] on button "Add and manage categories" at bounding box center [562, 179] width 79 height 10
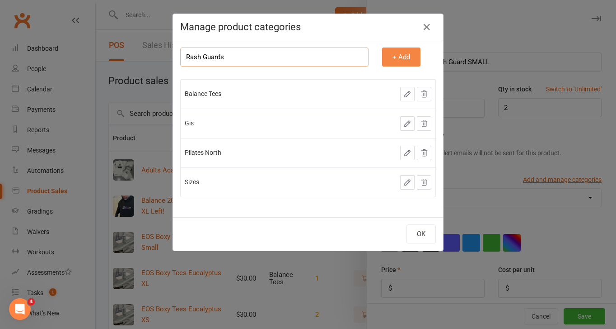
type input "Rash Guards"
click at [395, 62] on button "+ Add" at bounding box center [401, 56] width 38 height 19
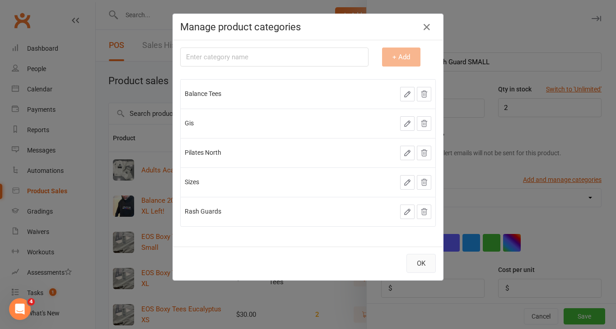
click at [424, 267] on button "OK" at bounding box center [421, 262] width 29 height 19
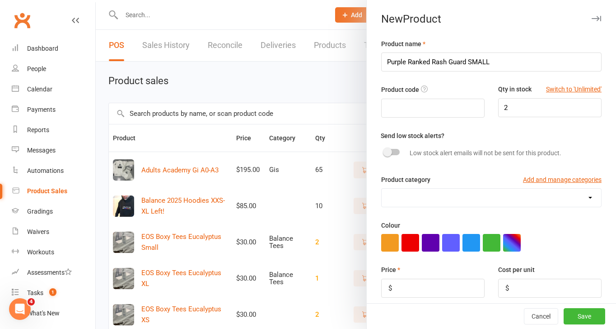
click at [517, 197] on select "Balance Tees Gis Pilates North Rash Guards Sizes" at bounding box center [492, 197] width 220 height 18
select select "4089"
click at [382, 189] on select "Balance Tees Gis Pilates North Rash Guards Sizes" at bounding box center [492, 197] width 220 height 18
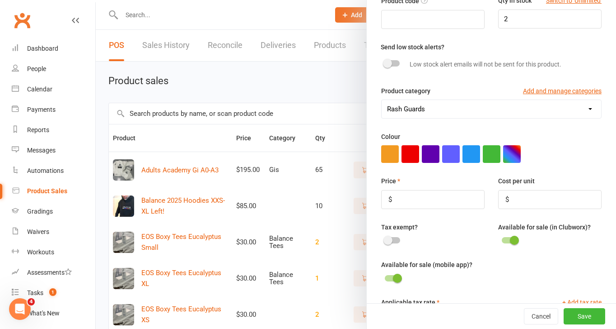
scroll to position [90, 0]
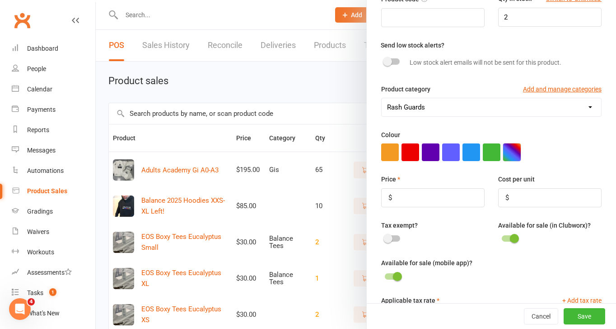
click at [515, 150] on button "button" at bounding box center [512, 152] width 18 height 18
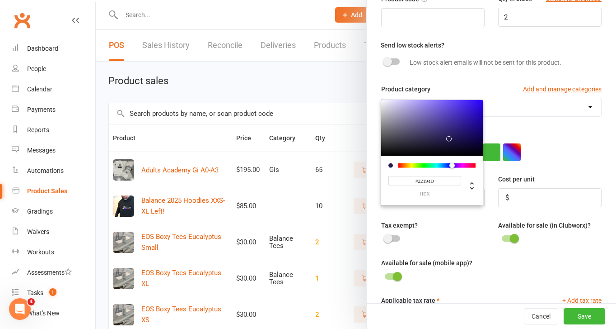
type input "#BAB1E5"
click at [404, 106] on div at bounding box center [432, 127] width 102 height 56
click at [519, 167] on div "Product name Purple Ranked Rash Guard SMALL Product code Qty in stock Switch to…" at bounding box center [491, 186] width 249 height 476
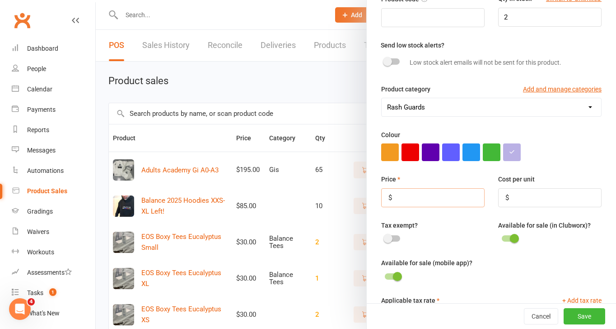
click at [413, 202] on input "number" at bounding box center [432, 197] width 103 height 19
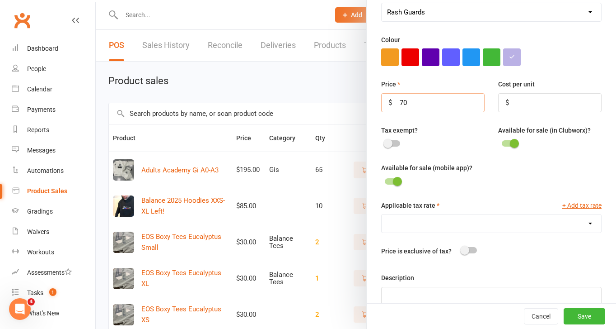
scroll to position [213, 0]
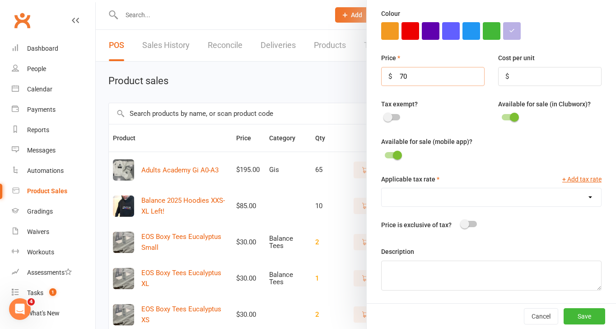
type input "70"
click at [415, 200] on select "GST (10.0%)" at bounding box center [492, 197] width 220 height 18
select select "1906"
click at [382, 188] on select "GST (10.0%)" at bounding box center [492, 197] width 220 height 18
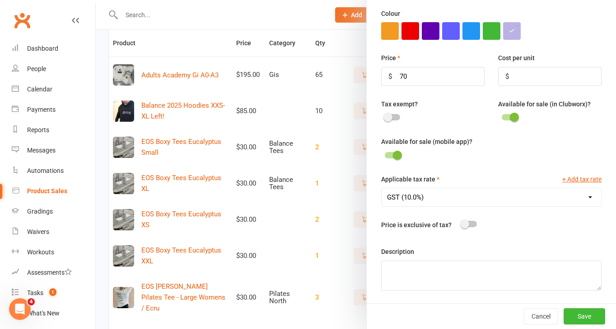
scroll to position [100, 0]
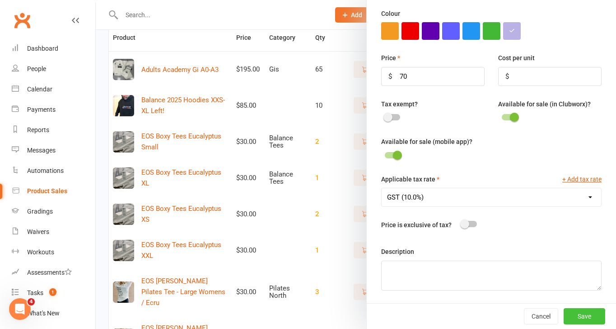
click at [587, 319] on button "Save" at bounding box center [585, 316] width 42 height 16
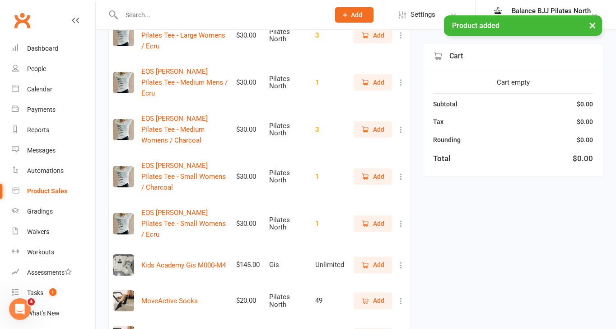
scroll to position [469, 0]
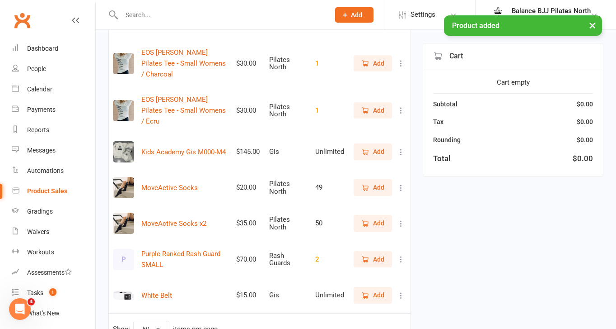
click at [129, 249] on div "P" at bounding box center [123, 259] width 21 height 21
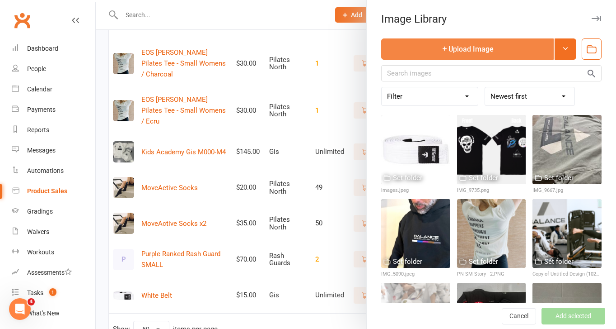
click at [495, 50] on button "Upload Image" at bounding box center [467, 48] width 173 height 21
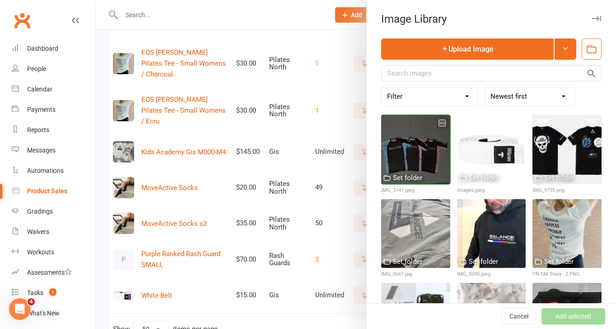
click at [413, 164] on div at bounding box center [415, 149] width 69 height 69
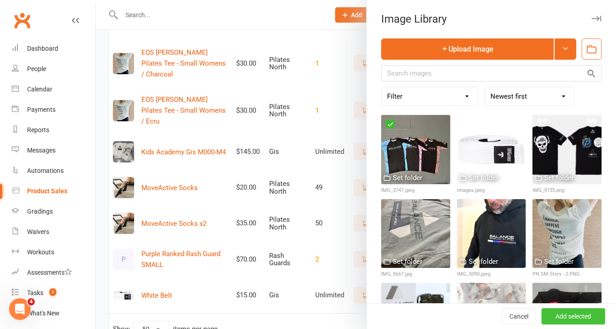
click at [567, 314] on button "Add selected" at bounding box center [574, 316] width 64 height 16
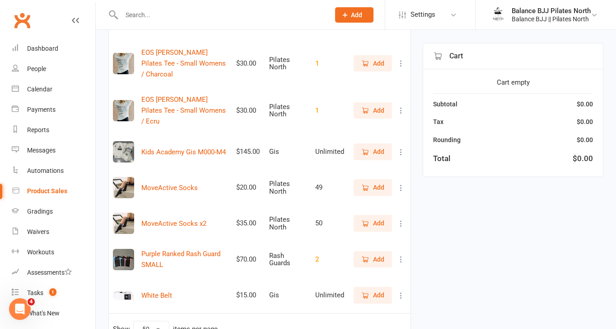
click at [399, 254] on icon at bounding box center [401, 258] width 9 height 9
click at [401, 291] on icon at bounding box center [401, 295] width 9 height 9
click at [400, 253] on button at bounding box center [401, 258] width 11 height 11
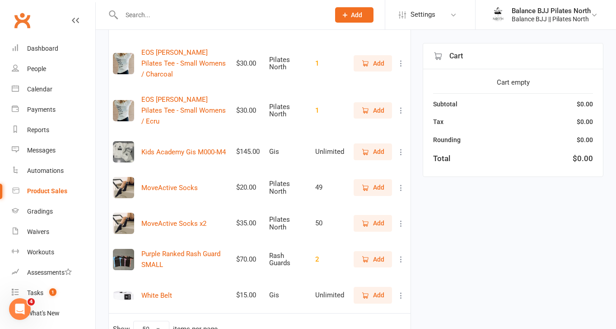
click at [400, 219] on icon at bounding box center [401, 223] width 9 height 9
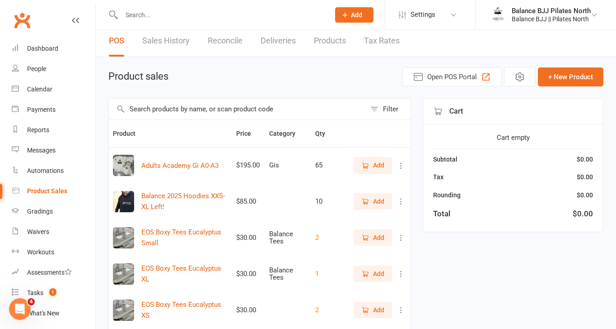
scroll to position [0, 0]
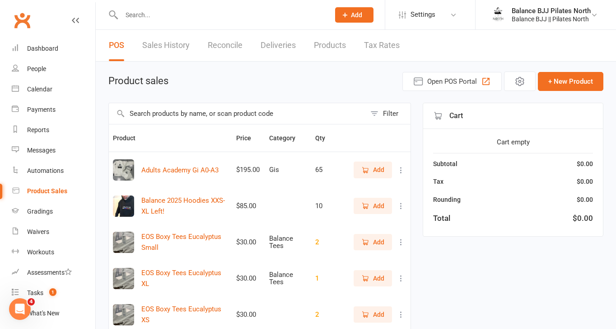
click at [399, 168] on icon at bounding box center [401, 169] width 9 height 9
click at [340, 49] on link "Products" at bounding box center [330, 45] width 32 height 31
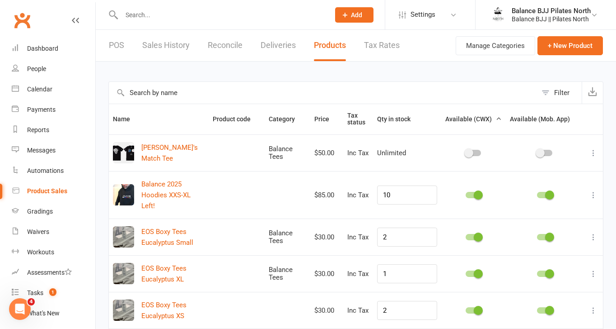
scroll to position [250, 0]
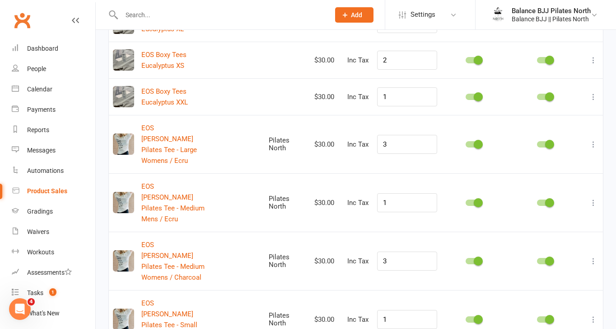
select select "50"
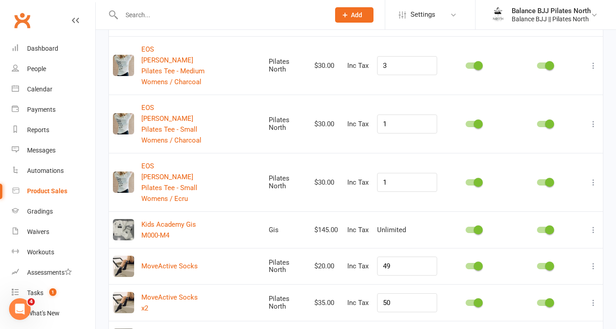
scroll to position [505, 0]
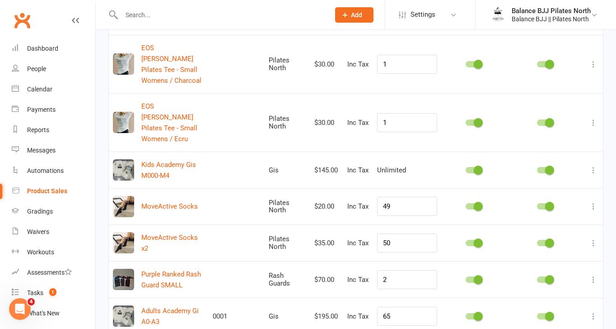
click at [594, 275] on icon at bounding box center [593, 279] width 9 height 9
click at [564, 215] on link "Duplicate product" at bounding box center [553, 216] width 89 height 18
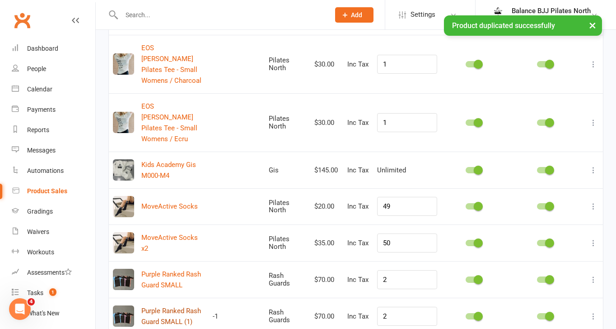
click at [185, 305] on button "Purple Ranked Rash Guard SMALL (1)" at bounding box center [172, 316] width 63 height 22
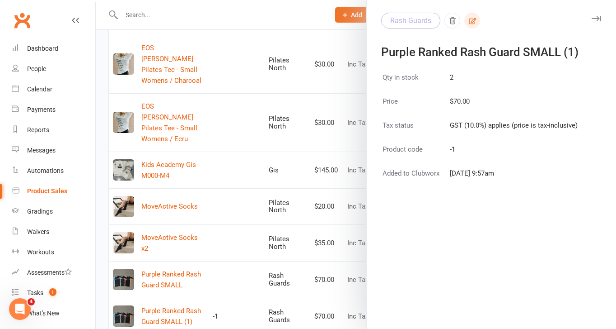
click at [471, 19] on icon "button" at bounding box center [473, 21] width 8 height 8
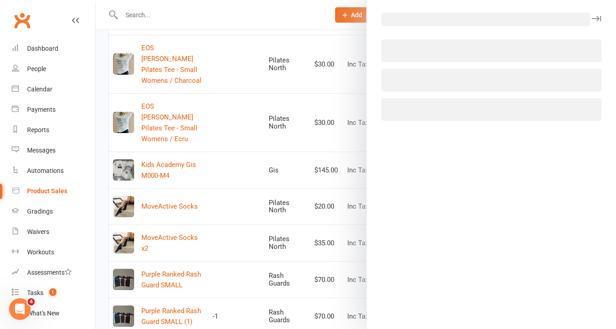
select select "4089"
select select "1906"
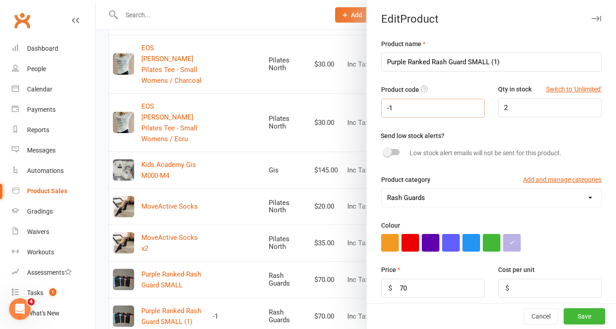
drag, startPoint x: 419, startPoint y: 107, endPoint x: 326, endPoint y: 105, distance: 92.6
click at [96, 0] on react-component "Edit Product Product name Purple Ranked Rash Guard SMALL (1) Product code -1 Qt…" at bounding box center [96, 0] width 0 height 0
click at [512, 66] on input "Purple Ranked Rash Guard SMALL (1)" at bounding box center [491, 61] width 221 height 19
drag, startPoint x: 406, startPoint y: 63, endPoint x: 372, endPoint y: 59, distance: 34.1
click at [372, 60] on div "Product name Purple Ranked Rash Guard SMALL Product code Qty in stock Switch to…" at bounding box center [491, 276] width 249 height 476
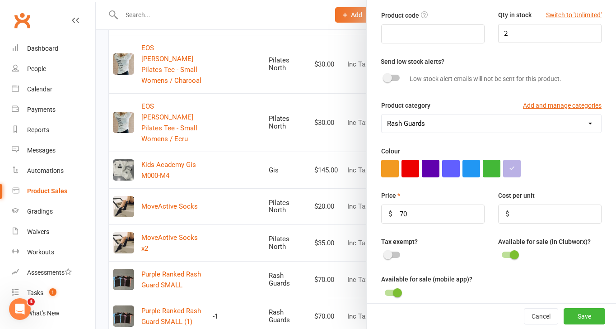
scroll to position [86, 0]
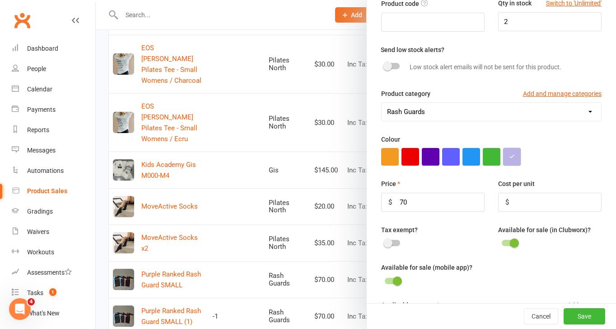
type input "Brown Ranked Rash Guard SMALL"
click at [516, 164] on button "button" at bounding box center [512, 157] width 18 height 18
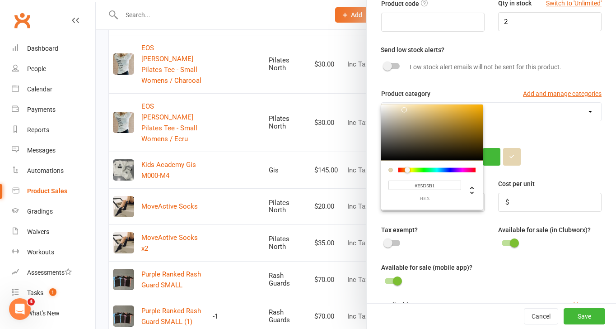
drag, startPoint x: 453, startPoint y: 172, endPoint x: 408, endPoint y: 180, distance: 46.3
click at [408, 180] on div "#E5D5B1 hex" at bounding box center [432, 184] width 102 height 49
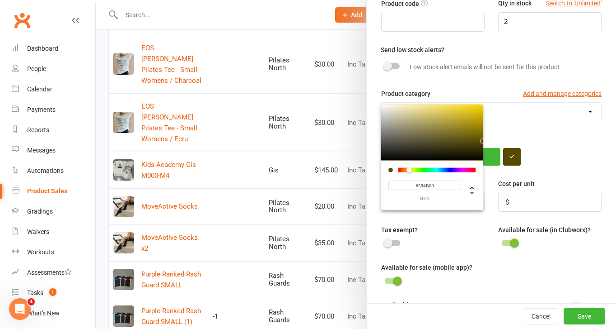
type input "#5A4D00"
drag, startPoint x: 404, startPoint y: 110, endPoint x: 485, endPoint y: 141, distance: 86.5
click at [485, 141] on div "Colour #5A4D00 hex" at bounding box center [491, 150] width 221 height 32
click at [537, 130] on div "Product name Brown Ranked Rash Guard SMALL Product code Qty in stock Switch to …" at bounding box center [491, 191] width 249 height 476
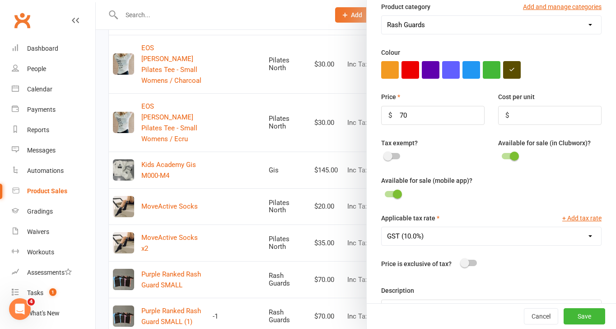
scroll to position [213, 0]
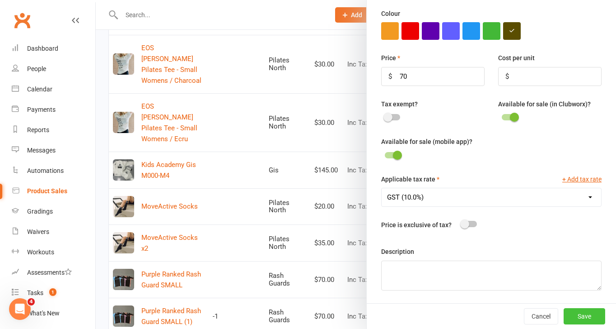
click at [582, 314] on button "Save" at bounding box center [585, 316] width 42 height 16
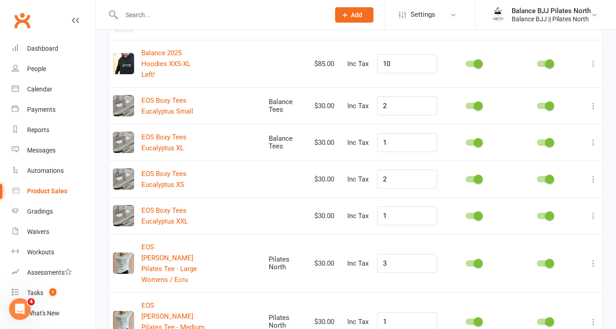
scroll to position [0, 0]
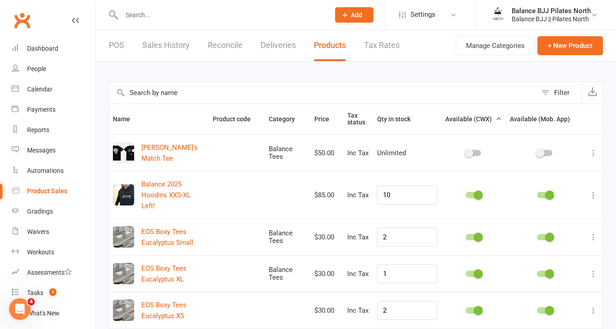
click at [122, 44] on link "POS" at bounding box center [116, 45] width 15 height 31
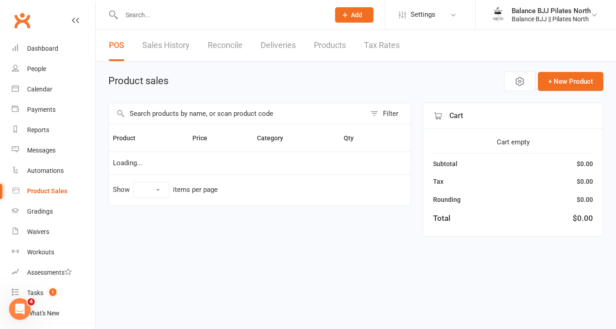
select select "50"
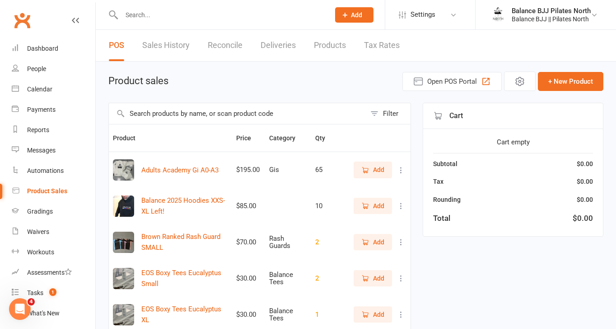
click at [398, 49] on link "Tax Rates" at bounding box center [382, 45] width 36 height 31
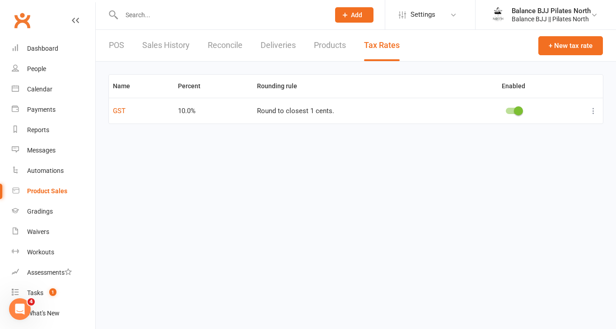
click at [327, 45] on link "Products" at bounding box center [330, 45] width 32 height 31
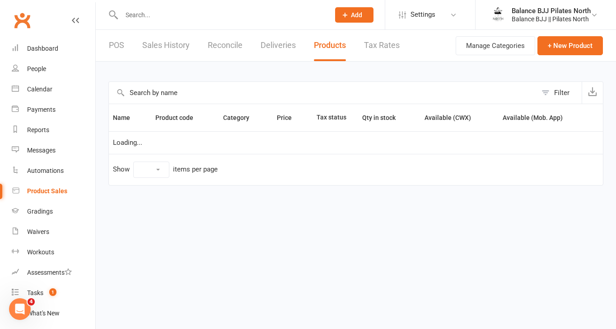
select select "50"
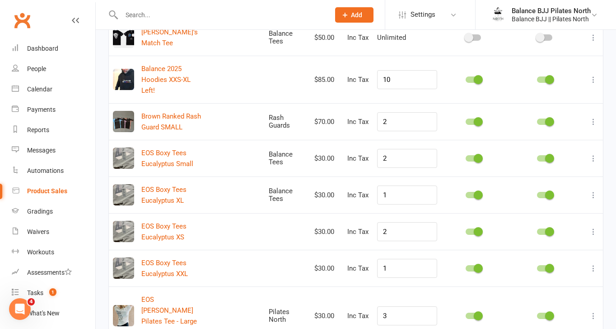
scroll to position [96, 0]
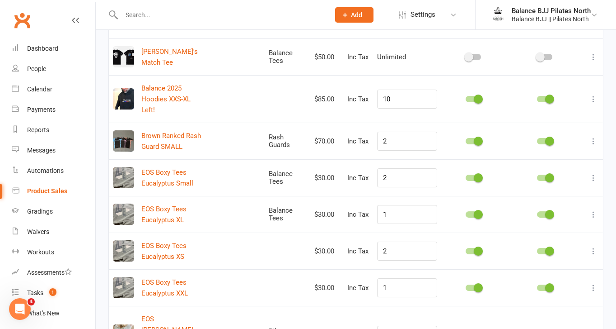
click at [595, 136] on icon at bounding box center [593, 140] width 9 height 9
click at [548, 185] on link "Delete product" at bounding box center [553, 183] width 89 height 18
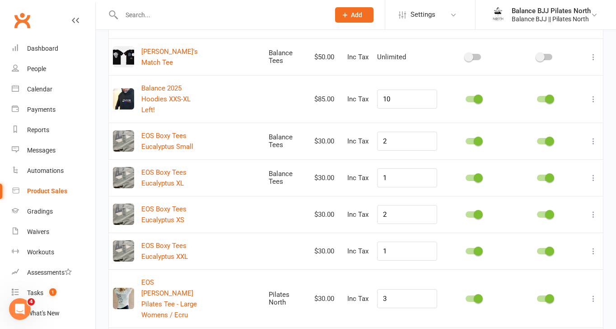
scroll to position [0, 0]
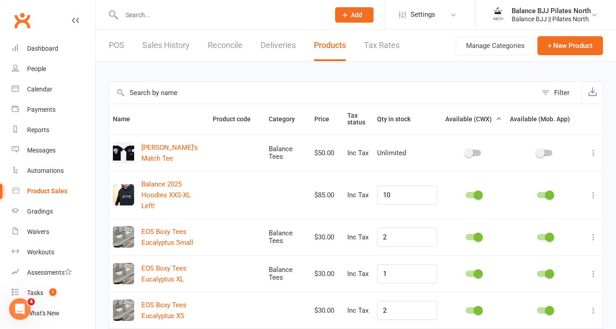
click at [593, 151] on icon at bounding box center [593, 152] width 9 height 9
click at [546, 205] on link "Delete product" at bounding box center [553, 206] width 89 height 18
click at [117, 46] on link "POS" at bounding box center [116, 45] width 15 height 31
select select "50"
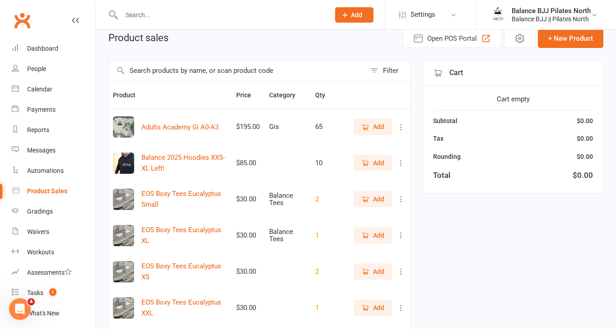
scroll to position [15, 0]
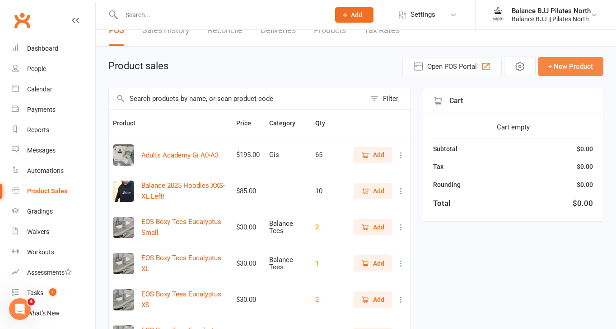
click at [579, 66] on button "+ New Product" at bounding box center [571, 66] width 66 height 19
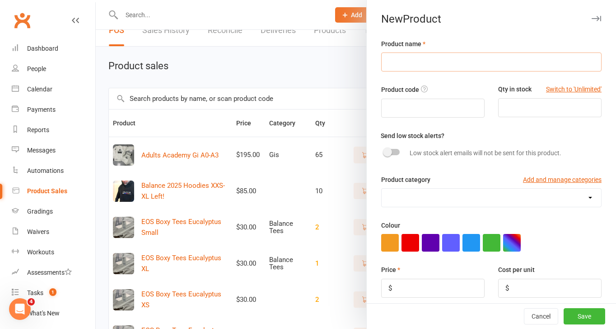
click at [464, 68] on input "text" at bounding box center [491, 61] width 221 height 19
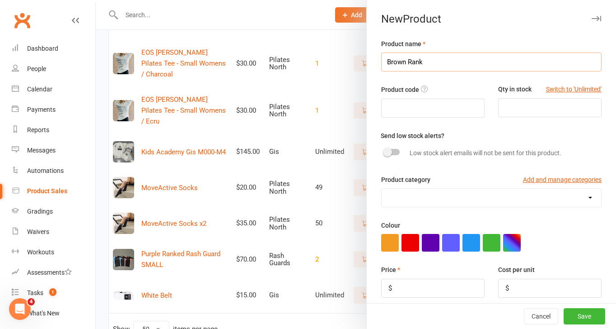
scroll to position [469, 0]
type input "Brown Ranked Rash Guard"
click at [563, 104] on input "number" at bounding box center [549, 107] width 103 height 19
type input "2"
click at [487, 61] on input "Brown Ranked Rash Guard" at bounding box center [491, 61] width 221 height 19
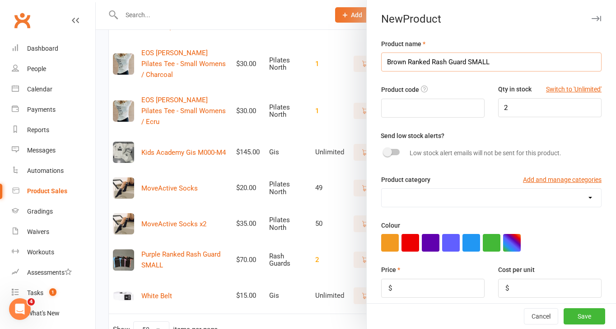
type input "Brown Ranked Rash Guard SMALL"
click at [470, 197] on select "Balance Tees Gis Pilates North Rash Guards Sizes" at bounding box center [492, 197] width 220 height 18
select select "4089"
click at [382, 189] on select "Balance Tees Gis Pilates North Rash Guards Sizes" at bounding box center [492, 197] width 220 height 18
click at [516, 243] on button "button" at bounding box center [512, 243] width 18 height 18
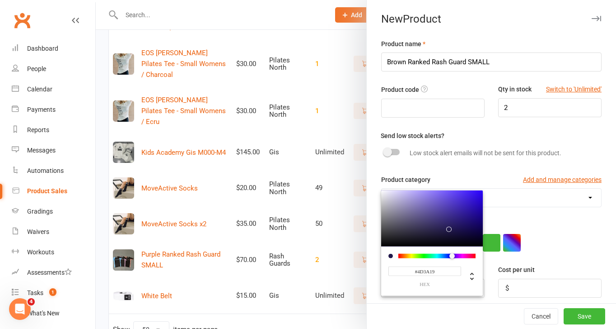
click at [407, 257] on div at bounding box center [437, 255] width 77 height 5
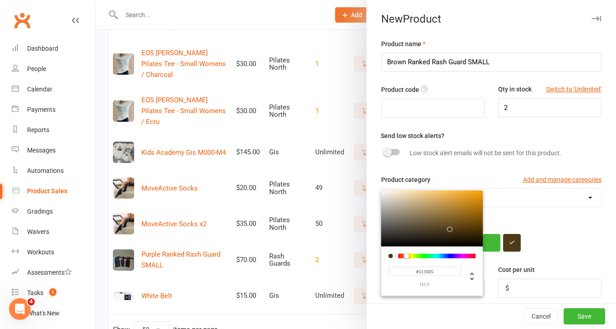
click at [477, 229] on div at bounding box center [432, 218] width 102 height 56
type input "#7A5007"
click at [477, 220] on div at bounding box center [432, 218] width 102 height 56
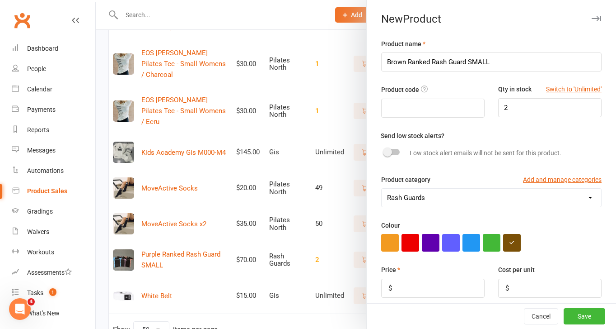
click at [561, 233] on div "Colour" at bounding box center [491, 236] width 221 height 32
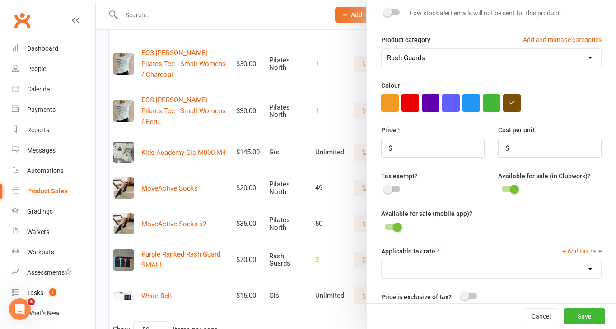
scroll to position [148, 0]
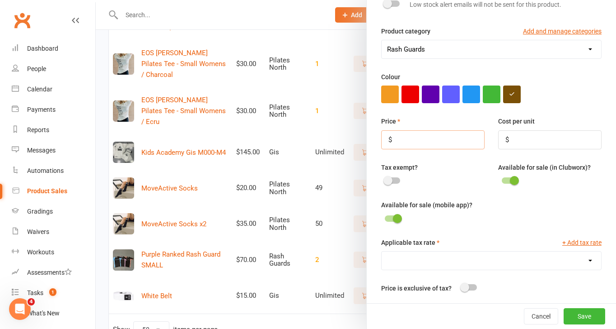
click at [410, 138] on input "number" at bounding box center [432, 139] width 103 height 19
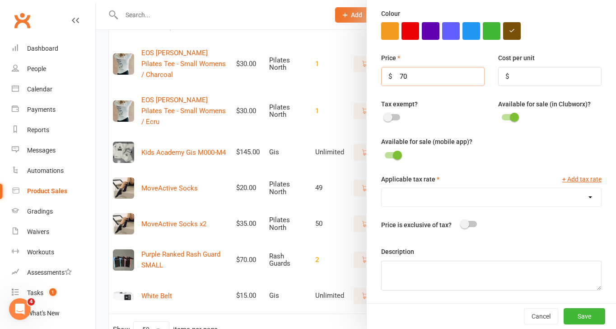
type input "70"
click at [493, 193] on select "GST (10.0%)" at bounding box center [492, 197] width 220 height 18
select select "1906"
click at [382, 188] on select "GST (10.0%)" at bounding box center [492, 197] width 220 height 18
click at [591, 315] on button "Save" at bounding box center [585, 316] width 42 height 16
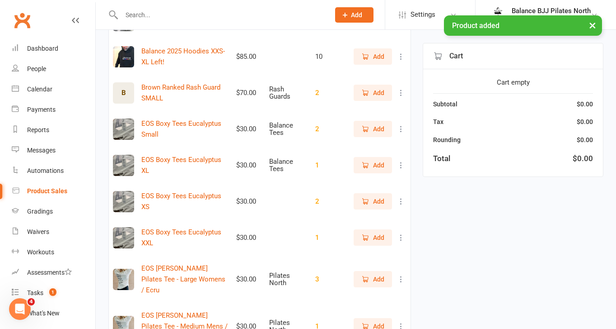
scroll to position [0, 0]
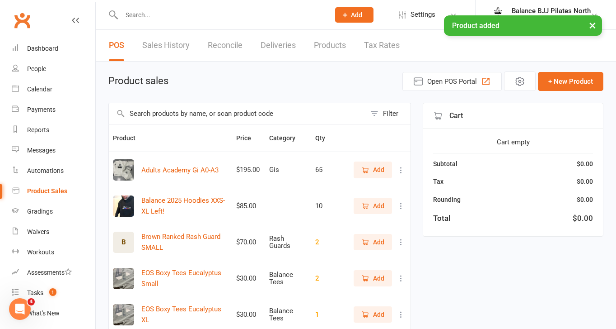
click at [122, 244] on div "B" at bounding box center [123, 241] width 21 height 21
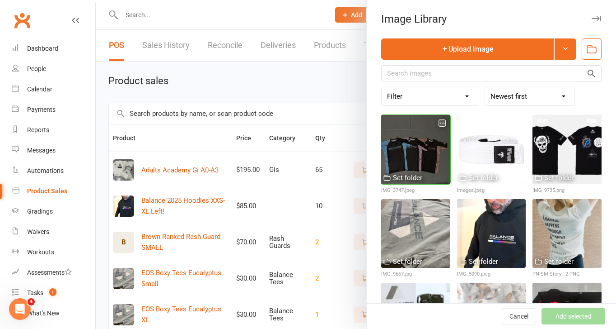
click at [406, 174] on div "Set folder" at bounding box center [407, 177] width 29 height 11
click at [408, 116] on div at bounding box center [415, 149] width 69 height 69
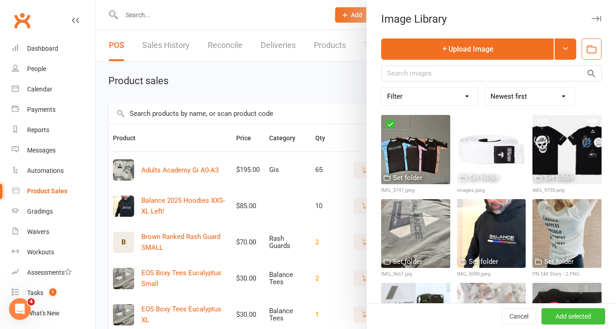
click at [571, 320] on button "Add selected" at bounding box center [574, 316] width 64 height 16
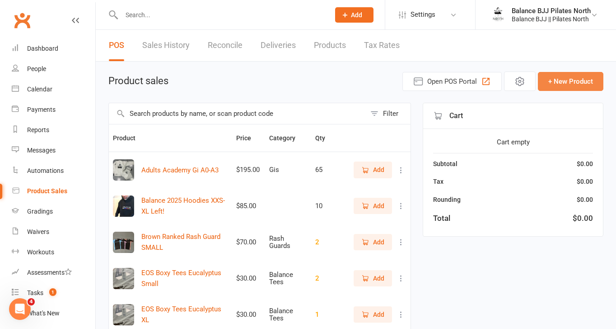
click at [568, 83] on button "+ New Product" at bounding box center [571, 81] width 66 height 19
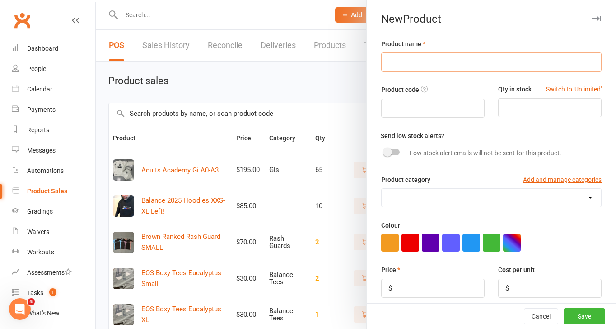
click at [460, 59] on input "text" at bounding box center [491, 61] width 221 height 19
type input "Purple Ranked Rash Guard"
click at [548, 114] on input "number" at bounding box center [549, 107] width 103 height 19
type input "1"
click at [459, 195] on select "Balance Tees Gis Pilates North Rash Guards Sizes" at bounding box center [492, 197] width 220 height 18
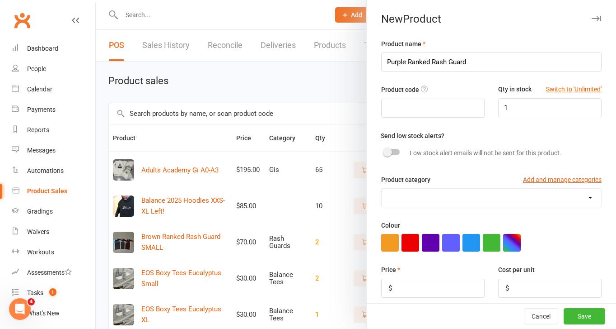
select select "4089"
click at [382, 189] on select "Balance Tees Gis Pilates North Rash Guards Sizes" at bounding box center [492, 197] width 220 height 18
click at [510, 242] on button "button" at bounding box center [512, 243] width 18 height 18
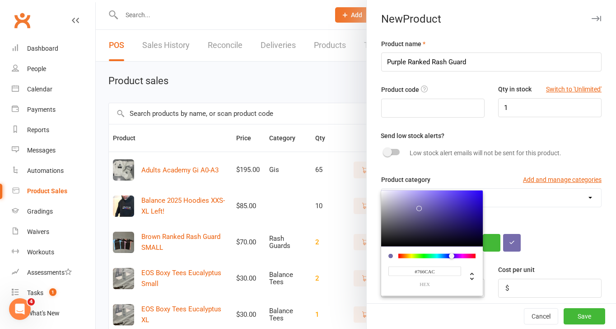
click at [419, 209] on div at bounding box center [432, 218] width 102 height 56
type input "#A198D1"
click at [409, 201] on div at bounding box center [432, 218] width 102 height 56
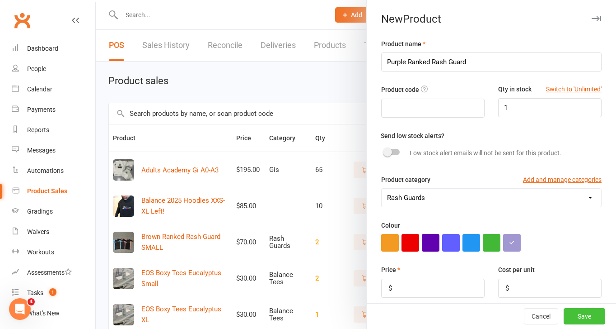
click at [580, 314] on button "Save" at bounding box center [585, 316] width 42 height 16
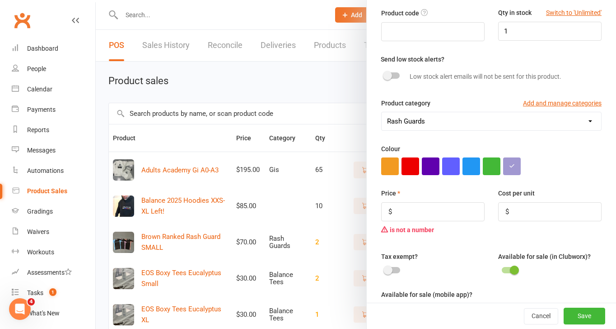
scroll to position [77, 0]
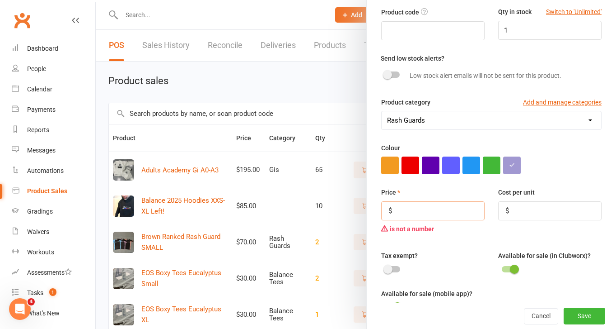
click at [437, 216] on input "number" at bounding box center [432, 210] width 103 height 19
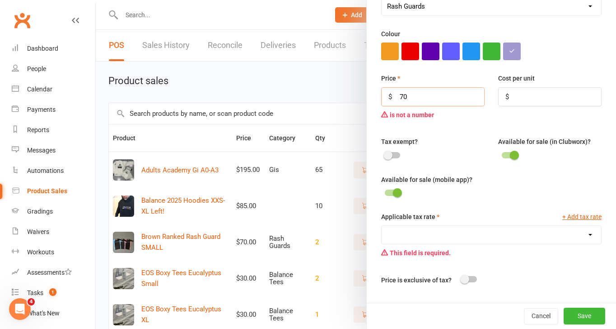
scroll to position [196, 0]
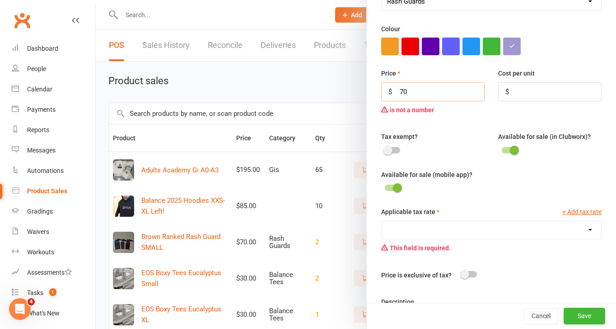
type input "70"
click at [445, 229] on select "GST (10.0%)" at bounding box center [492, 230] width 220 height 18
select select "1906"
click at [382, 222] on select "GST (10.0%)" at bounding box center [492, 230] width 220 height 18
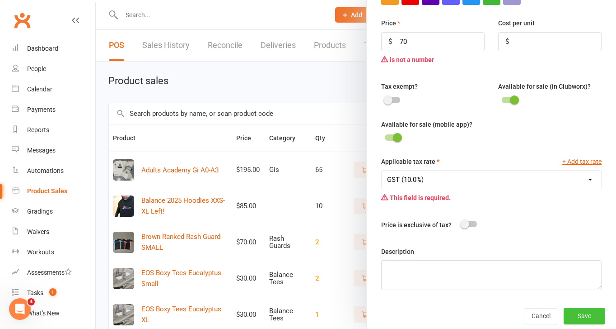
click at [593, 312] on button "Save" at bounding box center [585, 315] width 42 height 16
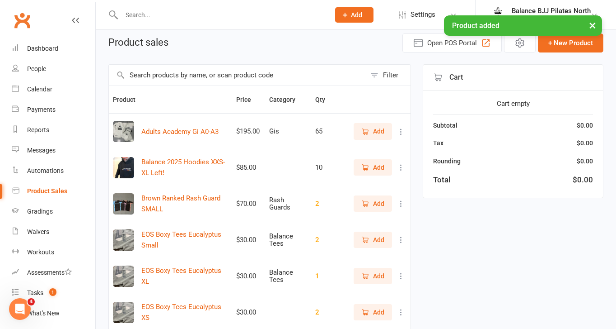
scroll to position [0, 0]
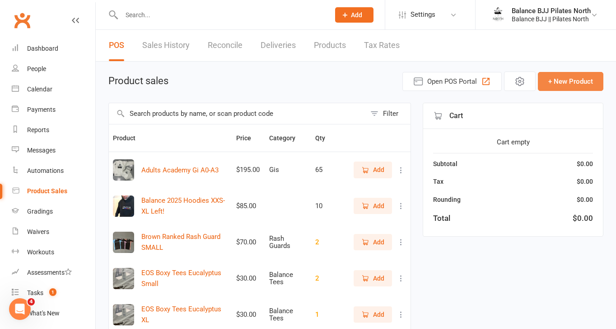
click at [565, 83] on button "+ New Product" at bounding box center [571, 81] width 66 height 19
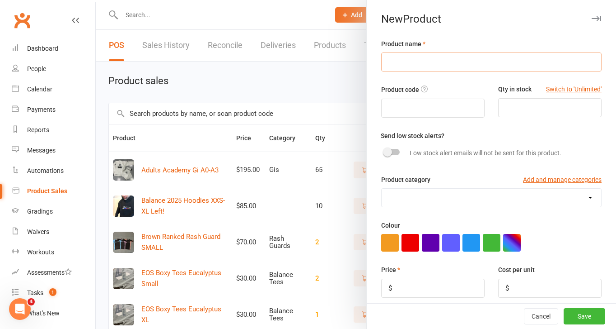
click at [404, 62] on input "text" at bounding box center [491, 61] width 221 height 19
type input "Brown Ranked Rash Guard MEDIUM"
click at [535, 109] on input "number" at bounding box center [549, 107] width 103 height 19
type input "2"
click at [446, 201] on select "Balance Tees Gis Pilates North Rash Guards Sizes" at bounding box center [492, 197] width 220 height 18
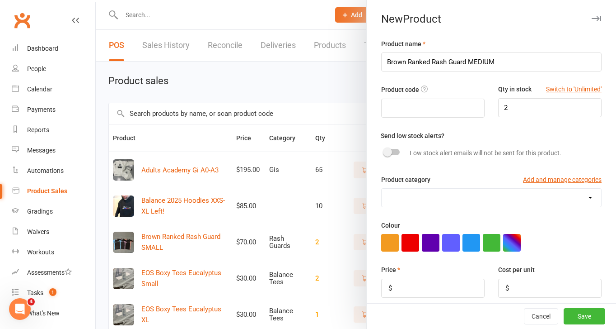
select select "4089"
click at [382, 189] on select "Balance Tees Gis Pilates North Rash Guards Sizes" at bounding box center [492, 197] width 220 height 18
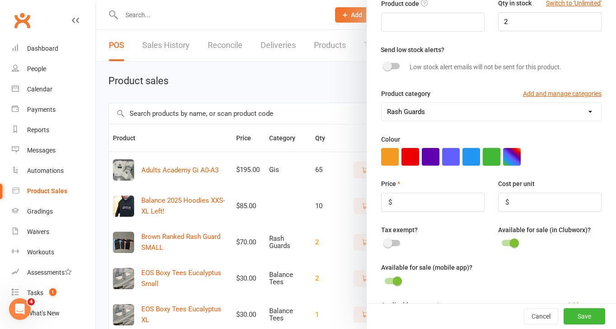
scroll to position [96, 0]
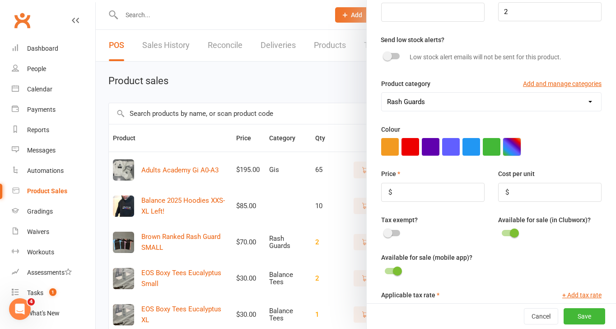
click at [514, 151] on button "button" at bounding box center [512, 147] width 18 height 18
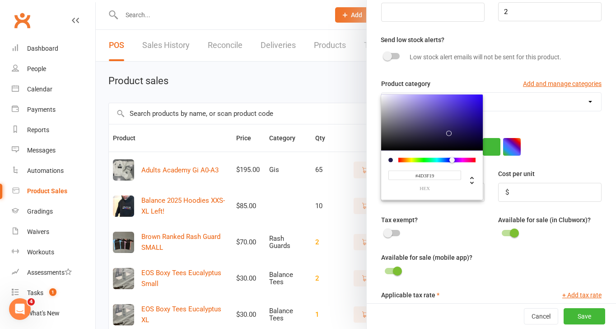
click at [408, 161] on div at bounding box center [437, 159] width 77 height 5
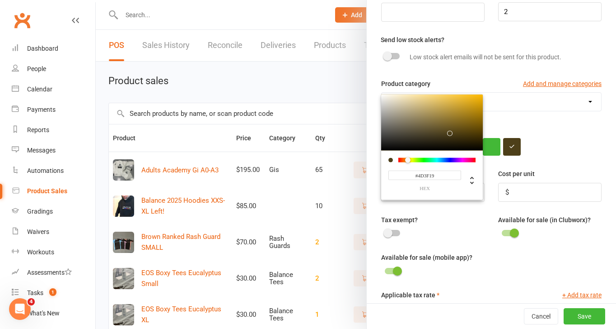
type input "#806519"
click at [463, 123] on div at bounding box center [432, 122] width 102 height 56
click at [567, 137] on div "Colour #806519 hex" at bounding box center [491, 140] width 221 height 32
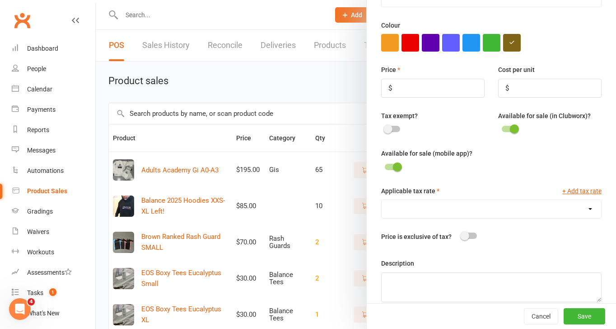
scroll to position [200, 0]
click at [408, 89] on input "number" at bounding box center [432, 87] width 103 height 19
type input "0"
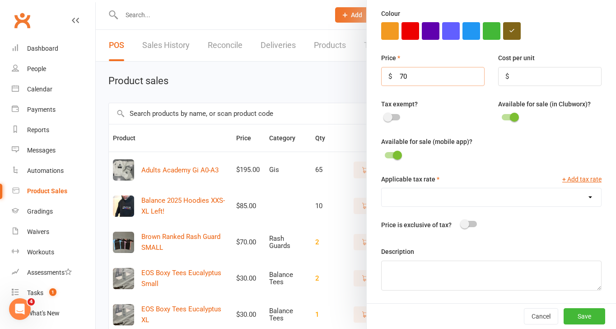
type input "70"
click at [492, 201] on select "GST (10.0%)" at bounding box center [492, 197] width 220 height 18
select select "1906"
click at [382, 188] on select "GST (10.0%)" at bounding box center [492, 197] width 220 height 18
click at [586, 317] on button "Save" at bounding box center [585, 316] width 42 height 16
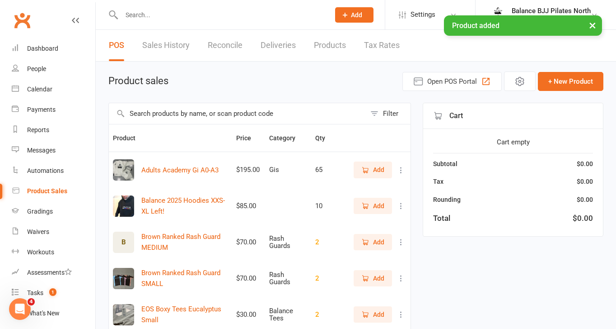
click at [123, 249] on div "B" at bounding box center [123, 241] width 21 height 21
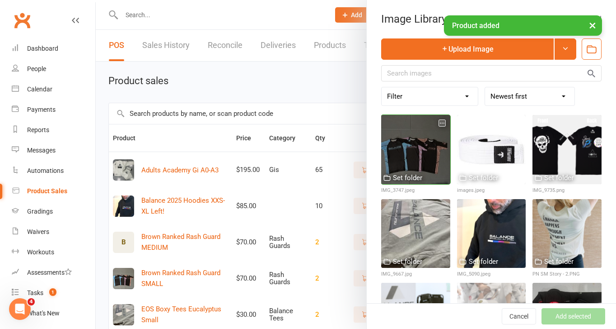
click at [408, 159] on div at bounding box center [415, 149] width 69 height 69
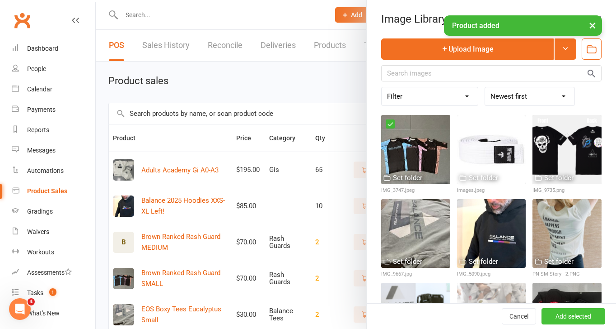
click at [568, 314] on button "Add selected" at bounding box center [574, 316] width 64 height 16
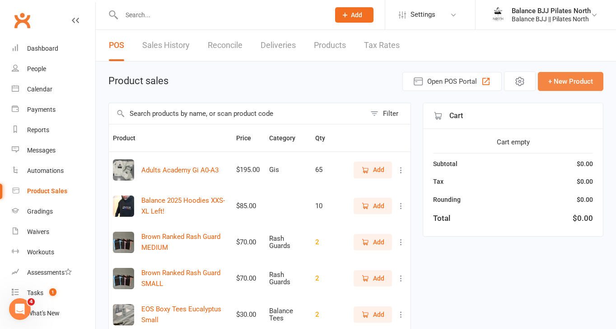
click at [559, 80] on button "+ New Product" at bounding box center [571, 81] width 66 height 19
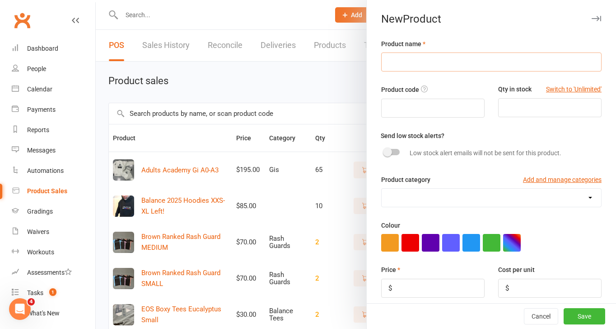
click at [427, 67] on input "text" at bounding box center [491, 61] width 221 height 19
type input "L"
type input "Blue Ranked Rash Guard LARGE"
click at [538, 115] on input "number" at bounding box center [549, 107] width 103 height 19
type input "1"
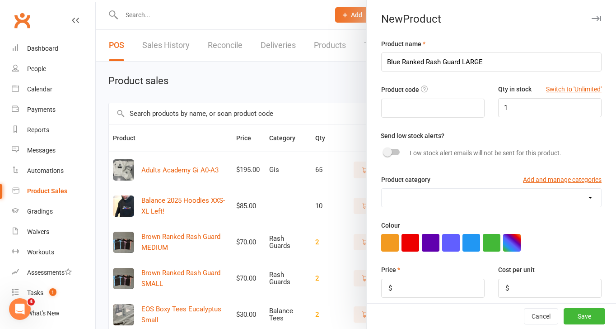
click at [413, 201] on select "Balance Tees Gis Pilates North Rash Guards Sizes" at bounding box center [492, 197] width 220 height 18
select select "4089"
click at [382, 189] on select "Balance Tees Gis Pilates North Rash Guards Sizes" at bounding box center [492, 197] width 220 height 18
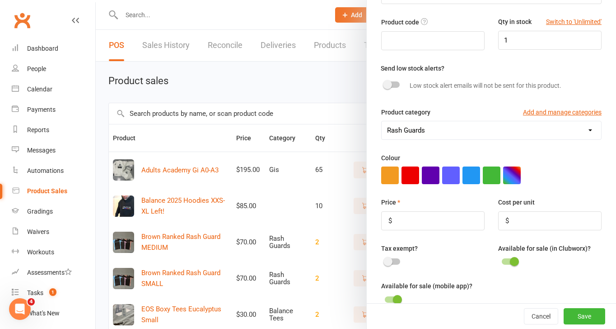
scroll to position [80, 0]
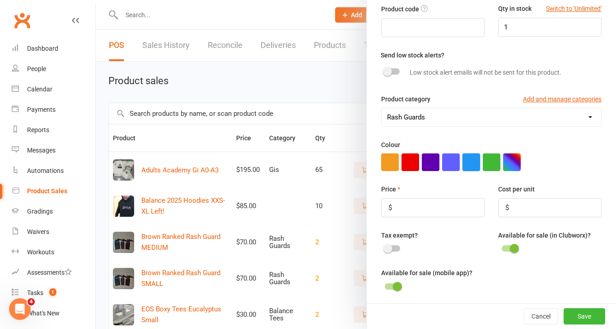
click at [473, 166] on button "button" at bounding box center [472, 162] width 18 height 18
click at [450, 211] on input "number" at bounding box center [432, 207] width 103 height 19
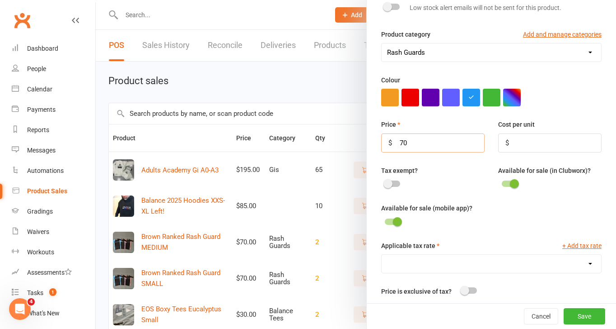
scroll to position [150, 0]
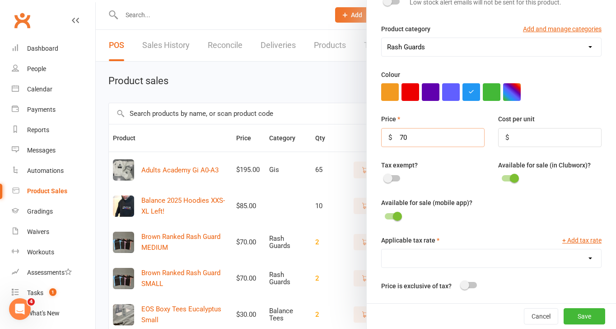
type input "70"
click at [422, 257] on select "GST (10.0%)" at bounding box center [492, 258] width 220 height 18
select select "1906"
click at [382, 250] on select "GST (10.0%)" at bounding box center [492, 258] width 220 height 18
click at [588, 311] on button "Save" at bounding box center [585, 316] width 42 height 16
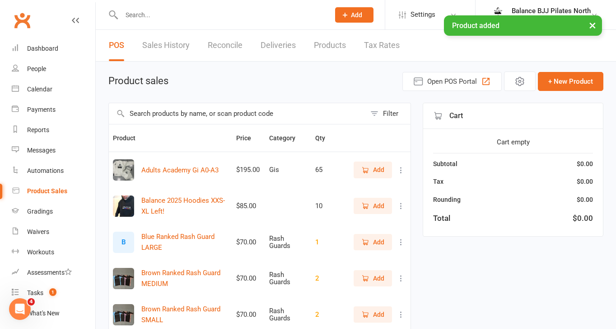
click at [122, 238] on div "B" at bounding box center [123, 241] width 21 height 21
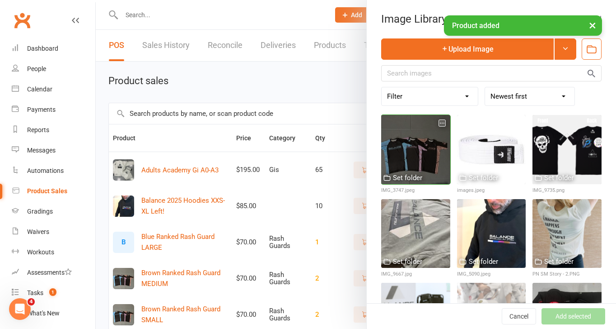
click at [413, 150] on div at bounding box center [415, 149] width 69 height 69
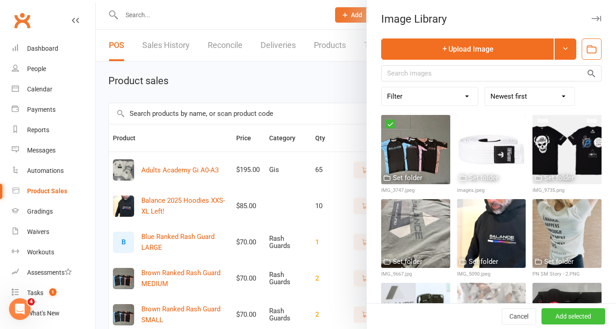
click at [577, 320] on button "Add selected" at bounding box center [574, 316] width 64 height 16
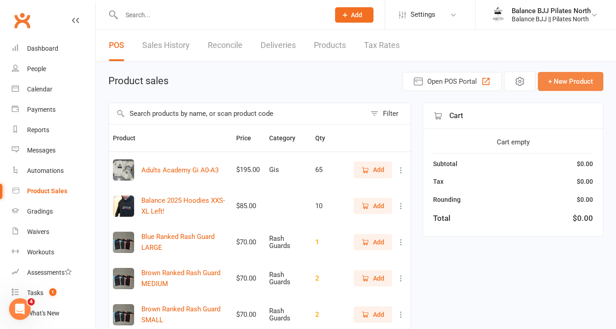
click at [579, 80] on button "+ New Product" at bounding box center [571, 81] width 66 height 19
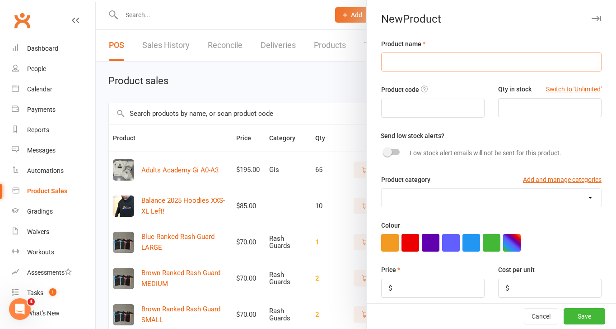
click at [423, 60] on input "text" at bounding box center [491, 61] width 221 height 19
type input "Blue Ranked Rash Guard EXTRA LARGE"
click at [553, 109] on input "number" at bounding box center [549, 107] width 103 height 19
type input "3"
click at [412, 190] on select "Balance Tees Gis Pilates North Rash Guards Sizes" at bounding box center [492, 197] width 220 height 18
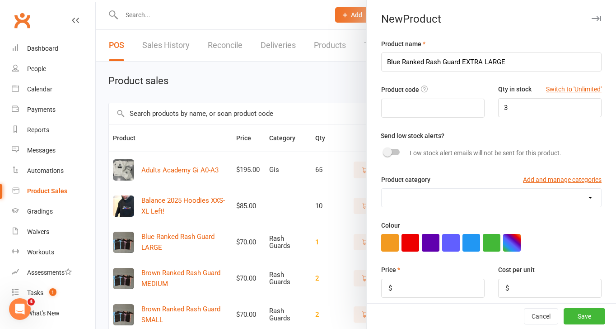
select select "4089"
click at [382, 189] on select "Balance Tees Gis Pilates North Rash Guards Sizes" at bounding box center [492, 197] width 220 height 18
click at [475, 243] on button "button" at bounding box center [472, 243] width 18 height 18
click at [427, 296] on input "number" at bounding box center [432, 287] width 103 height 19
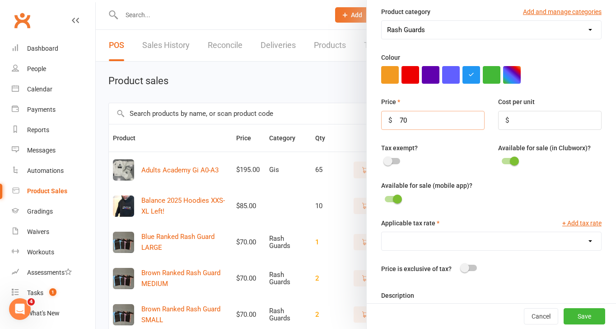
scroll to position [213, 0]
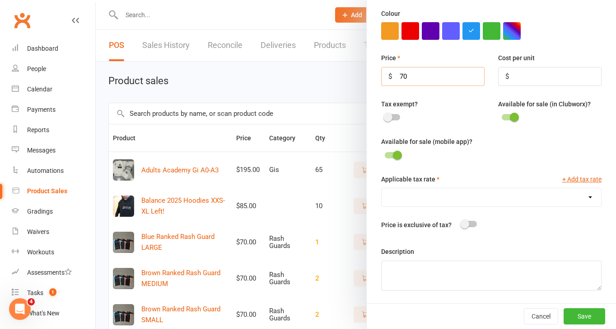
type input "70"
click at [453, 196] on select "GST (10.0%)" at bounding box center [492, 197] width 220 height 18
select select "1906"
click at [382, 188] on select "GST (10.0%)" at bounding box center [492, 197] width 220 height 18
click at [581, 314] on button "Save" at bounding box center [585, 316] width 42 height 16
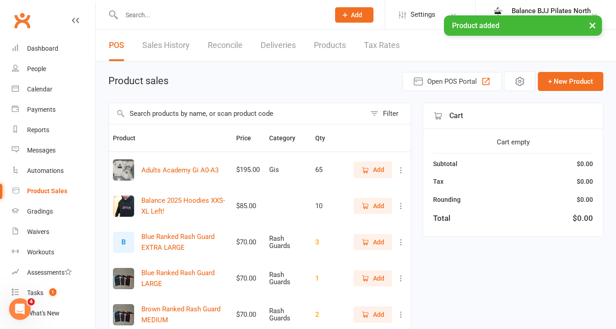
click at [122, 242] on div "B" at bounding box center [123, 241] width 21 height 21
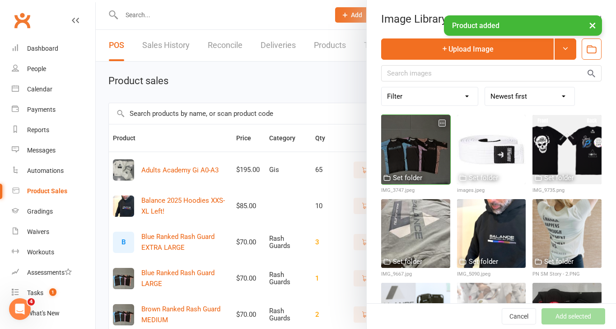
click at [411, 169] on div at bounding box center [415, 149] width 69 height 69
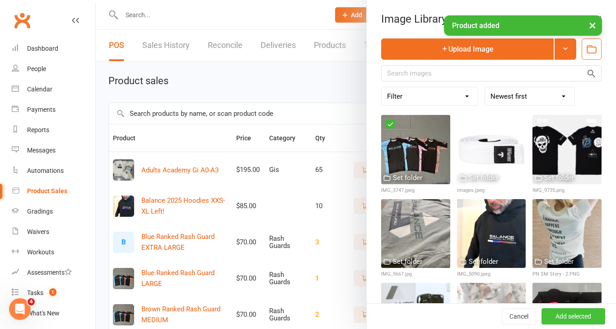
click at [573, 313] on button "Add selected" at bounding box center [574, 316] width 64 height 16
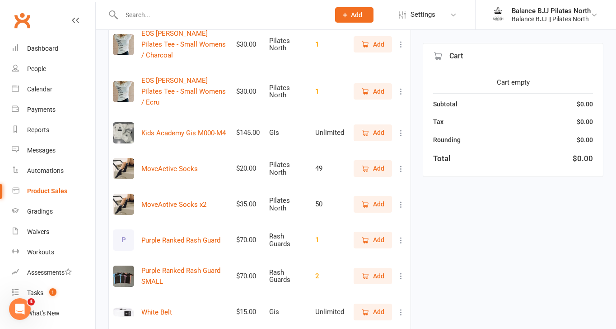
scroll to position [636, 0]
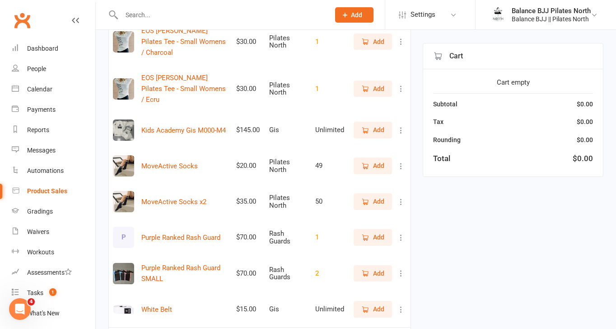
click at [124, 226] on div "P" at bounding box center [123, 236] width 21 height 21
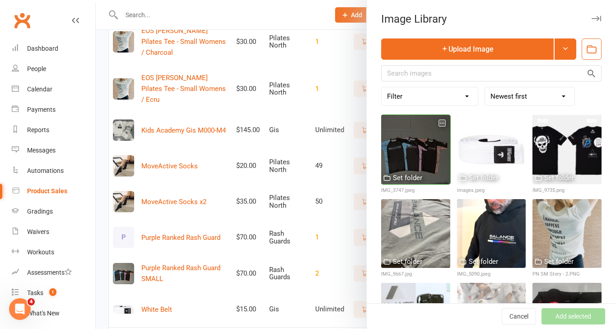
click at [408, 170] on div at bounding box center [415, 149] width 69 height 69
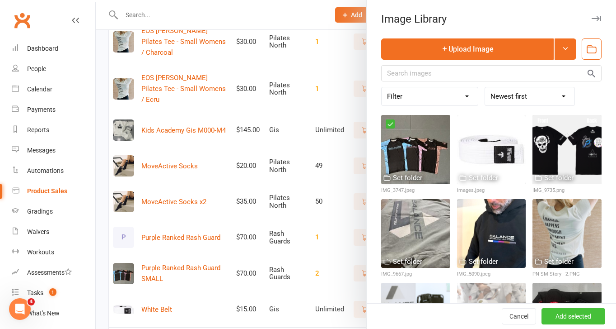
click at [567, 314] on button "Add selected" at bounding box center [574, 316] width 64 height 16
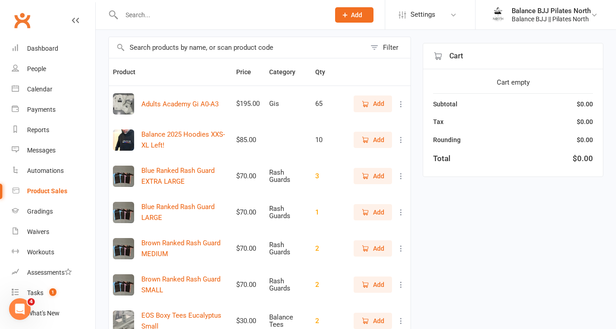
scroll to position [0, 0]
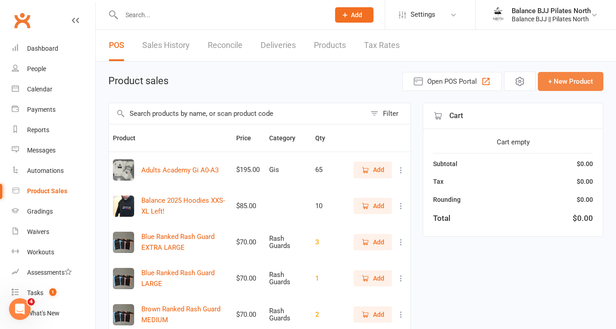
click at [575, 85] on button "+ New Product" at bounding box center [571, 81] width 66 height 19
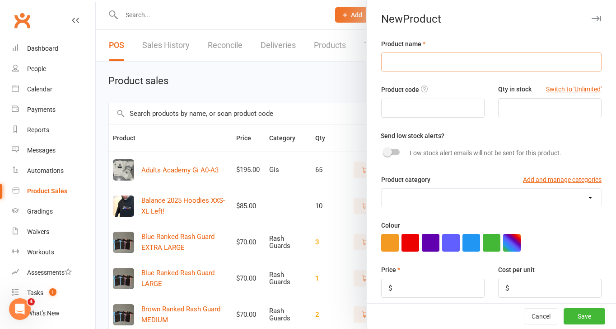
click at [408, 62] on input "text" at bounding box center [491, 61] width 221 height 19
type input "Purple Ranked Rash Guard EXTRA LARGE"
click at [543, 107] on input "number" at bounding box center [549, 107] width 103 height 19
type input "1"
type input "2"
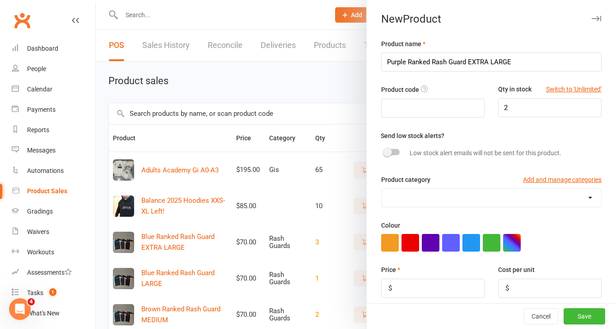
click at [448, 197] on select "Balance Tees Gis Pilates North Rash Guards Sizes" at bounding box center [492, 197] width 220 height 18
select select "4089"
click at [382, 189] on select "Balance Tees Gis Pilates North Rash Guards Sizes" at bounding box center [492, 197] width 220 height 18
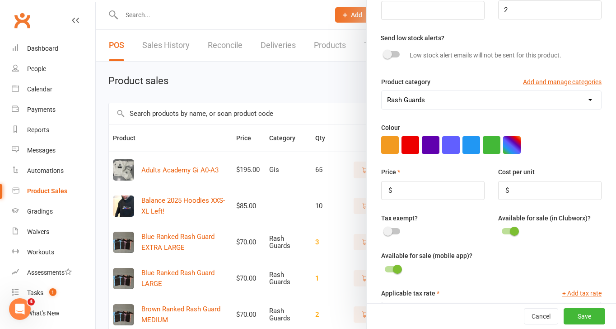
scroll to position [101, 0]
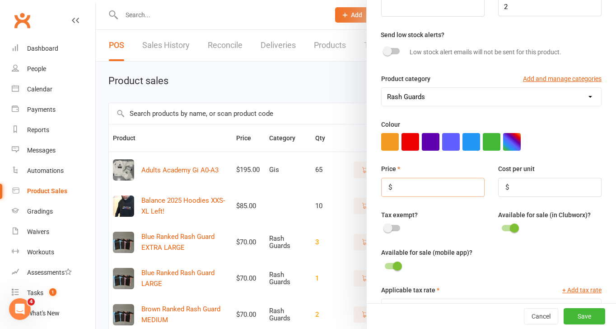
click at [446, 195] on input "number" at bounding box center [432, 187] width 103 height 19
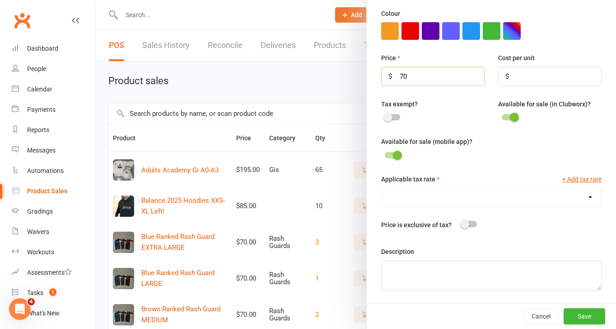
type input "70"
click at [445, 190] on select "GST (10.0%)" at bounding box center [492, 197] width 220 height 18
select select "1906"
click at [382, 188] on select "GST (10.0%)" at bounding box center [492, 197] width 220 height 18
click at [583, 314] on button "Save" at bounding box center [585, 316] width 42 height 16
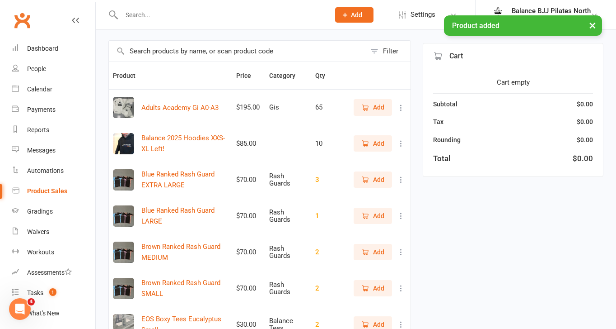
scroll to position [0, 0]
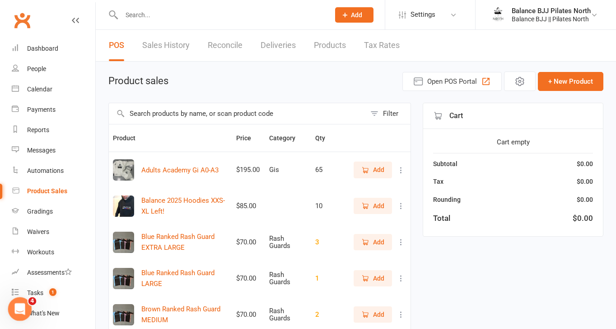
click at [14, 311] on div "Open Intercom Messenger" at bounding box center [19, 307] width 30 height 30
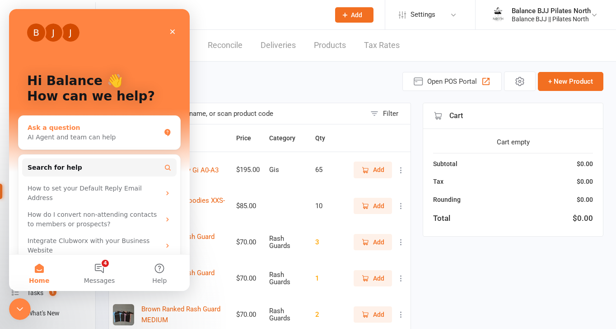
click at [125, 131] on div "Ask a question" at bounding box center [94, 127] width 133 height 9
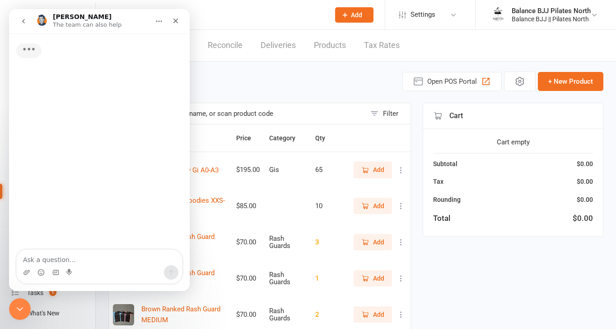
click at [87, 258] on textarea "Ask a question…" at bounding box center [99, 256] width 165 height 15
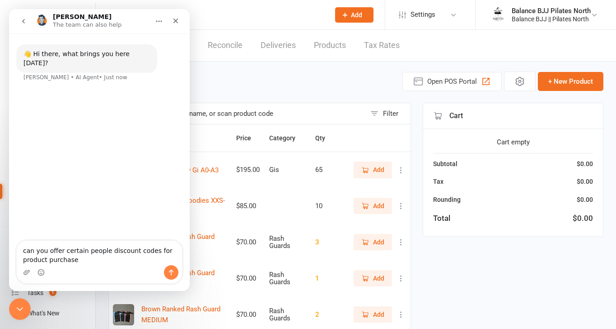
type textarea "can you offer certain people discount codes for product purchase?"
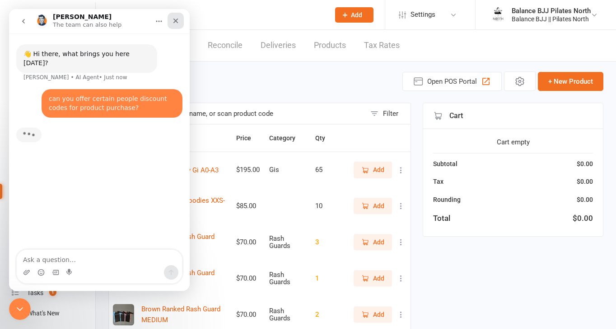
click at [178, 19] on icon "Close" at bounding box center [176, 21] width 5 height 5
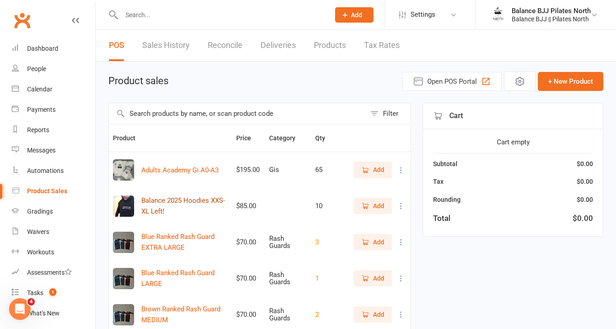
click at [189, 204] on button "Balance 2025 Hoodies XXS-XL Left!" at bounding box center [184, 206] width 87 height 22
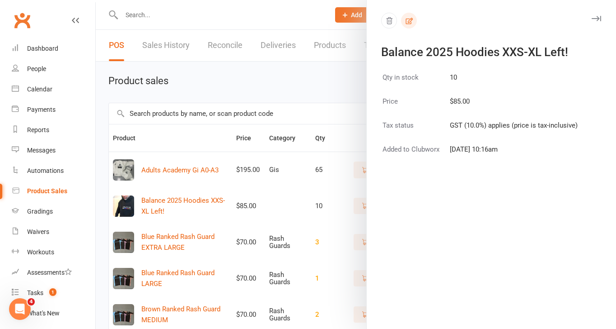
click at [407, 23] on icon "button" at bounding box center [409, 21] width 8 height 8
select select "1906"
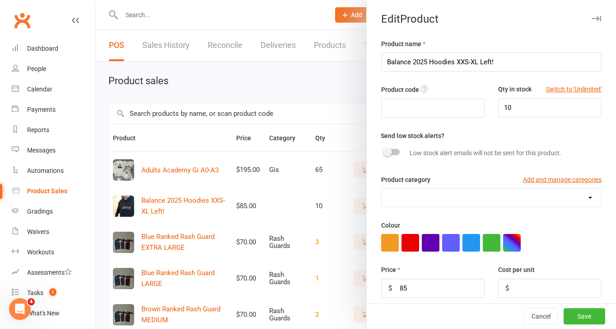
scroll to position [40, 0]
drag, startPoint x: 499, startPoint y: 62, endPoint x: 479, endPoint y: 62, distance: 19.4
click at [479, 62] on input "Balance 2025 Hoodies XXS-XL Left!" at bounding box center [491, 61] width 221 height 19
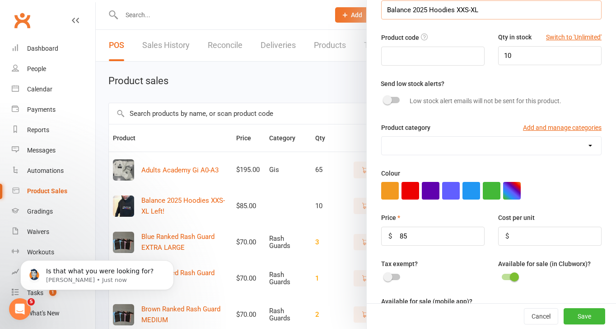
scroll to position [54, 0]
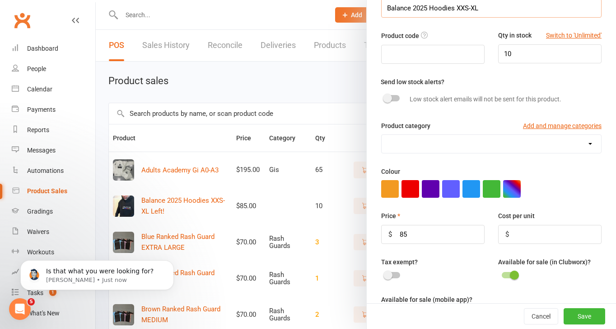
type input "Balance 2025 Hoodies XXS-XL"
click at [546, 144] on select "Balance Tees Gis Pilates North Rash Guards Sizes" at bounding box center [492, 144] width 220 height 18
select select "4035"
click at [382, 135] on select "Balance Tees Gis Pilates North Rash Guards Sizes" at bounding box center [492, 144] width 220 height 18
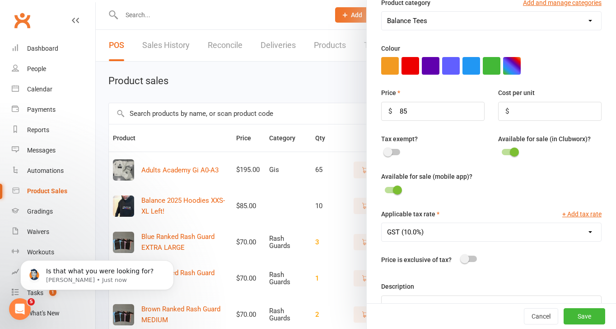
scroll to position [213, 0]
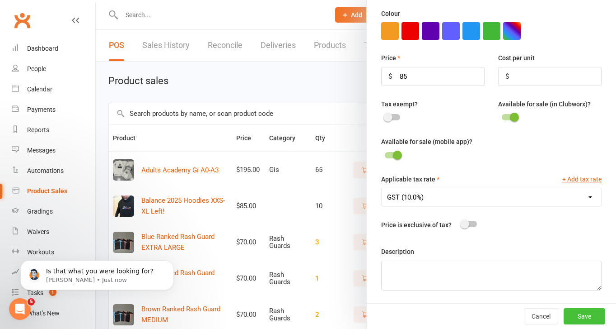
click at [580, 318] on button "Save" at bounding box center [585, 316] width 42 height 16
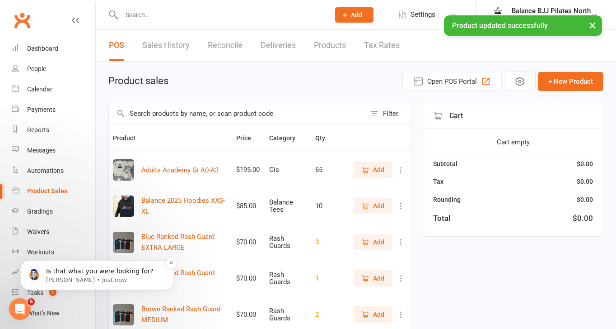
click at [55, 272] on span "Is that what you were looking for?" at bounding box center [100, 270] width 108 height 7
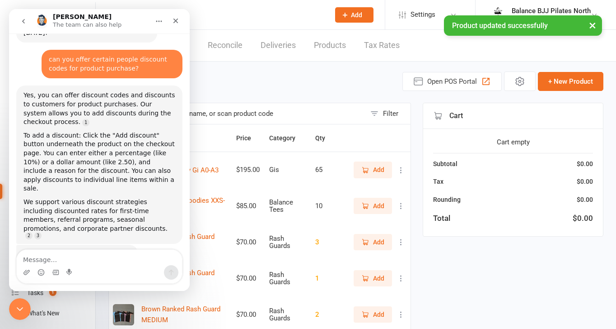
scroll to position [41, 0]
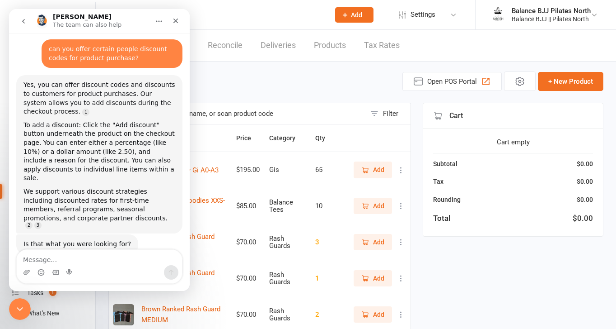
click at [63, 258] on textarea "Message…" at bounding box center [99, 256] width 165 height 15
type textarea "C"
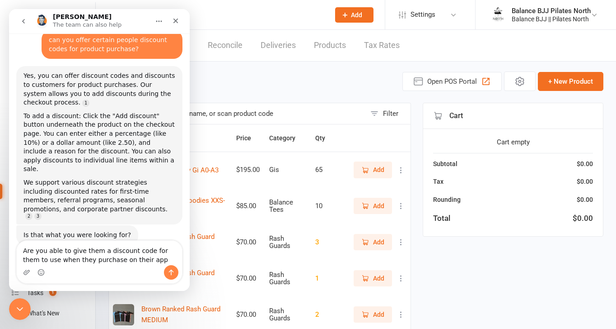
type textarea "Are you able to give them a discount code for them to use when they purchase on…"
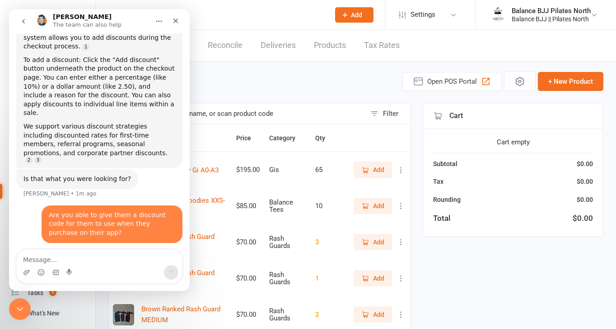
scroll to position [115, 0]
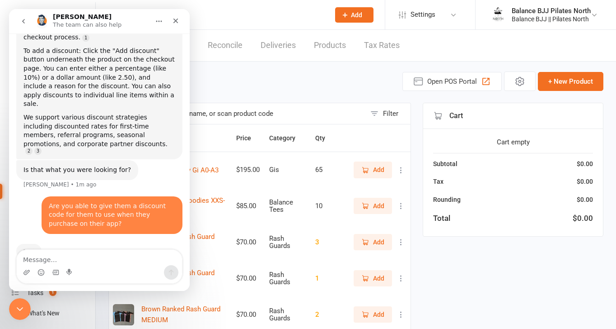
click at [282, 78] on div "Product sales Open POS Portal + New Product" at bounding box center [355, 80] width 495 height 19
click at [174, 20] on icon "Close" at bounding box center [175, 20] width 7 height 7
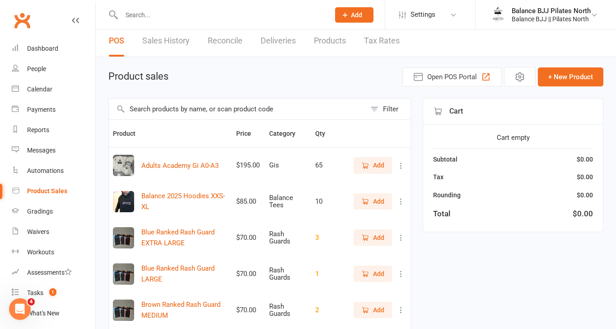
scroll to position [0, 0]
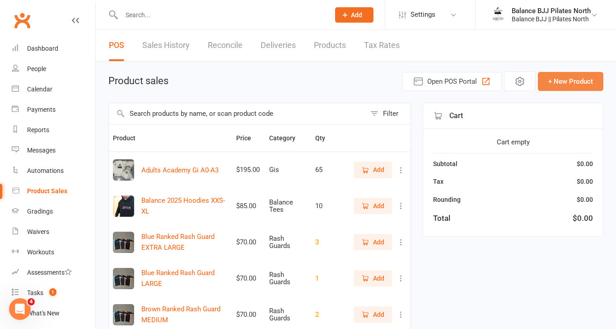
click at [579, 78] on button "+ New Product" at bounding box center [571, 81] width 66 height 19
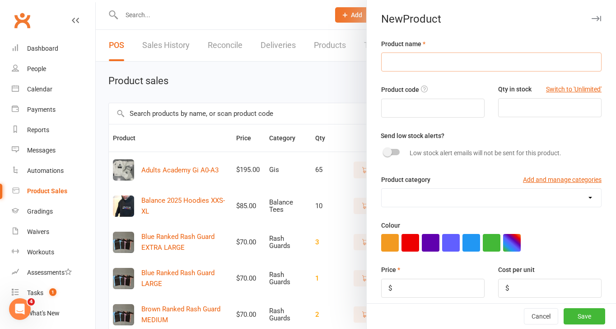
click at [421, 60] on input "text" at bounding box center [491, 61] width 221 height 19
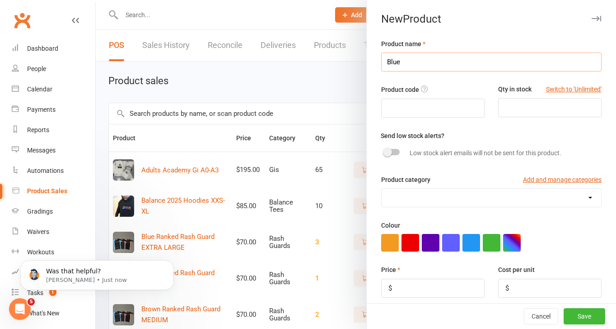
scroll to position [284, 0]
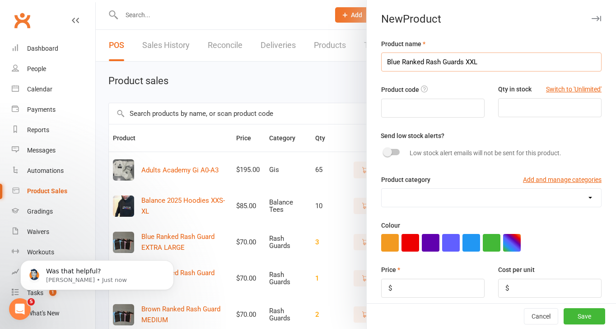
type input "Blue Ranked Rash Guards XXL"
click at [523, 99] on input "number" at bounding box center [549, 107] width 103 height 19
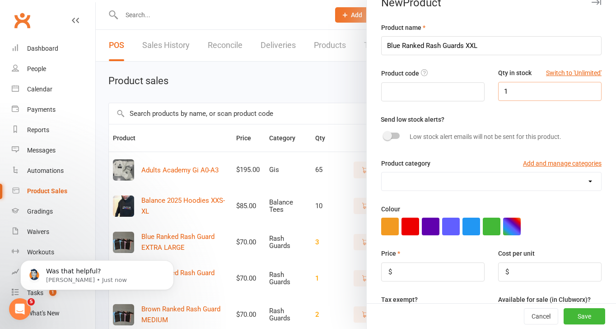
scroll to position [45, 0]
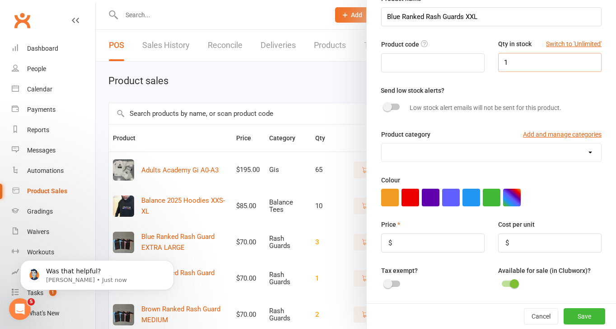
type input "1"
click at [485, 154] on select "Balance Tees Gis Pilates North Rash Guards Sizes" at bounding box center [492, 152] width 220 height 18
select select "4089"
click at [382, 144] on select "Balance Tees Gis Pilates North Rash Guards Sizes" at bounding box center [492, 152] width 220 height 18
click at [440, 243] on input "number" at bounding box center [432, 242] width 103 height 19
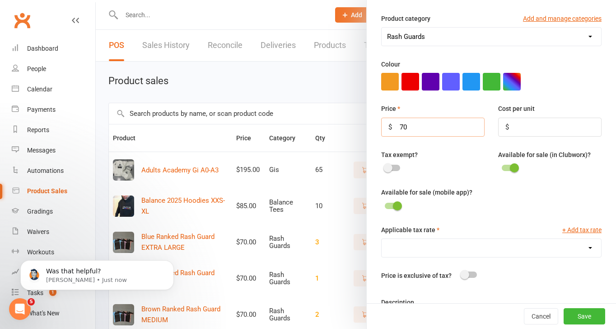
scroll to position [161, 0]
type input "70"
click at [485, 252] on select "GST (10.0%)" at bounding box center [492, 247] width 220 height 18
select select "1906"
click at [382, 239] on select "GST (10.0%)" at bounding box center [492, 247] width 220 height 18
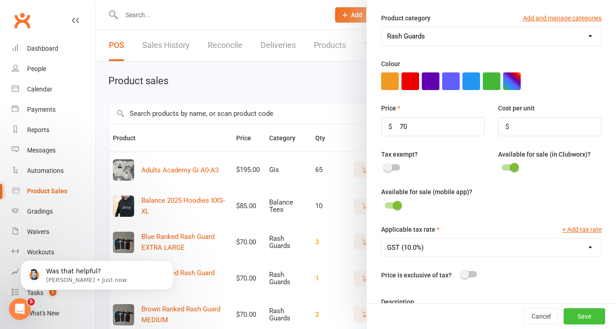
click at [574, 313] on button "Save" at bounding box center [585, 316] width 42 height 16
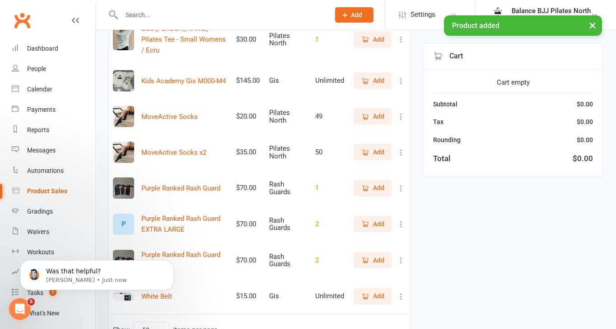
scroll to position [722, 0]
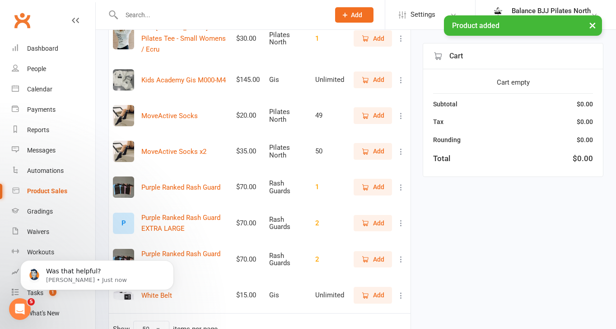
click at [124, 212] on div "P" at bounding box center [123, 222] width 21 height 21
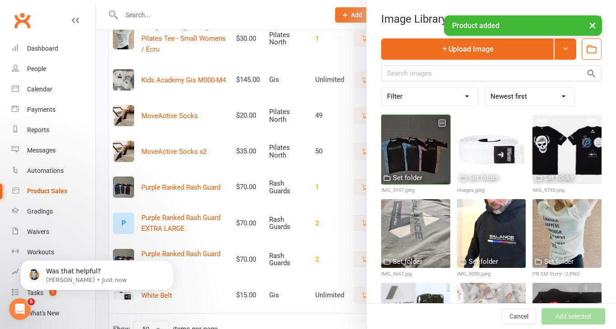
click at [427, 148] on div at bounding box center [415, 149] width 69 height 69
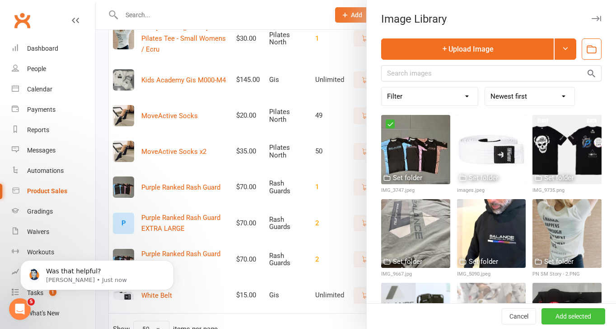
click at [588, 314] on button "Add selected" at bounding box center [574, 316] width 64 height 16
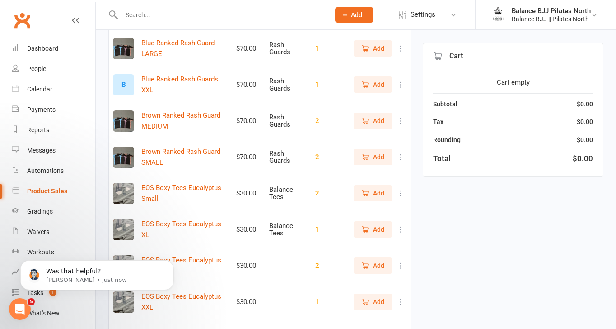
scroll to position [224, 0]
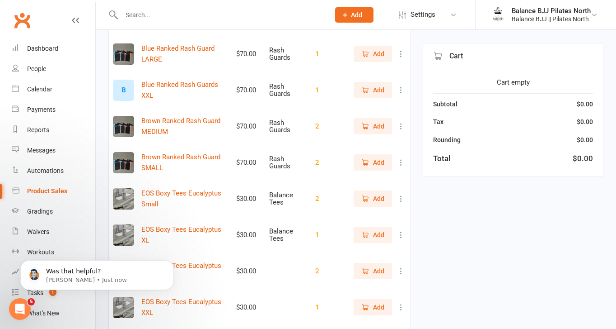
click at [124, 87] on div "B" at bounding box center [123, 90] width 21 height 21
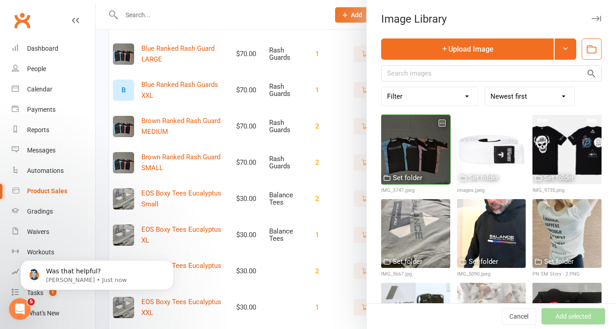
click at [426, 151] on div at bounding box center [415, 149] width 69 height 69
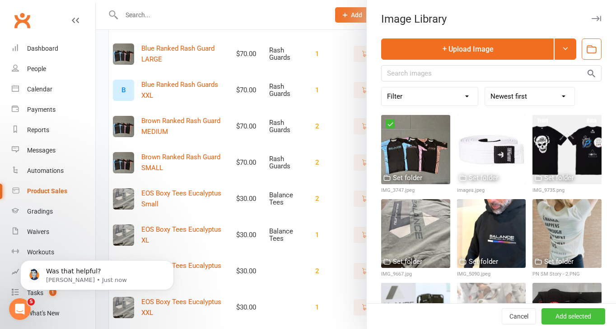
click at [582, 314] on button "Add selected" at bounding box center [574, 316] width 64 height 16
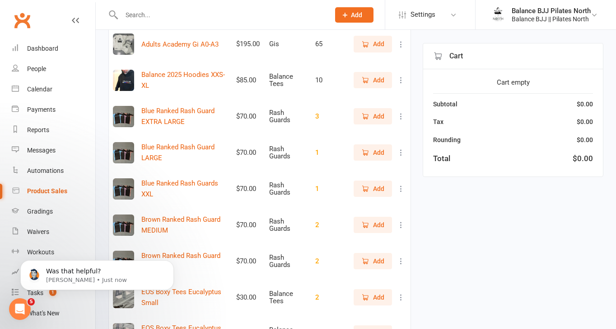
scroll to position [0, 0]
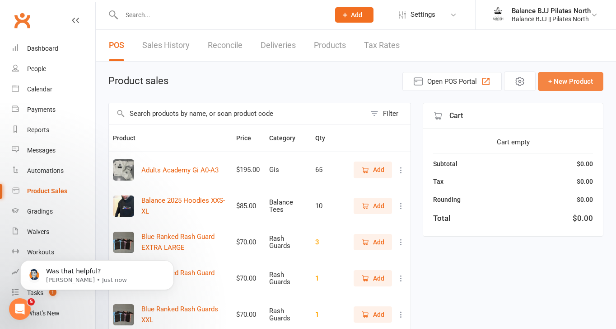
click at [559, 77] on button "+ New Product" at bounding box center [571, 81] width 66 height 19
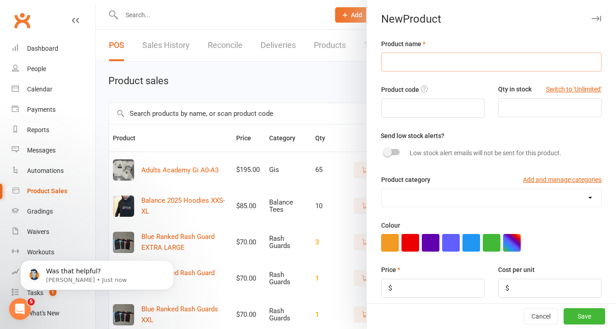
click at [436, 57] on input "text" at bounding box center [491, 61] width 221 height 19
type input "O"
type input "Purple Ranked Rash Guard XXL"
click at [516, 112] on input "number" at bounding box center [549, 107] width 103 height 19
type input "1"
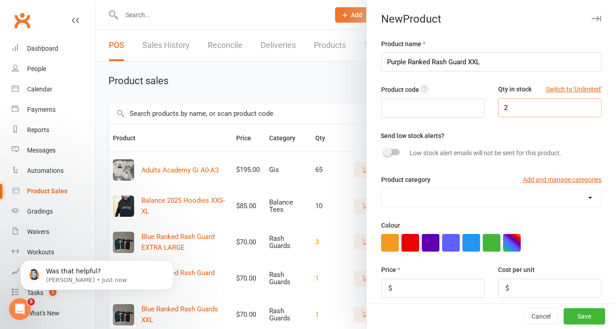
type input "2"
click at [440, 194] on select "Balance Tees Gis Pilates North Rash Guards Sizes" at bounding box center [492, 197] width 220 height 18
select select "4089"
click at [382, 189] on select "Balance Tees Gis Pilates North Rash Guards Sizes" at bounding box center [492, 197] width 220 height 18
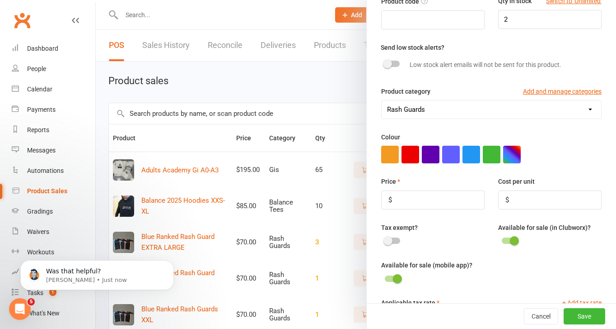
scroll to position [108, 0]
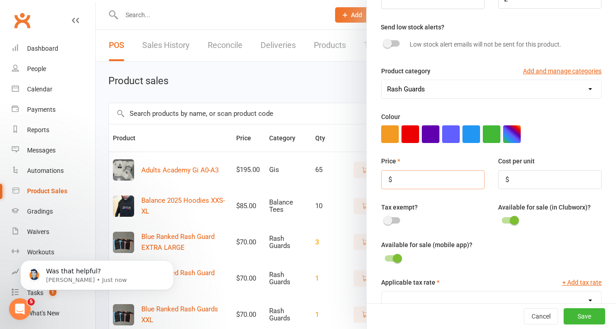
click at [446, 185] on input "number" at bounding box center [432, 179] width 103 height 19
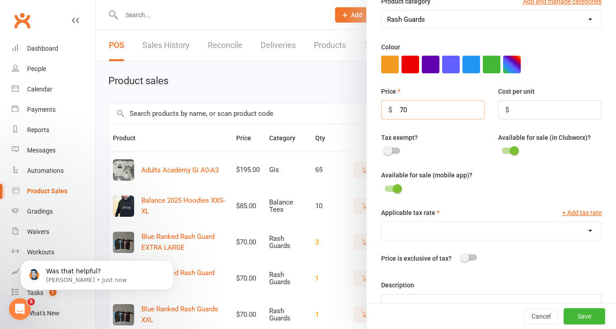
scroll to position [213, 0]
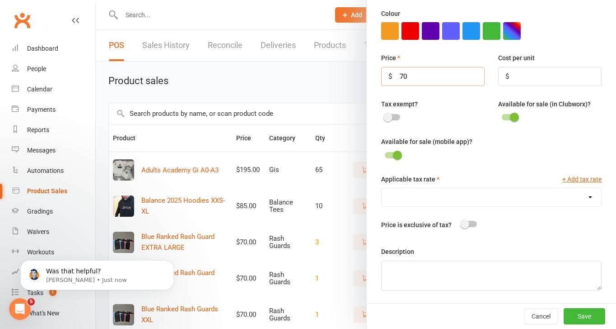
type input "70"
click at [486, 197] on select "GST (10.0%)" at bounding box center [492, 197] width 220 height 18
select select "1906"
click at [382, 188] on select "GST (10.0%)" at bounding box center [492, 197] width 220 height 18
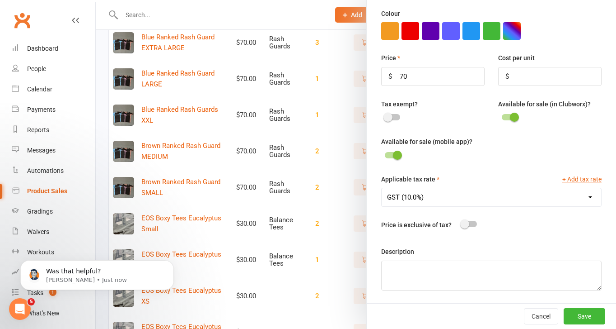
scroll to position [354, 0]
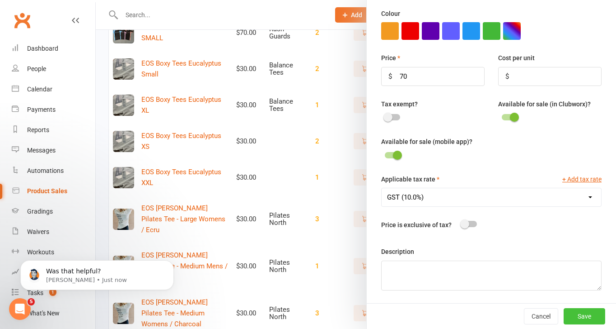
click at [595, 316] on button "Save" at bounding box center [585, 316] width 42 height 16
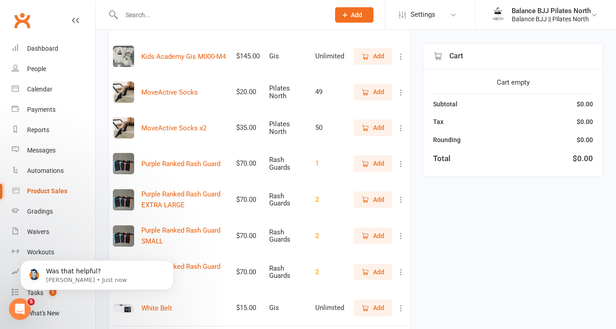
scroll to position [746, 0]
click at [19, 307] on icon "Open Intercom Messenger" at bounding box center [18, 307] width 6 height 7
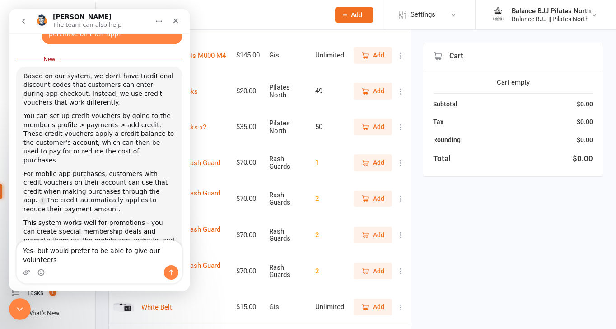
scroll to position [291, 0]
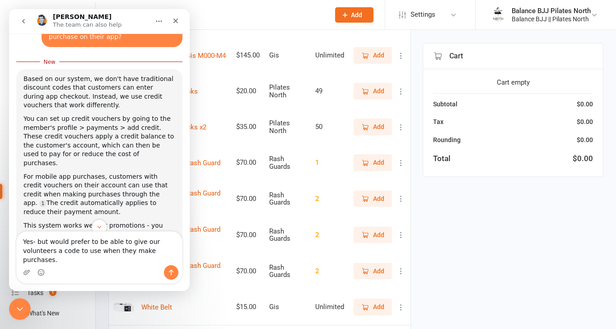
type textarea "Yes- but would prefer to be able to give our volunteers a code to use when they…"
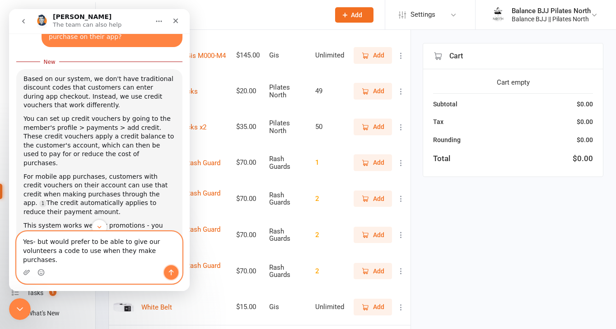
click at [174, 273] on icon "Send a message…" at bounding box center [171, 271] width 7 height 7
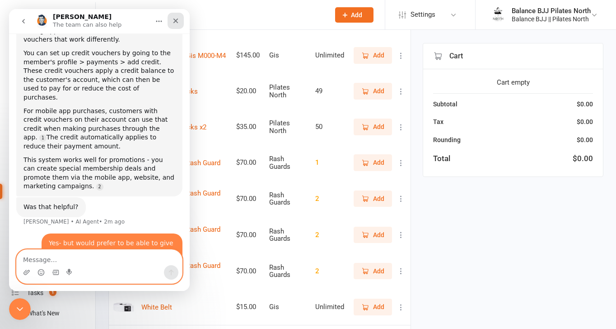
scroll to position [371, 0]
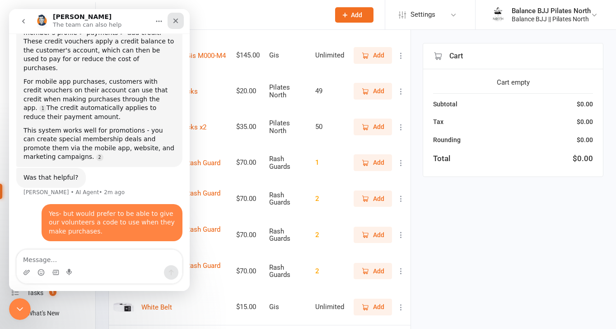
click at [175, 21] on icon "Close" at bounding box center [176, 21] width 5 height 5
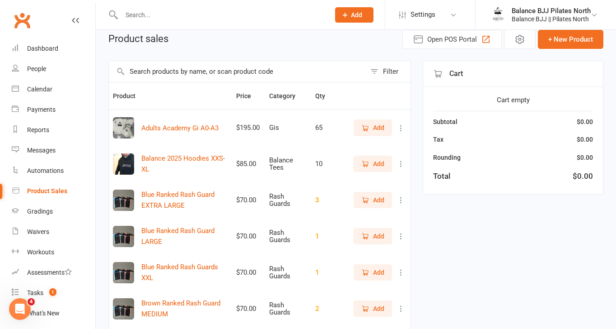
scroll to position [0, 0]
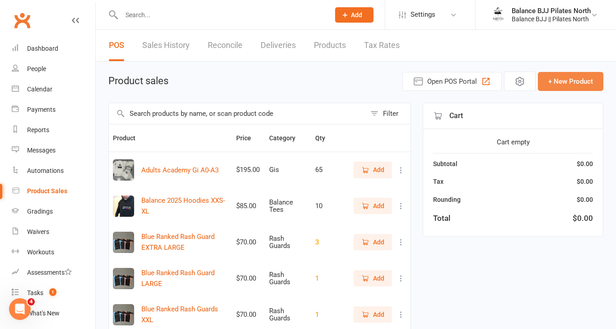
click at [583, 87] on button "+ New Product" at bounding box center [571, 81] width 66 height 19
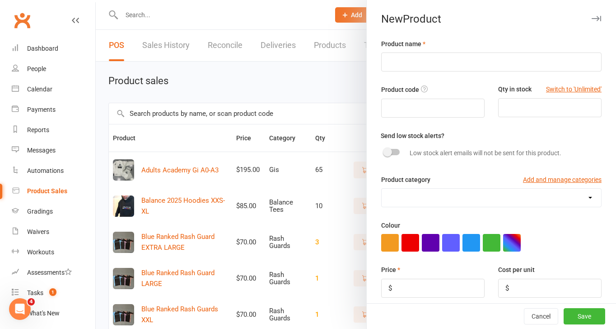
click at [330, 89] on div at bounding box center [356, 164] width 521 height 329
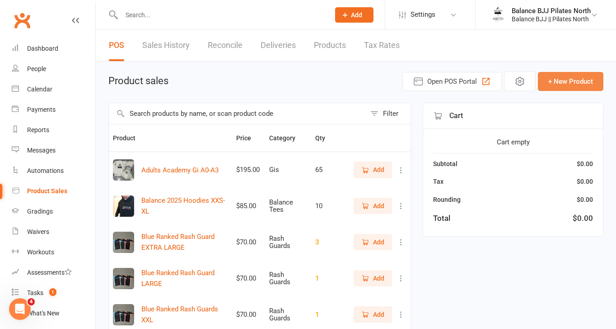
click at [567, 82] on button "+ New Product" at bounding box center [571, 81] width 66 height 19
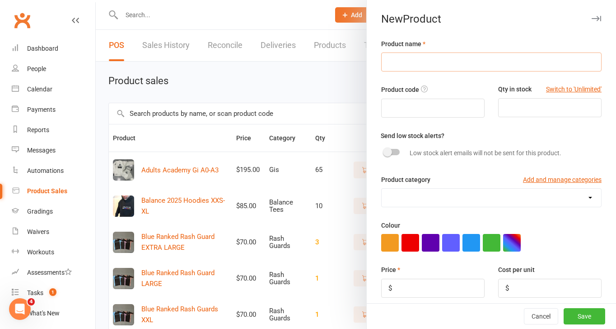
click at [478, 66] on input "text" at bounding box center [491, 61] width 221 height 19
type input "Academy Rash Guards"
click at [564, 118] on div "Product code Qty in stock Switch to 'Unlimited'" at bounding box center [492, 107] width 234 height 46
click at [564, 113] on input "number" at bounding box center [549, 107] width 103 height 19
click at [588, 91] on button "Switch to 'Unlimited'" at bounding box center [574, 89] width 56 height 10
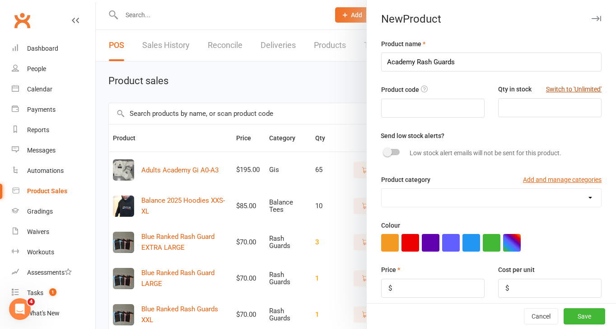
type input "Unlimited"
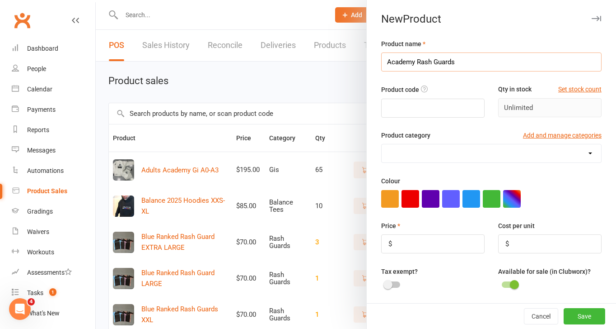
click at [389, 63] on input "Academy Rash Guards" at bounding box center [491, 61] width 221 height 19
type input "Adults Academy Rash Guards"
click at [405, 156] on select "Balance Tees Gis Pilates North Rash Guards Sizes" at bounding box center [492, 153] width 220 height 18
click at [382, 145] on select "Balance Tees Gis Pilates North Rash Guards Sizes" at bounding box center [492, 153] width 220 height 18
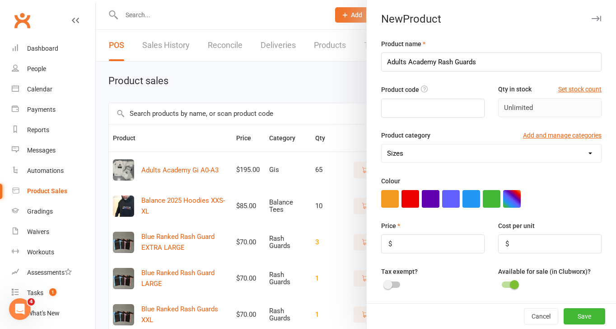
click at [420, 153] on select "Balance Tees Gis Pilates North Rash Guards Sizes" at bounding box center [492, 153] width 220 height 18
select select "4089"
click at [382, 145] on select "Balance Tees Gis Pilates North Rash Guards Sizes" at bounding box center [492, 153] width 220 height 18
click at [413, 245] on input "number" at bounding box center [432, 243] width 103 height 19
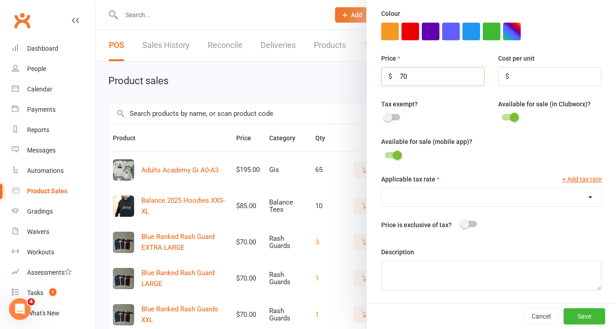
scroll to position [504, 0]
type input "70"
click at [393, 155] on span at bounding box center [397, 154] width 9 height 9
click at [385, 154] on input "checkbox" at bounding box center [385, 154] width 0 height 0
click at [417, 195] on select "GST (10.0%)" at bounding box center [492, 197] width 220 height 18
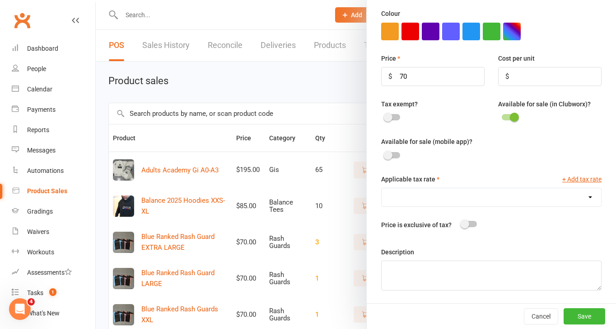
select select "1906"
click at [382, 188] on select "GST (10.0%)" at bounding box center [492, 197] width 220 height 18
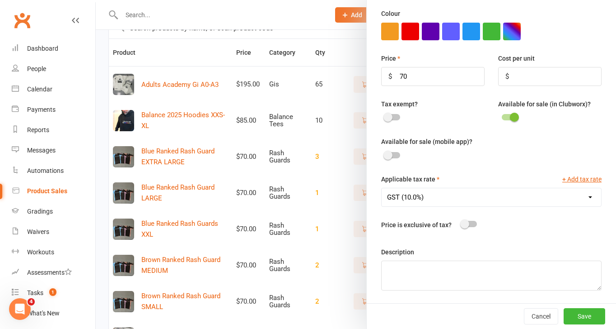
scroll to position [101, 0]
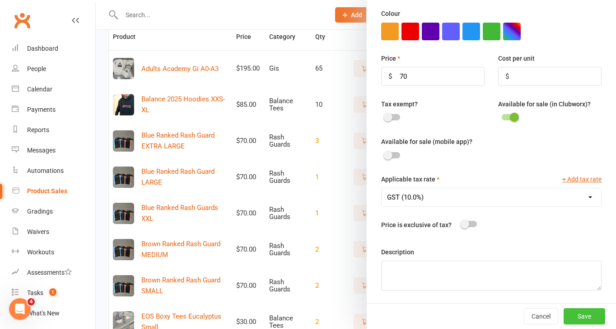
click at [588, 310] on button "Save" at bounding box center [585, 316] width 42 height 16
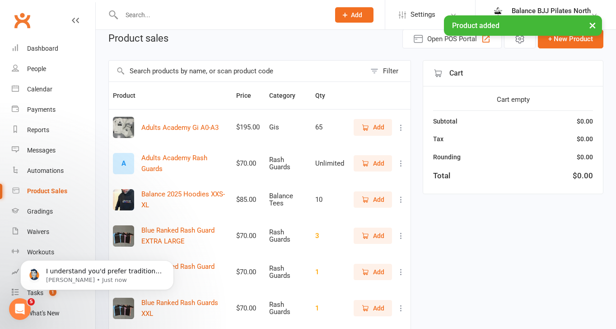
scroll to position [0, 0]
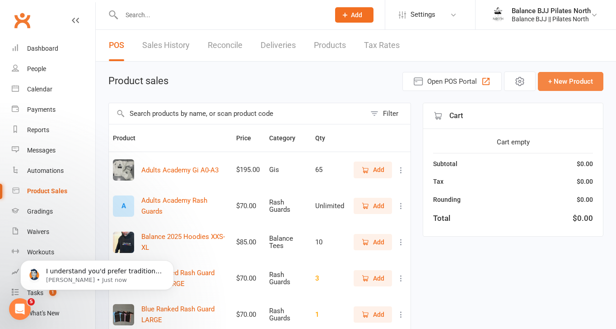
click at [579, 78] on button "+ New Product" at bounding box center [571, 81] width 66 height 19
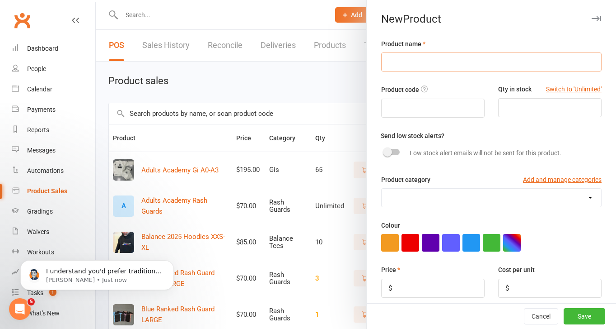
click at [442, 61] on input "text" at bounding box center [491, 61] width 221 height 19
type input "Adults Academy Shorts"
click at [520, 103] on input "number" at bounding box center [549, 107] width 103 height 19
click at [565, 91] on button "Switch to 'Unlimited'" at bounding box center [574, 89] width 56 height 10
type input "Unlimited"
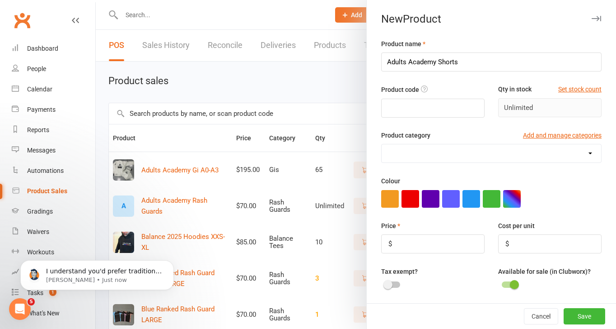
click at [452, 152] on select "Balance Tees Gis Pilates North Rash Guards Sizes" at bounding box center [492, 153] width 220 height 18
click at [552, 136] on button "Add and manage categories" at bounding box center [562, 135] width 79 height 10
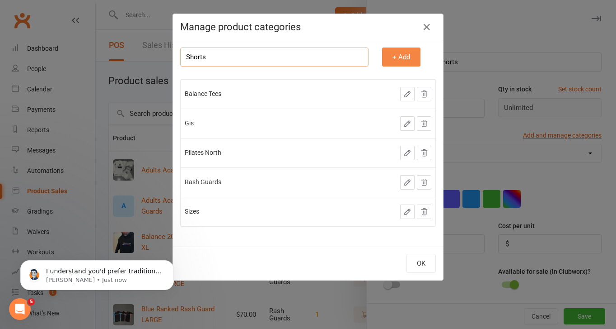
type input "Shorts"
click at [396, 59] on button "+ Add" at bounding box center [401, 56] width 38 height 19
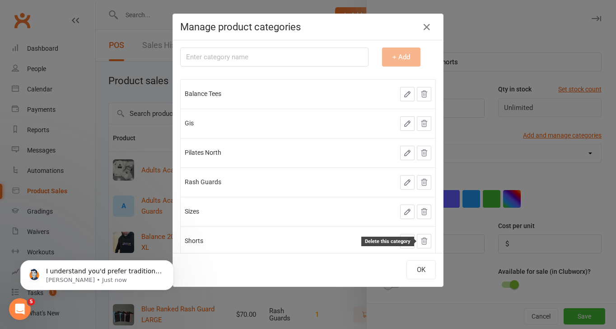
click at [422, 242] on icon at bounding box center [424, 241] width 8 height 8
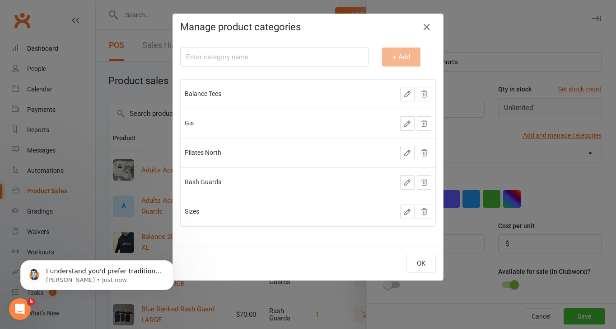
click at [408, 184] on icon "button" at bounding box center [408, 182] width 8 height 8
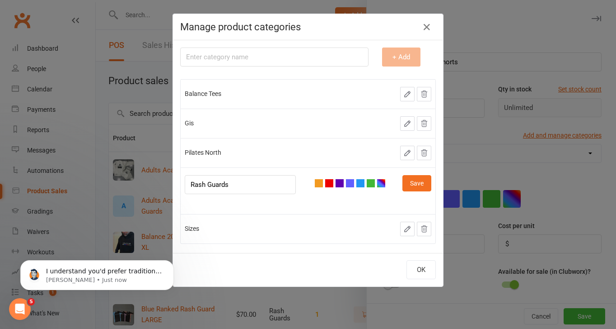
drag, startPoint x: 203, startPoint y: 190, endPoint x: 201, endPoint y: 185, distance: 5.7
click at [197, 189] on input "Rash Guards" at bounding box center [240, 184] width 111 height 19
drag, startPoint x: 245, startPoint y: 185, endPoint x: 178, endPoint y: 185, distance: 67.3
click at [178, 185] on div "Category name + Add Balance Tees Gis Pilates North Rash Guards Save Sizes" at bounding box center [308, 146] width 270 height 212
type input "Nogi"
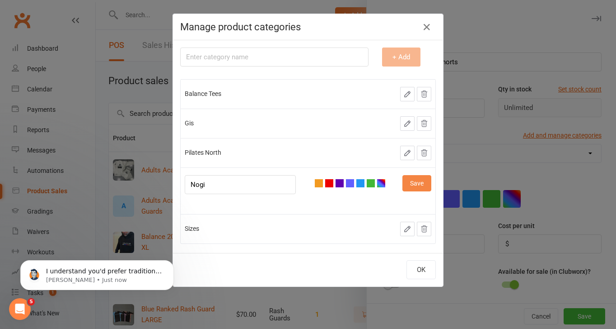
click at [412, 183] on button "Save" at bounding box center [417, 183] width 29 height 16
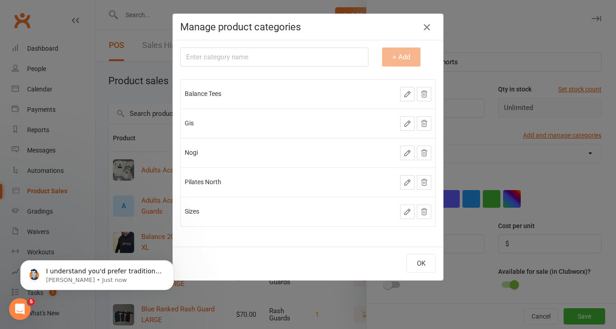
click at [429, 27] on icon "button" at bounding box center [427, 27] width 11 height 11
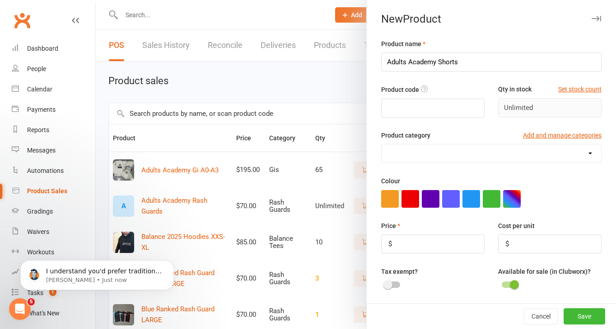
click at [522, 146] on select "Balance Tees Gis Nogi Pilates North Sizes" at bounding box center [492, 153] width 220 height 18
select select "4089"
click at [382, 145] on select "Balance Tees Gis Nogi Pilates North Sizes" at bounding box center [492, 153] width 220 height 18
click at [415, 241] on input "number" at bounding box center [432, 243] width 103 height 19
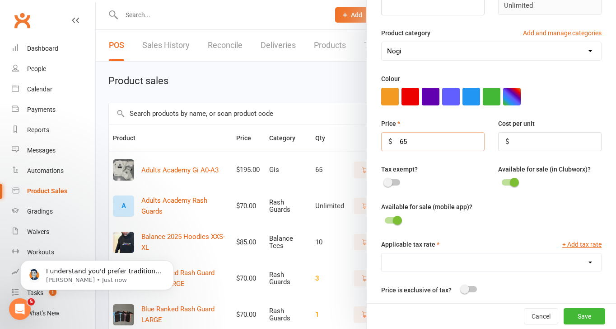
scroll to position [116, 0]
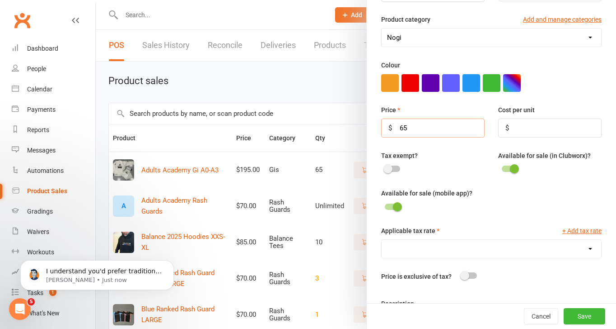
type input "65"
click at [455, 254] on select "GST (10.0%)" at bounding box center [492, 248] width 220 height 18
select select "1906"
click at [382, 241] on select "GST (10.0%)" at bounding box center [492, 248] width 220 height 18
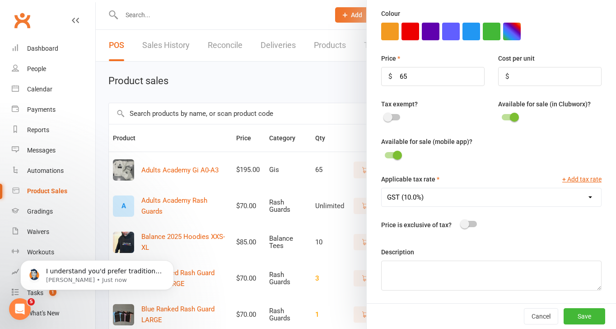
click at [386, 155] on div at bounding box center [392, 155] width 15 height 6
click at [385, 154] on input "checkbox" at bounding box center [385, 154] width 0 height 0
click at [584, 318] on button "Save" at bounding box center [585, 316] width 42 height 16
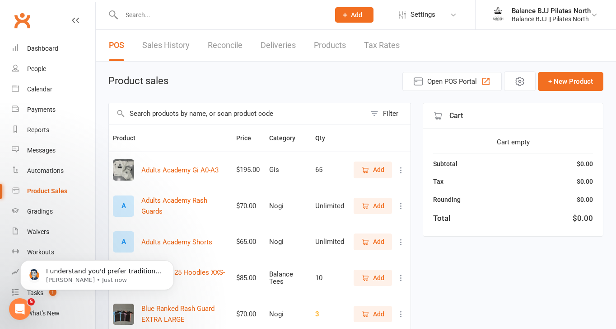
click at [148, 19] on input "text" at bounding box center [221, 15] width 205 height 13
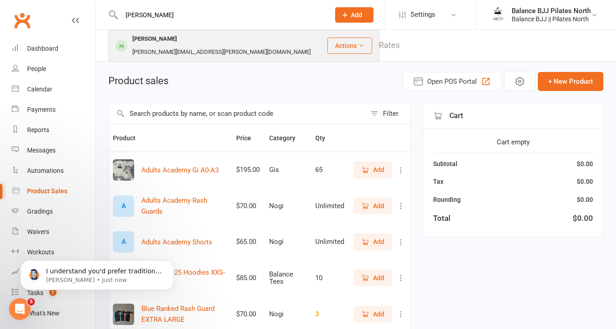
type input "[PERSON_NAME]"
click at [148, 42] on div "[PERSON_NAME]" at bounding box center [155, 39] width 50 height 13
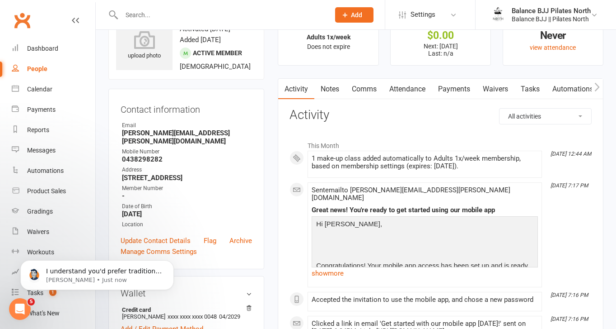
scroll to position [38, 0]
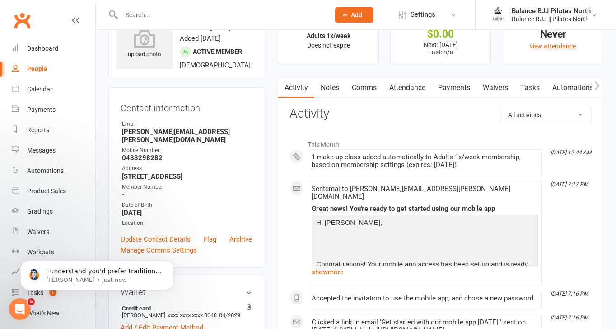
click at [450, 88] on link "Payments" at bounding box center [454, 87] width 45 height 21
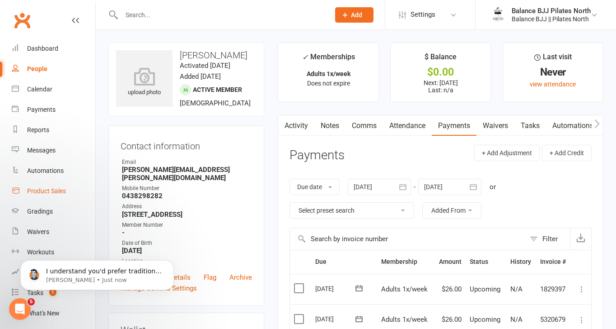
click at [42, 195] on link "Product Sales" at bounding box center [54, 191] width 84 height 20
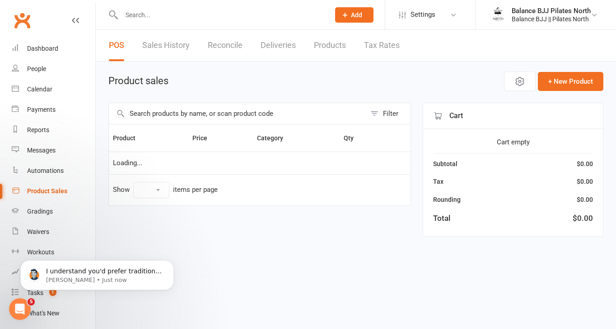
select select "50"
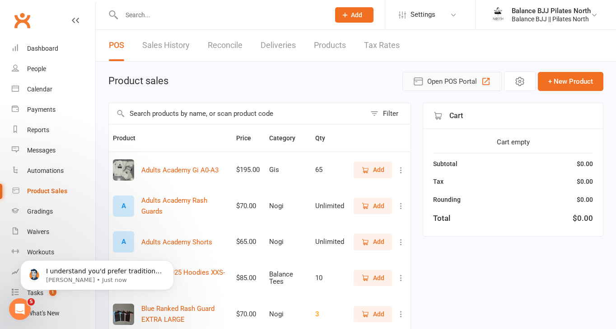
click at [444, 85] on span "Open POS Portal" at bounding box center [452, 81] width 50 height 11
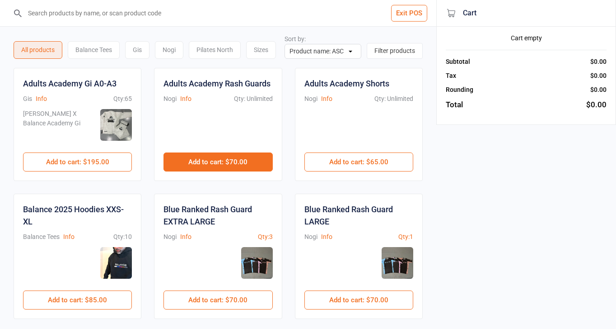
click at [231, 159] on button "Add to cart : $70.00" at bounding box center [218, 161] width 109 height 19
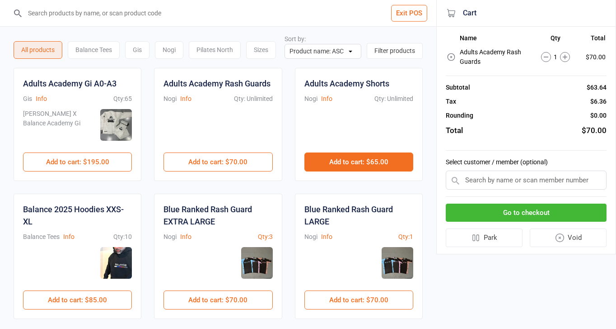
click at [352, 165] on button "Add to cart : $65.00" at bounding box center [359, 161] width 109 height 19
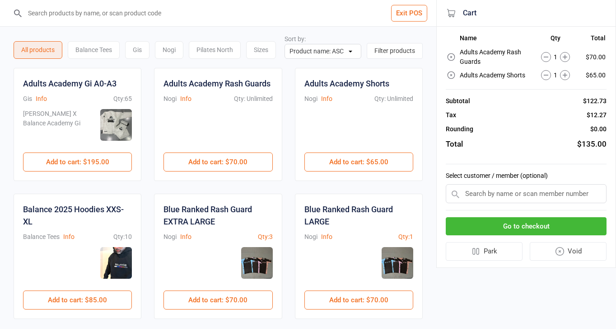
click at [509, 193] on input "text" at bounding box center [526, 193] width 161 height 19
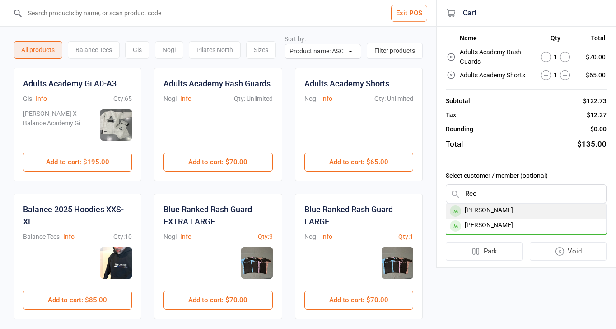
type input "Ree"
click at [521, 216] on div "Reece Heward" at bounding box center [526, 210] width 160 height 15
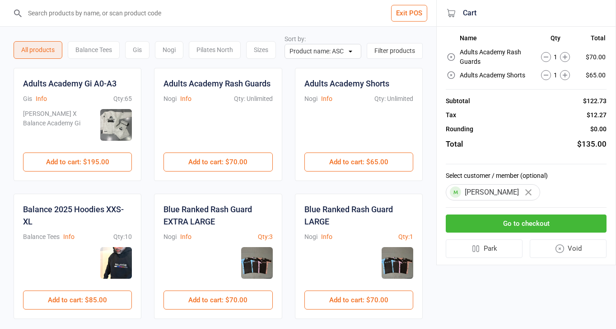
click at [521, 225] on button "Go to checkout" at bounding box center [526, 223] width 161 height 19
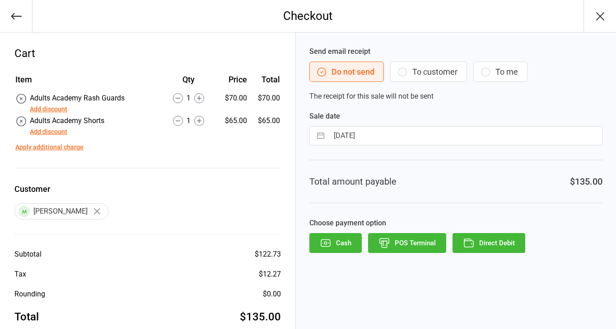
click at [54, 132] on button "Add discount" at bounding box center [49, 131] width 38 height 9
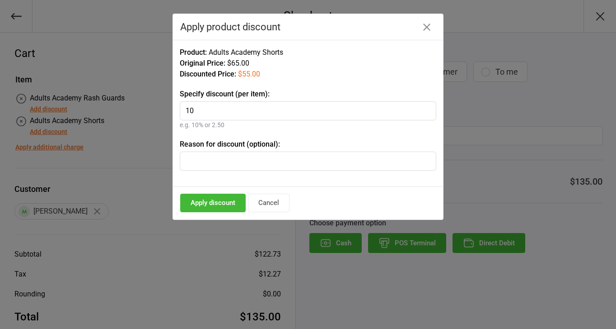
type input "10"
click at [305, 159] on input "text" at bounding box center [308, 160] width 257 height 19
type input "Nogi Set"
click at [224, 205] on button "Apply discount" at bounding box center [213, 202] width 66 height 19
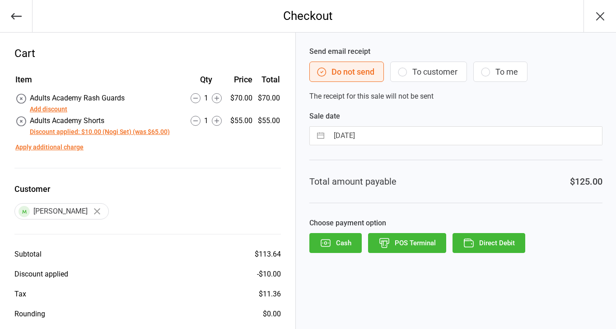
click at [480, 246] on button "Direct Debit" at bounding box center [489, 243] width 73 height 20
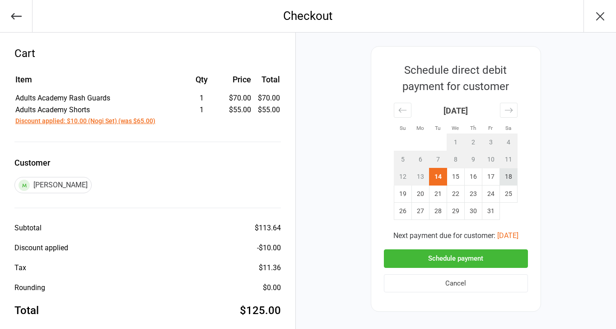
click at [510, 178] on td "18" at bounding box center [509, 176] width 18 height 17
click at [478, 260] on button "Schedule payment" at bounding box center [456, 258] width 144 height 19
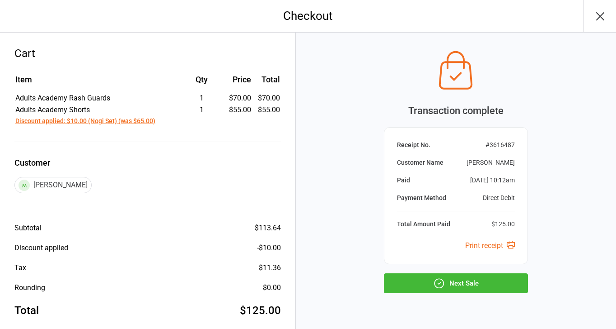
click at [479, 285] on button "Next Sale" at bounding box center [456, 283] width 144 height 20
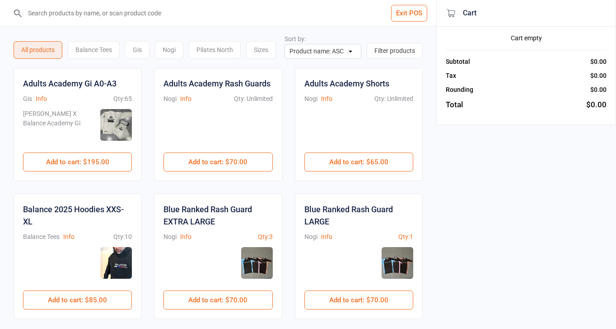
click at [418, 14] on button "Exit POS" at bounding box center [409, 13] width 36 height 17
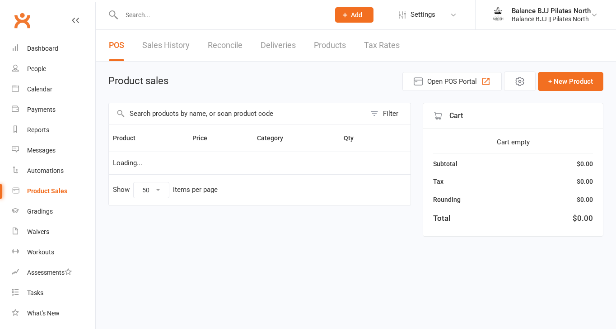
select select "50"
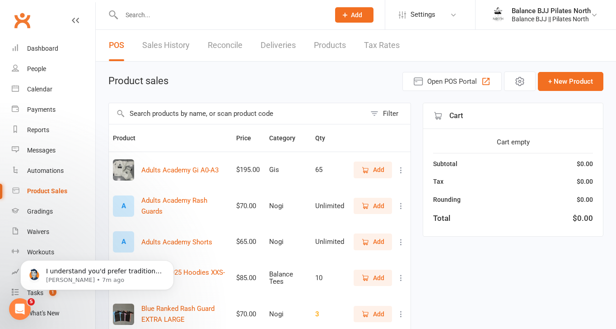
click at [254, 81] on div "Product sales Open POS Portal + New Product" at bounding box center [355, 80] width 495 height 19
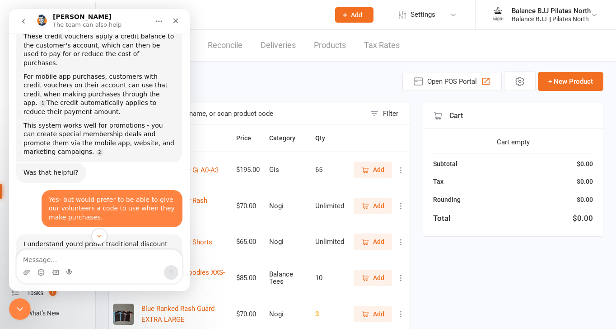
scroll to position [529, 0]
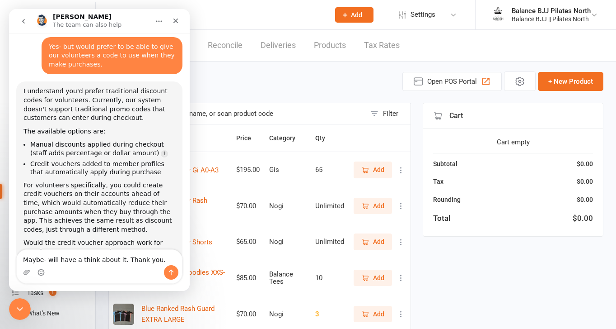
type textarea "Maybe- will have a think about it. Thank you."
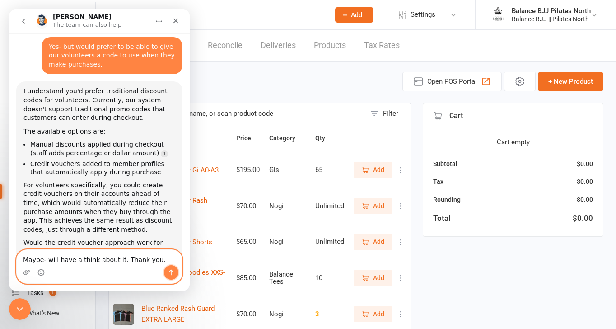
click at [178, 273] on button "Send a message…" at bounding box center [171, 272] width 14 height 14
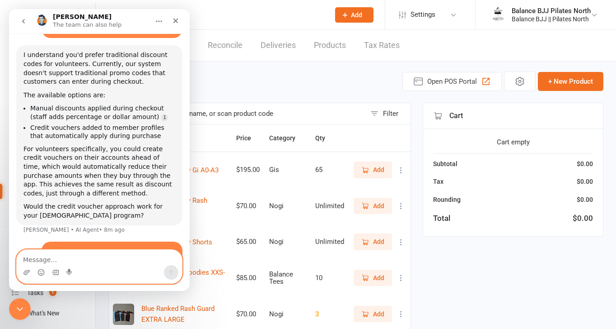
scroll to position [594, 0]
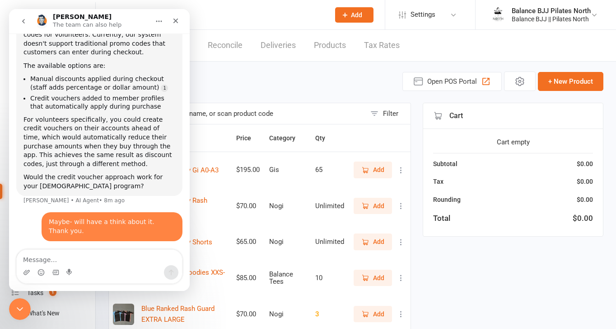
click at [177, 22] on icon "Close" at bounding box center [176, 21] width 5 height 5
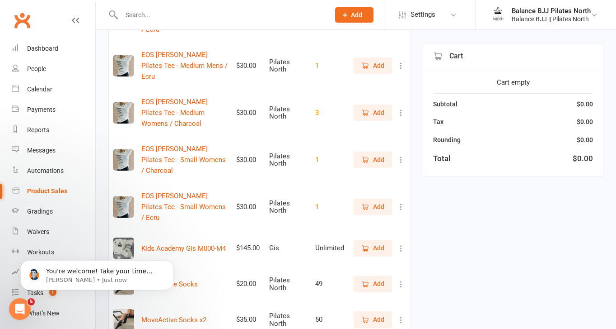
scroll to position [830, 0]
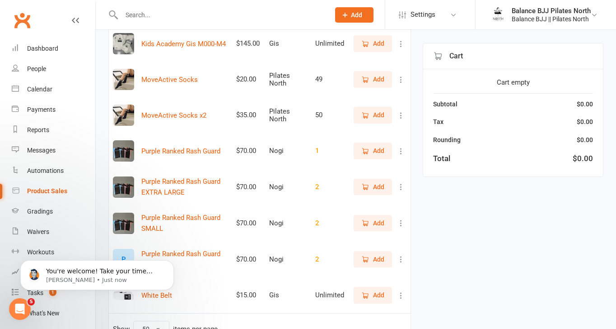
click at [124, 249] on div "P" at bounding box center [123, 259] width 21 height 21
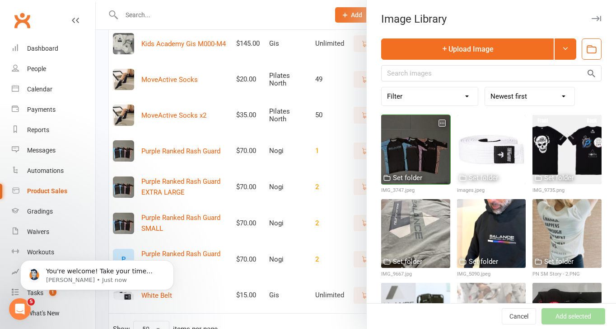
click at [423, 164] on div at bounding box center [415, 149] width 69 height 69
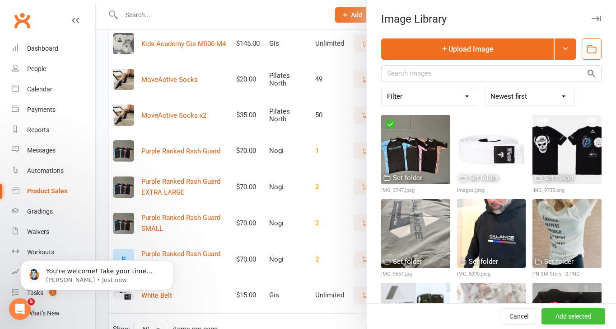
click at [565, 314] on button "Add selected" at bounding box center [574, 316] width 64 height 16
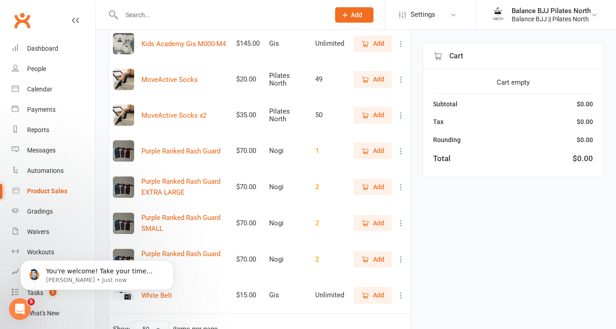
click at [192, 15] on input "text" at bounding box center [221, 15] width 205 height 13
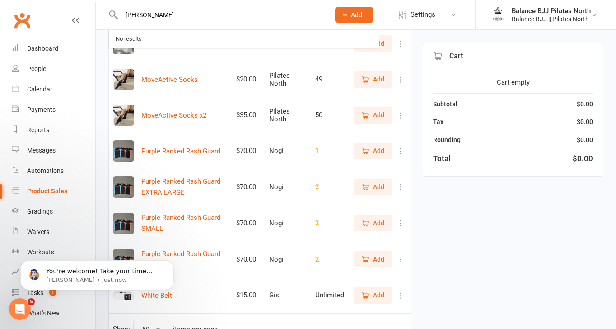
type input "avery"
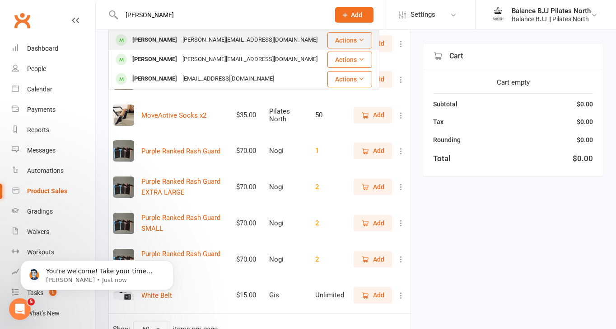
click at [211, 42] on div "Nicole.james89@gmail.com" at bounding box center [250, 39] width 141 height 13
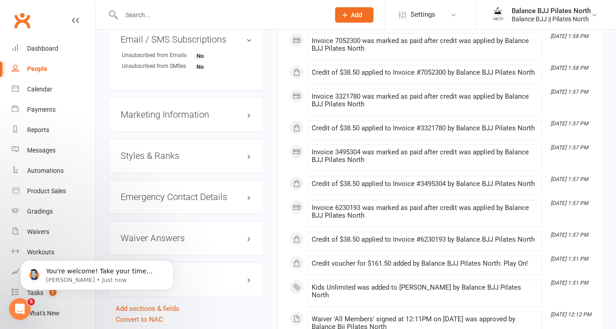
scroll to position [704, 0]
click at [193, 156] on h3 "Styles & Ranks" at bounding box center [186, 155] width 131 height 10
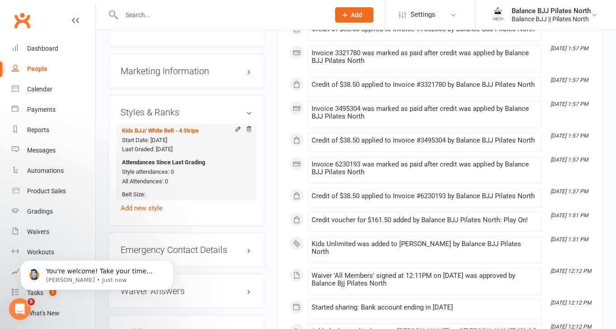
scroll to position [747, 0]
click at [239, 129] on icon at bounding box center [238, 128] width 4 height 4
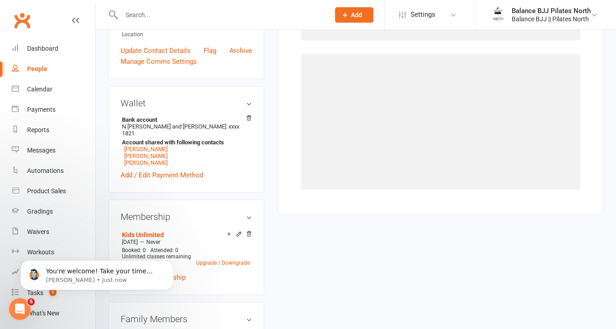
scroll to position [69, 0]
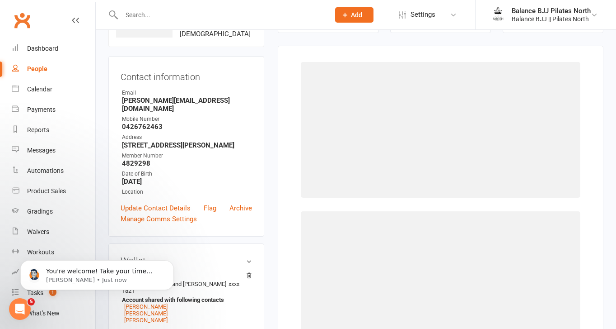
select select "3743"
select select "44757"
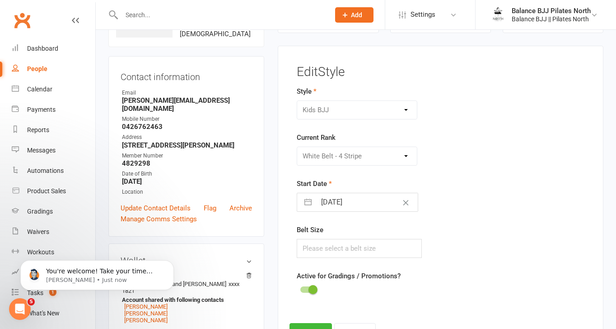
click at [366, 158] on div "Please Select Starting Rank White Belt White Belt - 1 Stripe White Belt - 2 Str…" at bounding box center [357, 155] width 120 height 19
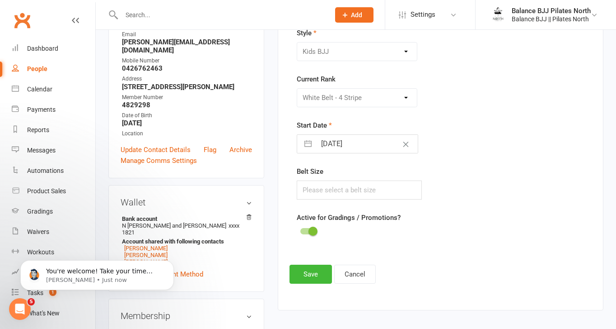
scroll to position [128, 0]
click at [357, 276] on button "Cancel" at bounding box center [355, 273] width 42 height 19
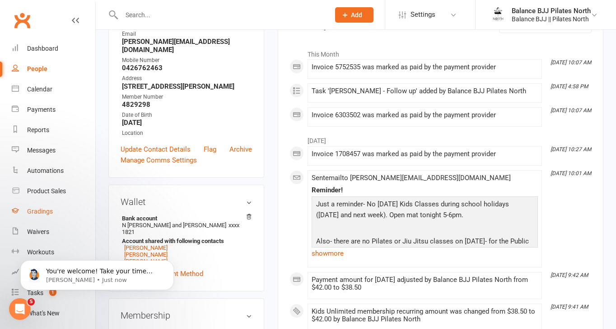
click at [45, 211] on div "Gradings" at bounding box center [40, 210] width 26 height 7
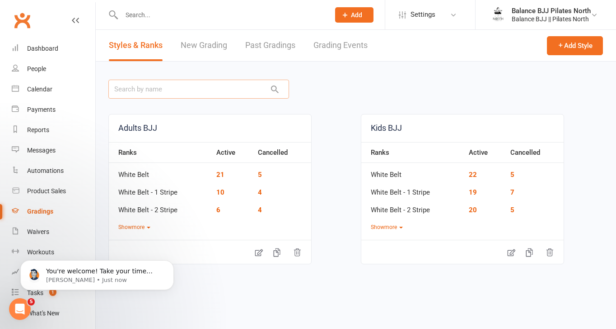
click at [232, 94] on input "text" at bounding box center [198, 89] width 181 height 19
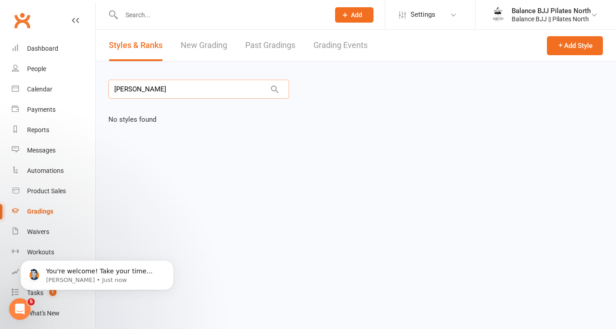
type input "avery"
click at [198, 40] on link "New Grading" at bounding box center [204, 45] width 47 height 31
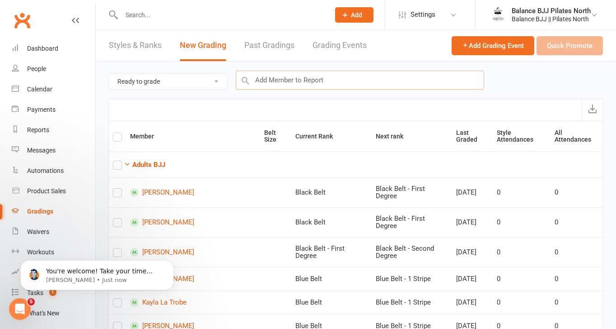
click at [310, 84] on input "text" at bounding box center [360, 79] width 249 height 19
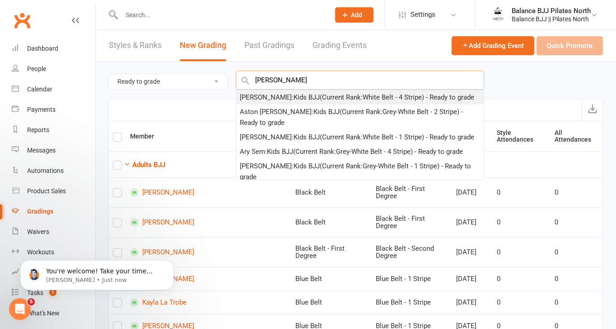
type input "avery"
click at [314, 97] on div "Avery Lara : Kids BJJ (Current Rank: White Belt - 4 Stripe ) - Ready to grade" at bounding box center [357, 97] width 235 height 11
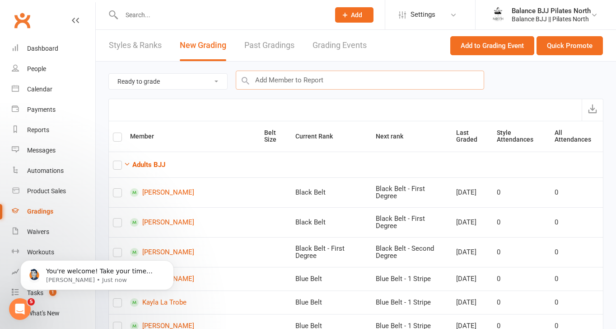
click at [348, 82] on input "text" at bounding box center [360, 79] width 249 height 19
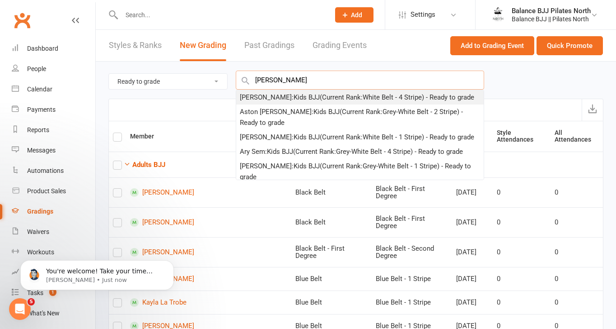
type input "avery"
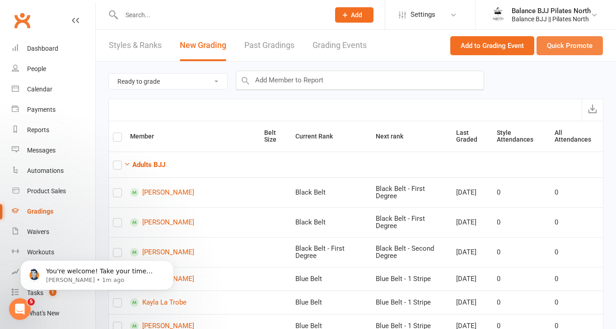
click at [590, 47] on button "Quick Promote" at bounding box center [570, 45] width 66 height 19
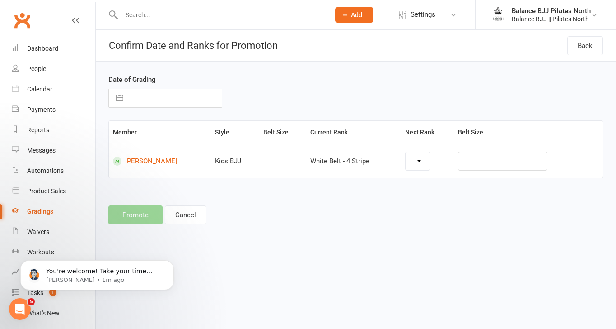
select select "44758"
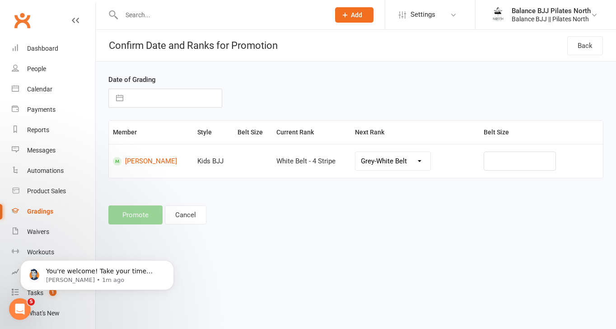
click at [414, 158] on select "Grey-White Belt Grey-White Belt - 1 Stripe Grey-White Belt - 2 Stripe Grey-Whit…" at bounding box center [393, 161] width 75 height 18
click at [356, 152] on select "Grey-White Belt Grey-White Belt - 1 Stripe Grey-White Belt - 2 Stripe Grey-Whit…" at bounding box center [393, 161] width 75 height 18
click at [407, 233] on div "Date of Grading Navigate forward to interact with the calendar and select a dat…" at bounding box center [356, 149] width 521 height 177
select select "8"
select select "2025"
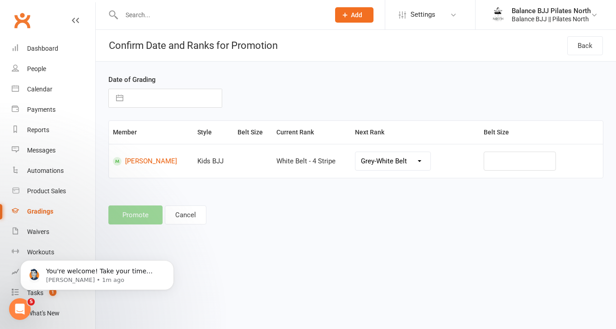
select select "9"
select select "2025"
select select "10"
select select "2025"
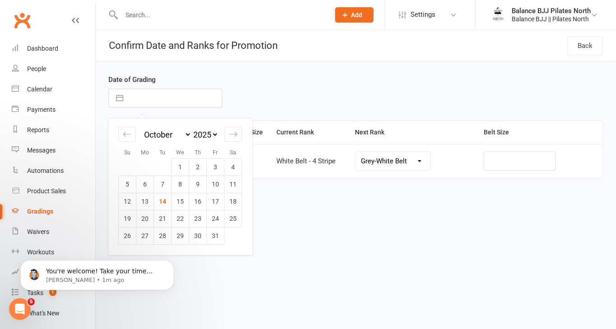
click at [155, 100] on input "text" at bounding box center [175, 98] width 94 height 18
click at [148, 204] on td "13" at bounding box center [145, 200] width 18 height 17
type input "[DATE]"
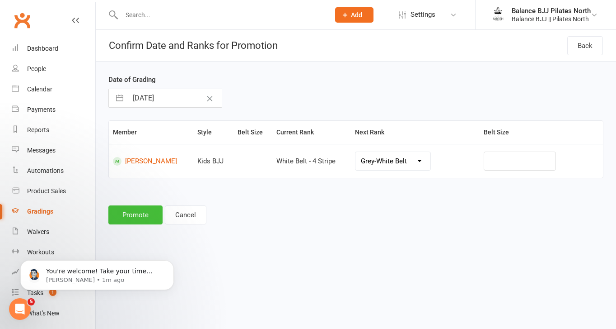
click at [143, 218] on button "Promote" at bounding box center [135, 214] width 54 height 19
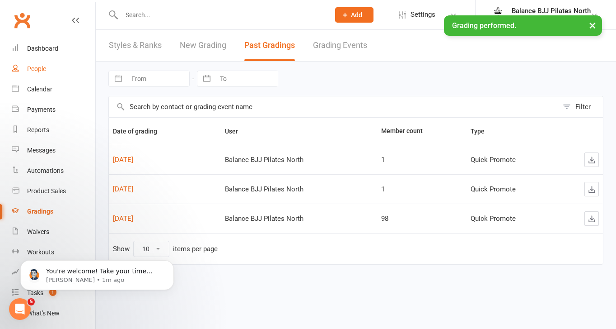
click at [40, 71] on div "People" at bounding box center [36, 68] width 19 height 7
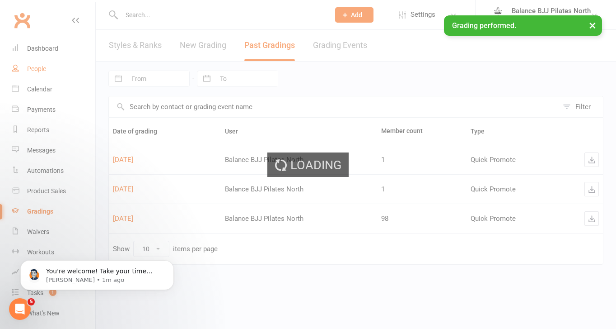
select select "50"
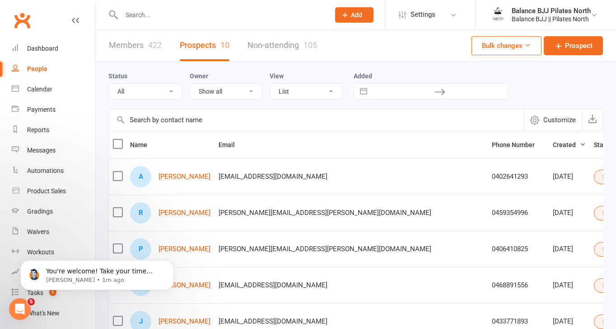
click at [187, 15] on input "text" at bounding box center [221, 15] width 205 height 13
type input "avery"
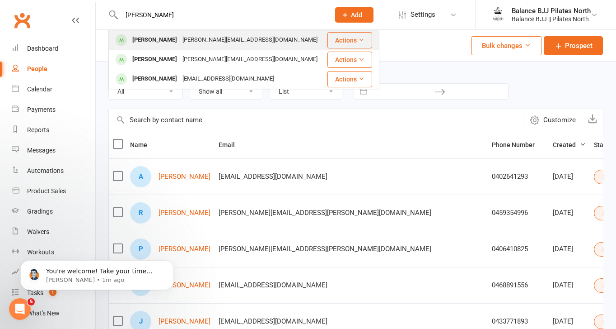
click at [187, 37] on div "Nicole.james89@gmail.com" at bounding box center [250, 39] width 141 height 13
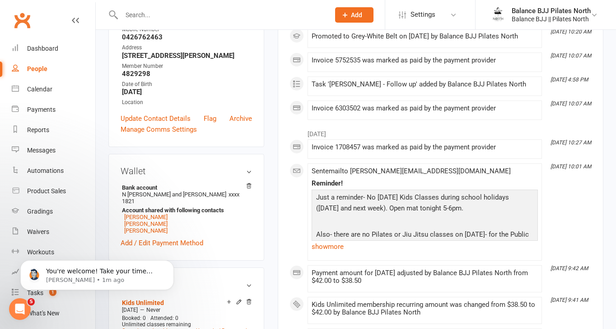
scroll to position [40, 0]
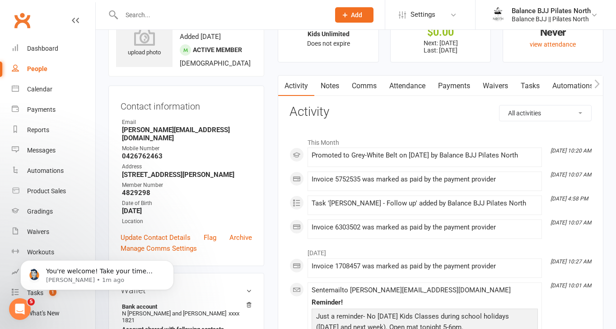
click at [455, 81] on link "Payments" at bounding box center [454, 85] width 45 height 21
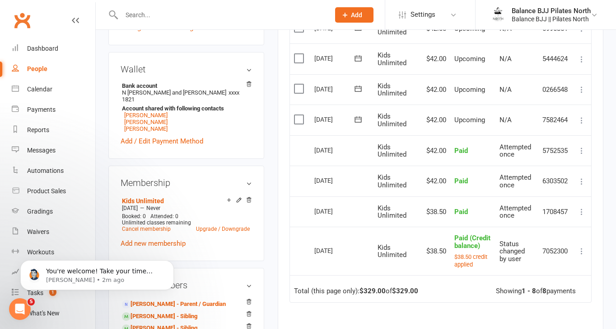
scroll to position [262, 0]
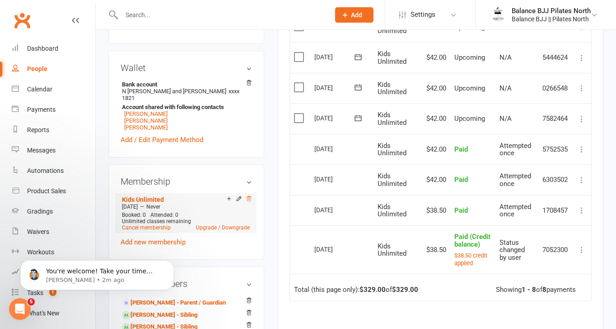
click at [251, 202] on icon at bounding box center [249, 198] width 6 height 6
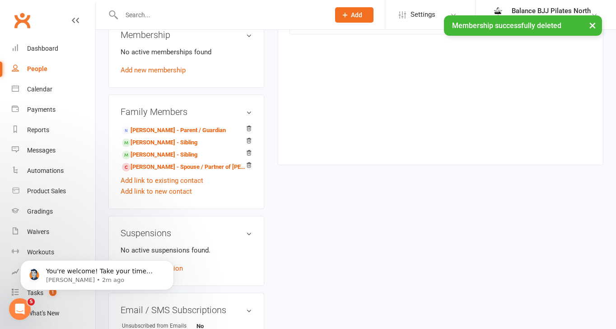
scroll to position [407, 0]
click at [176, 145] on link "Millie Lara - Sibling" at bounding box center [159, 141] width 75 height 9
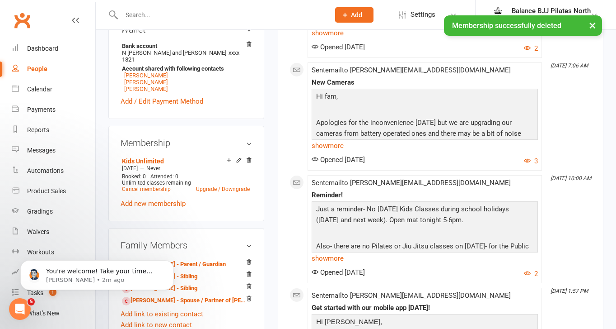
scroll to position [366, 0]
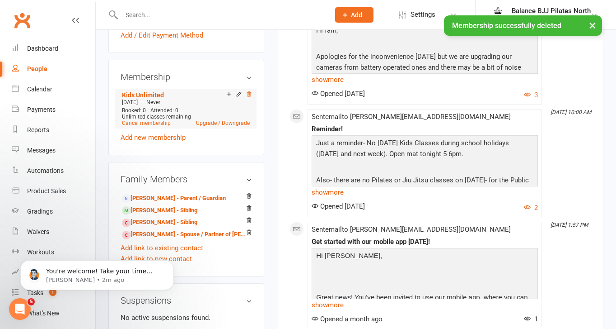
click at [249, 97] on icon at bounding box center [249, 94] width 6 height 6
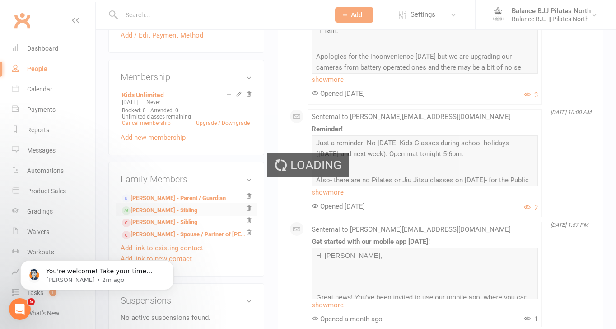
scroll to position [361, 0]
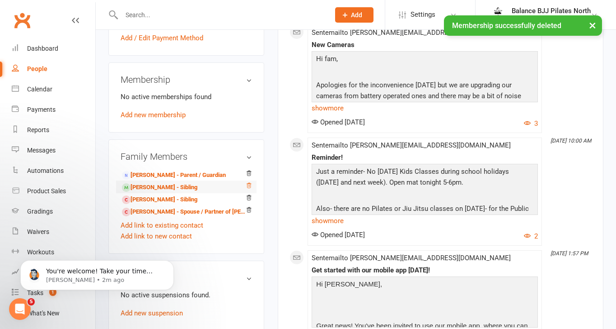
click at [248, 185] on icon at bounding box center [249, 185] width 5 height 5
click at [248, 184] on icon at bounding box center [249, 185] width 6 height 6
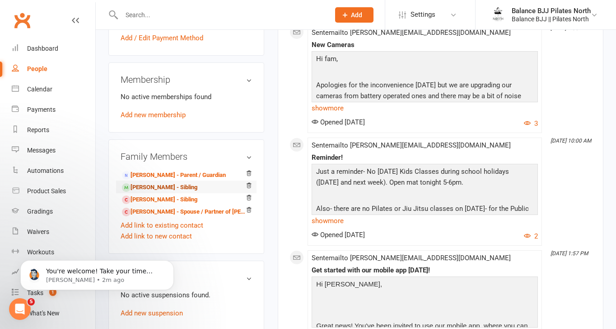
click at [158, 188] on link "Huxley Lara - Sibling" at bounding box center [159, 187] width 75 height 9
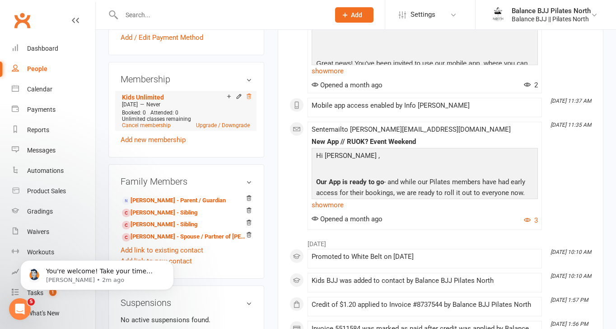
scroll to position [366, 0]
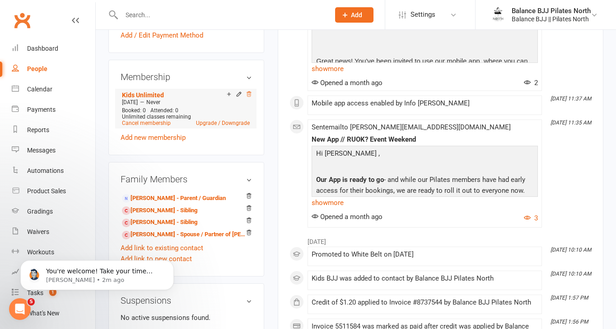
click at [248, 97] on icon at bounding box center [249, 94] width 6 height 6
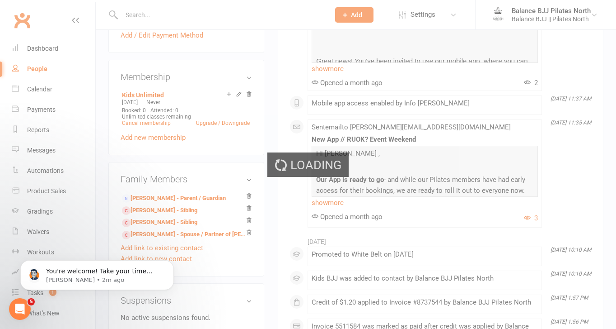
scroll to position [361, 0]
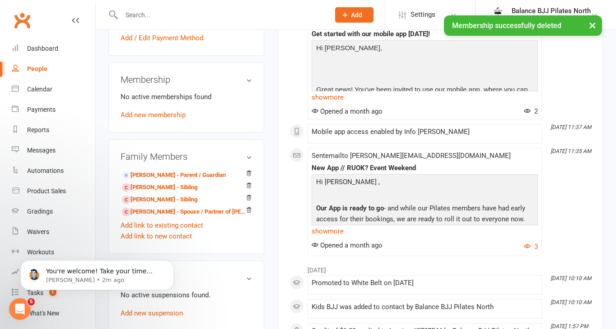
click at [37, 68] on div "People" at bounding box center [37, 68] width 20 height 7
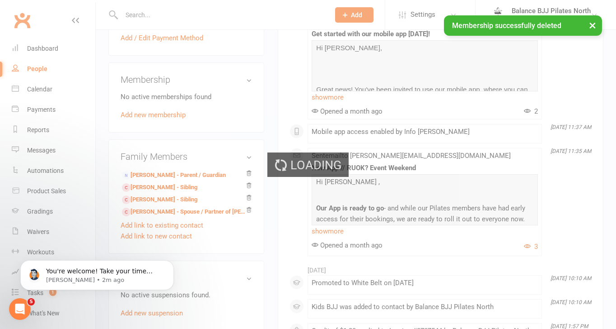
select select "50"
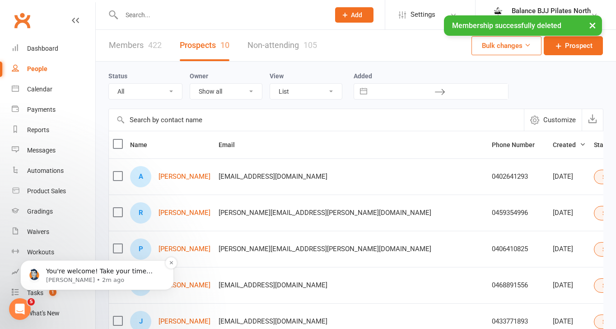
click at [106, 273] on span "You're welcome! Take your time thinking it over. If you have any other question…" at bounding box center [99, 288] width 107 height 43
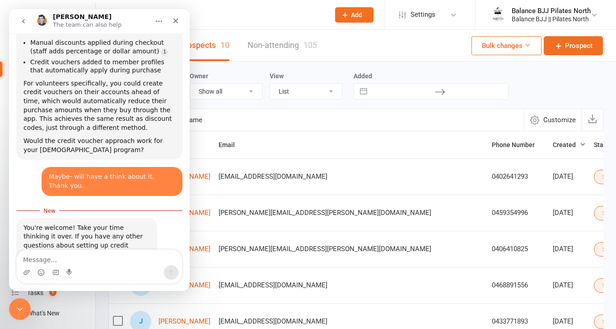
scroll to position [633, 0]
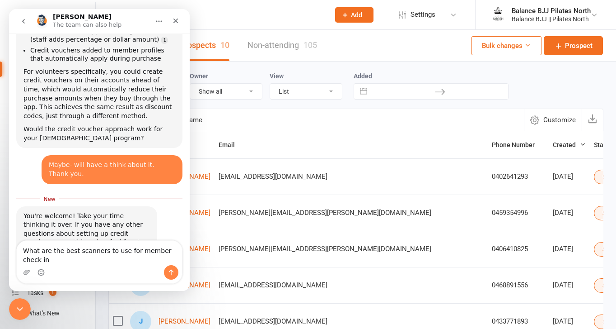
type textarea "What are the best scanners to use for member check ins"
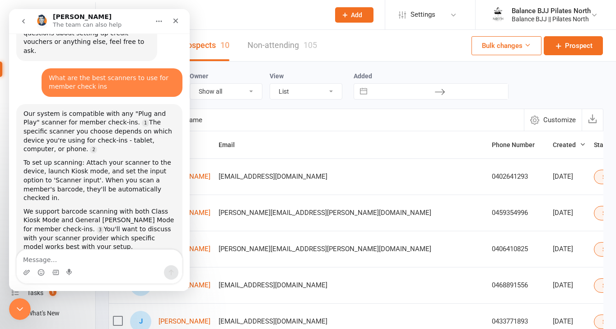
scroll to position [827, 0]
